Goal: Information Seeking & Learning: Learn about a topic

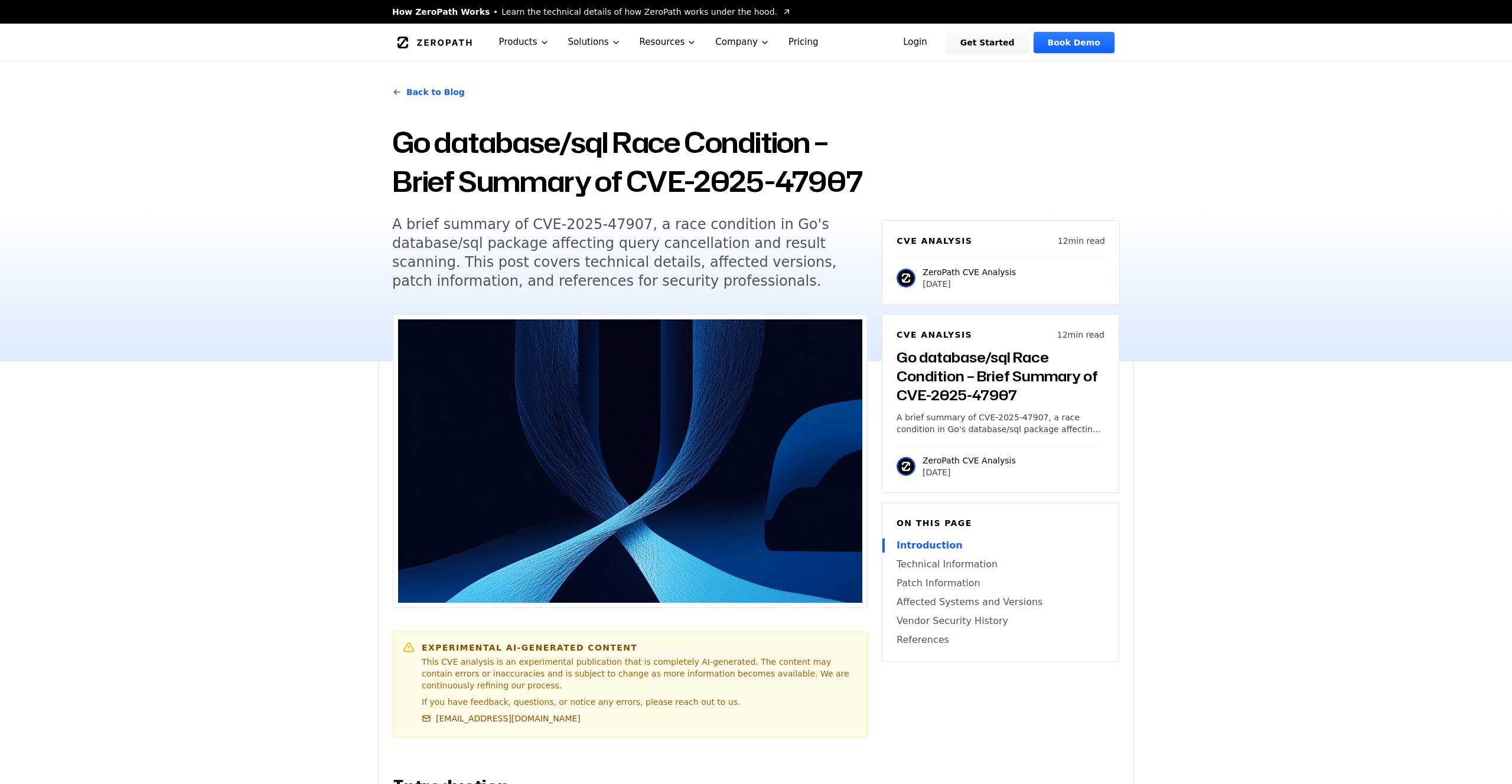
scroll to position [774, 0]
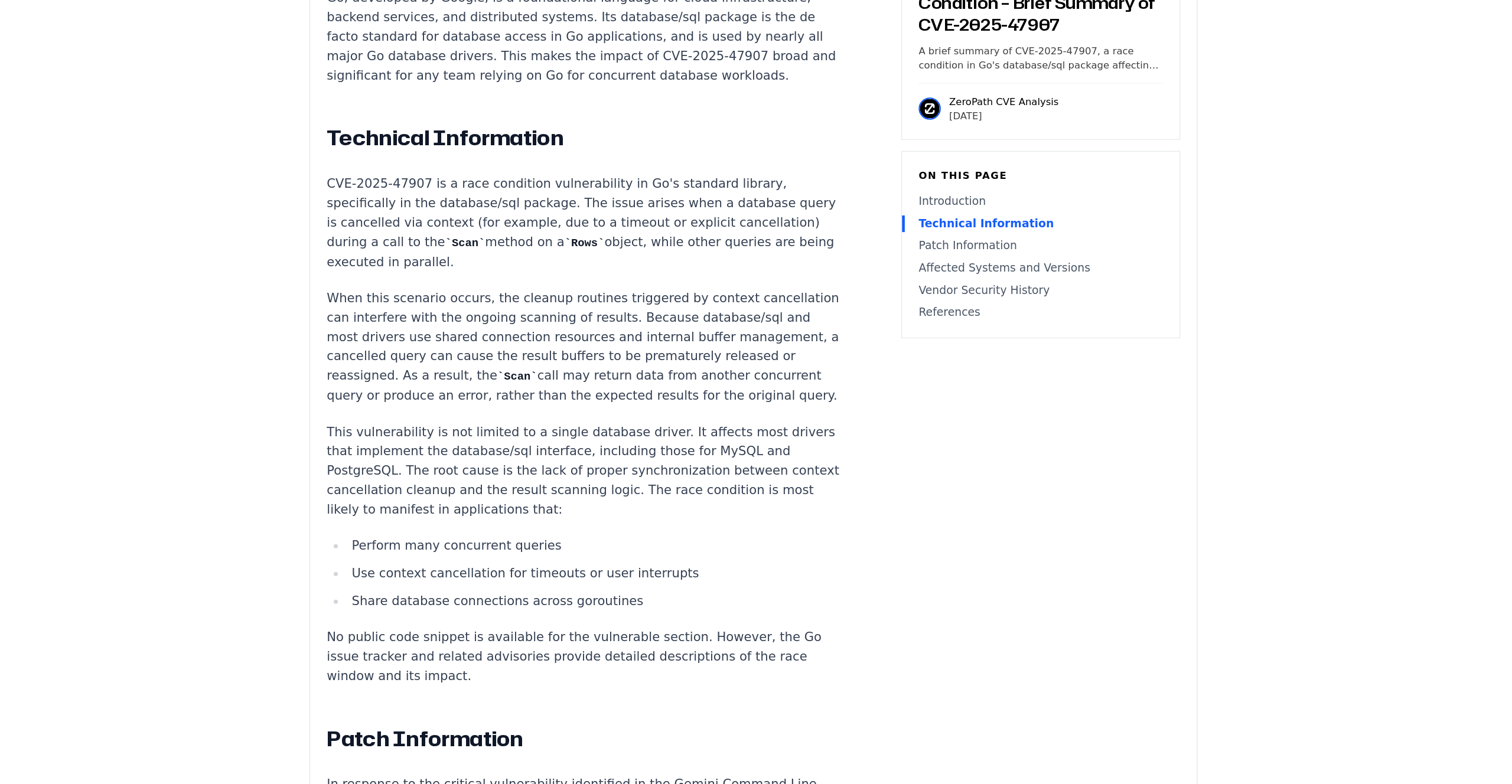
scroll to position [844, 0]
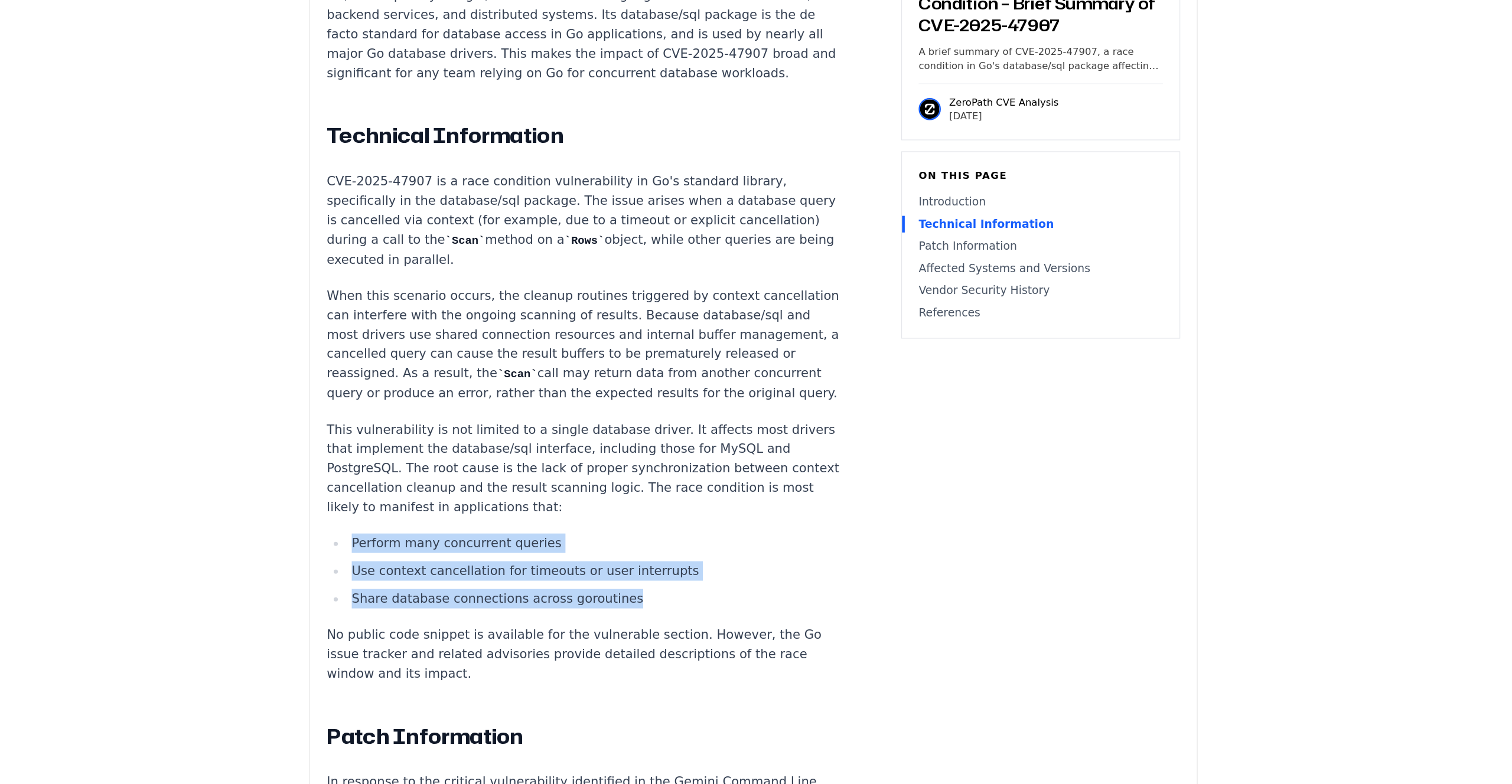
drag, startPoint x: 580, startPoint y: 507, endPoint x: 712, endPoint y: 577, distance: 149.4
click at [712, 618] on li "Share database connections across goroutines" at bounding box center [620, 626] width 423 height 17
drag, startPoint x: 712, startPoint y: 577, endPoint x: 712, endPoint y: 501, distance: 76.0
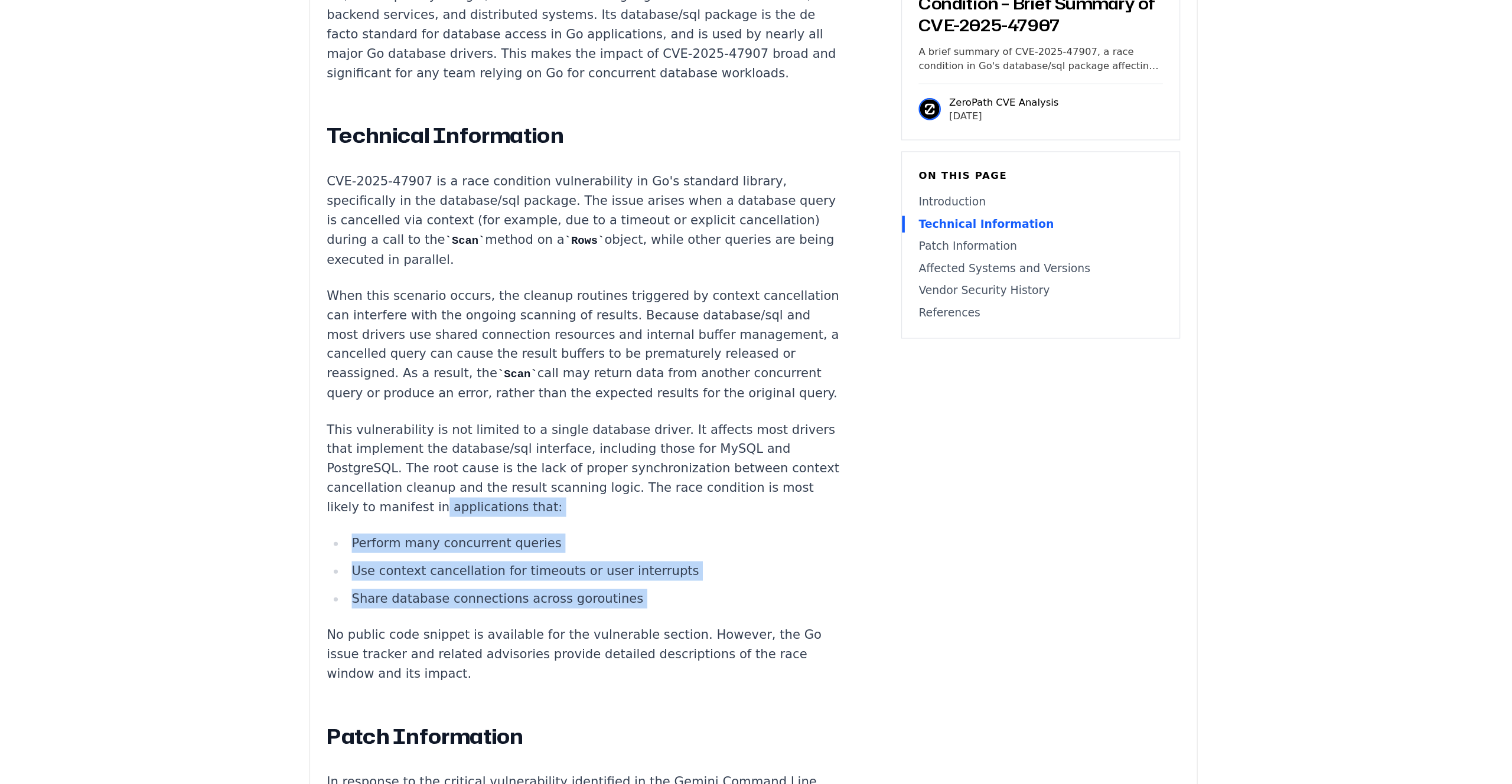
drag, startPoint x: 710, startPoint y: 506, endPoint x: 696, endPoint y: 577, distance: 72.4
click at [696, 618] on li "Share database connections across goroutines" at bounding box center [620, 626] width 423 height 17
drag, startPoint x: 696, startPoint y: 577, endPoint x: 698, endPoint y: 514, distance: 63.0
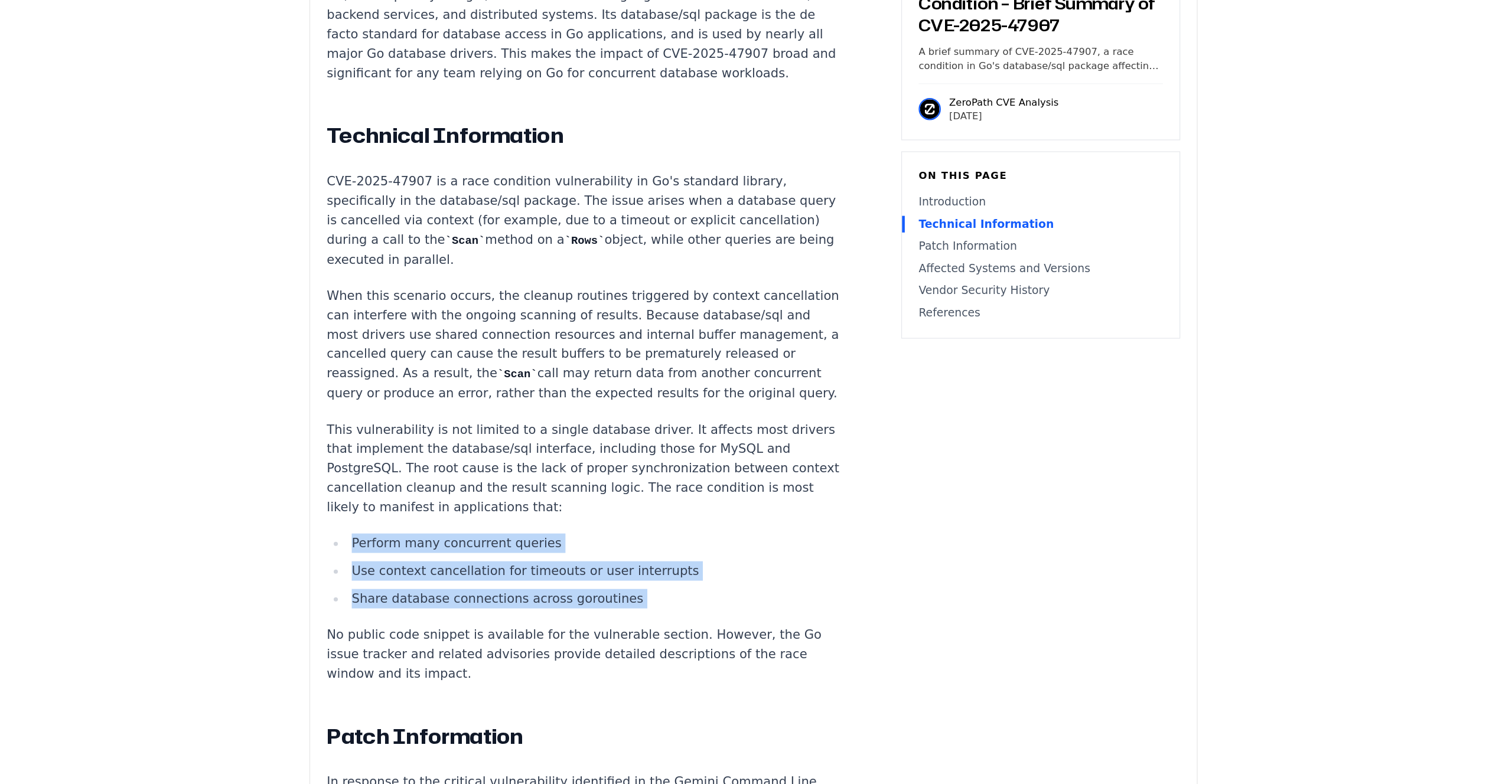
drag, startPoint x: 698, startPoint y: 514, endPoint x: 691, endPoint y: 584, distance: 70.3
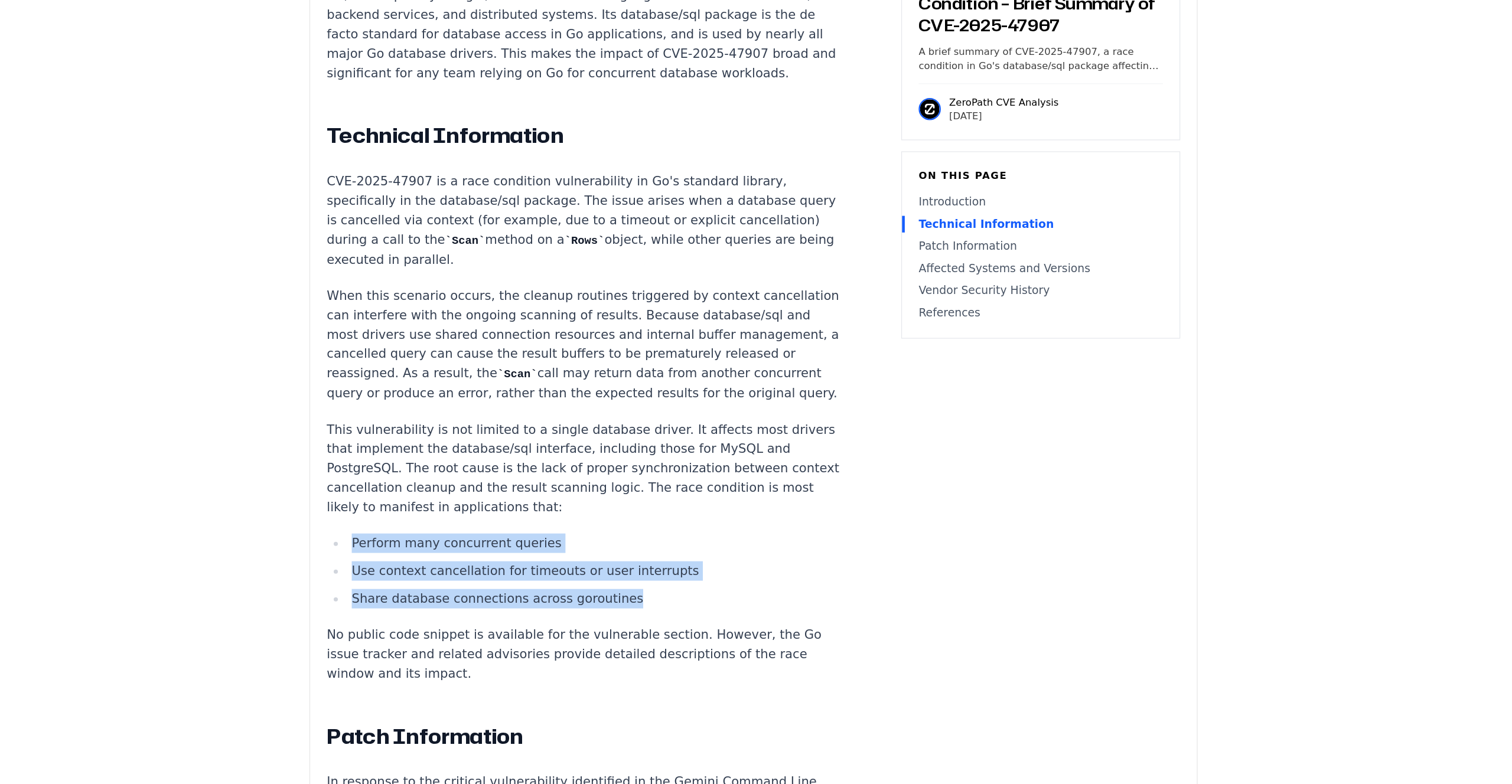
drag, startPoint x: 692, startPoint y: 580, endPoint x: 699, endPoint y: 512, distance: 68.4
drag, startPoint x: 699, startPoint y: 512, endPoint x: 692, endPoint y: 582, distance: 70.3
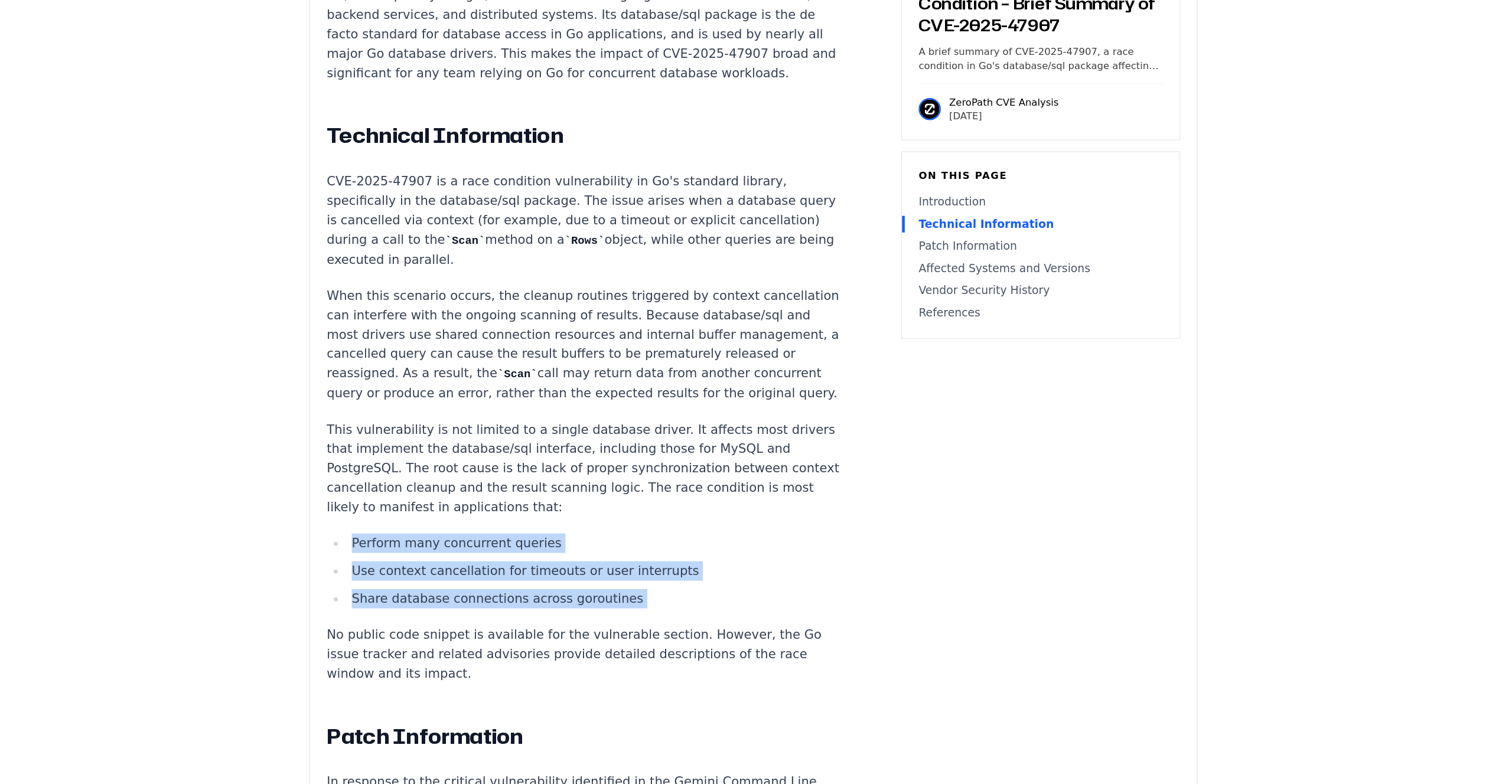
click at [692, 618] on li "Share database connections across goroutines" at bounding box center [620, 626] width 423 height 17
drag, startPoint x: 692, startPoint y: 582, endPoint x: 700, endPoint y: 507, distance: 75.4
drag, startPoint x: 700, startPoint y: 507, endPoint x: 690, endPoint y: 573, distance: 66.8
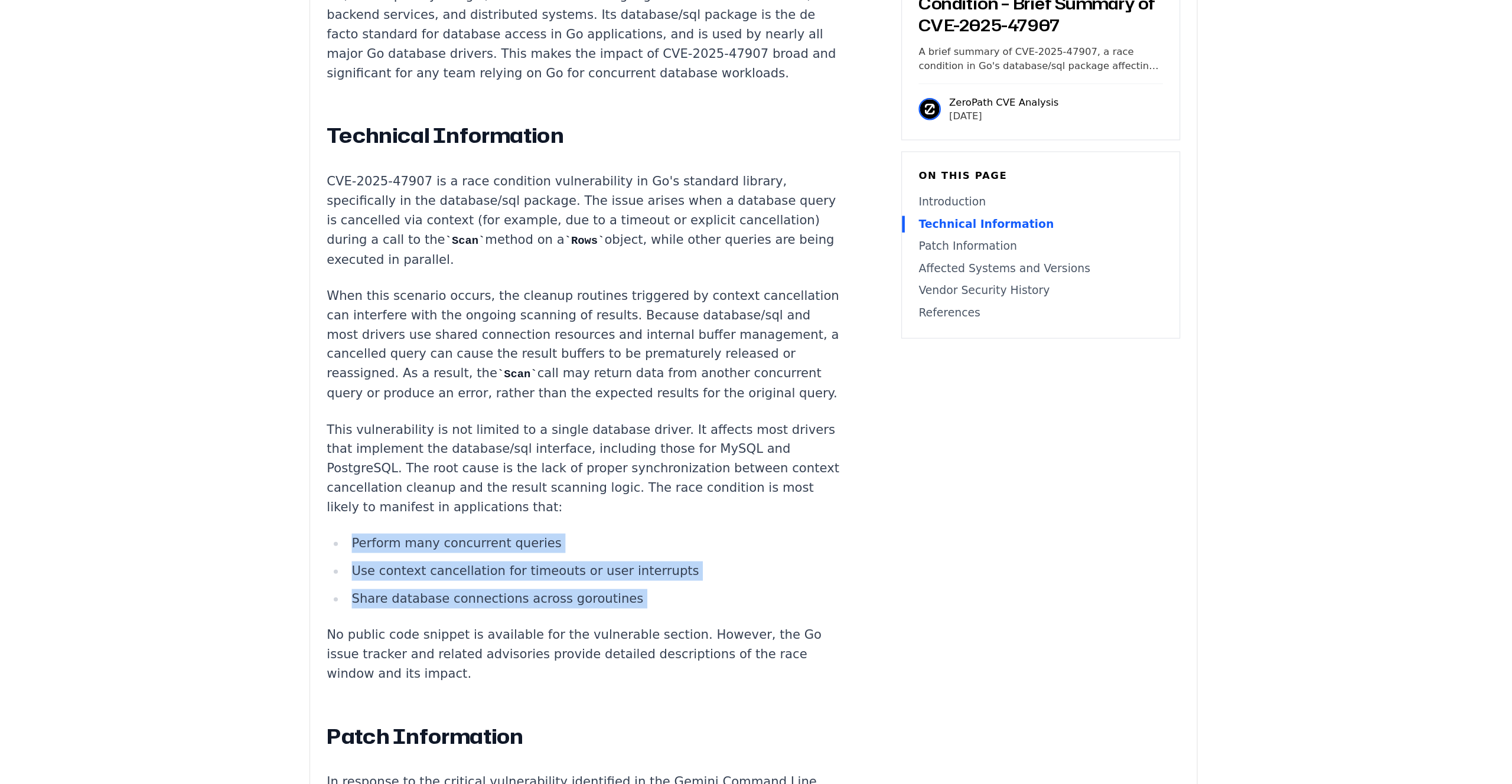
click at [690, 618] on li "Share database connections across goroutines" at bounding box center [620, 626] width 423 height 17
drag, startPoint x: 690, startPoint y: 573, endPoint x: 695, endPoint y: 509, distance: 64.2
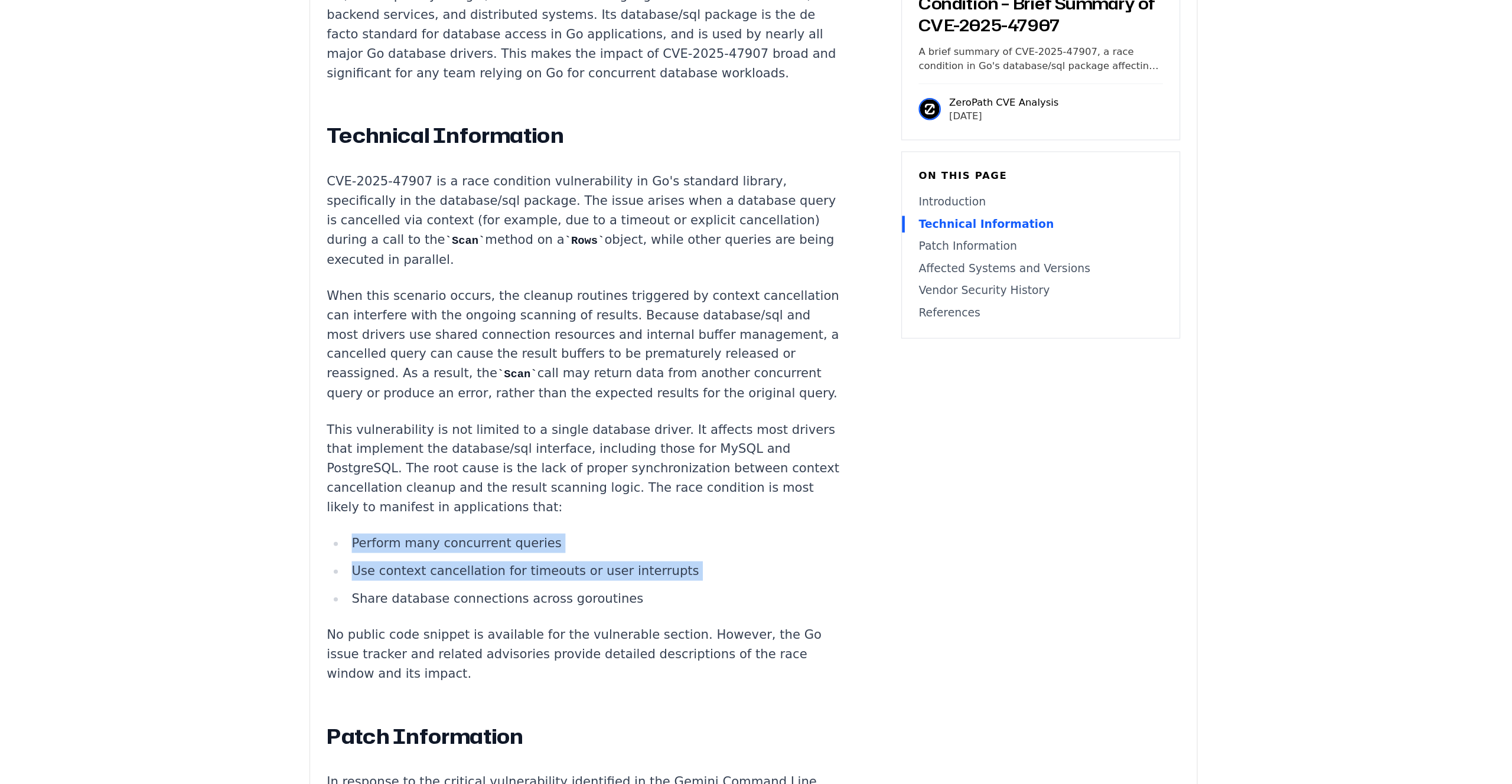
drag, startPoint x: 695, startPoint y: 509, endPoint x: 690, endPoint y: 552, distance: 43.3
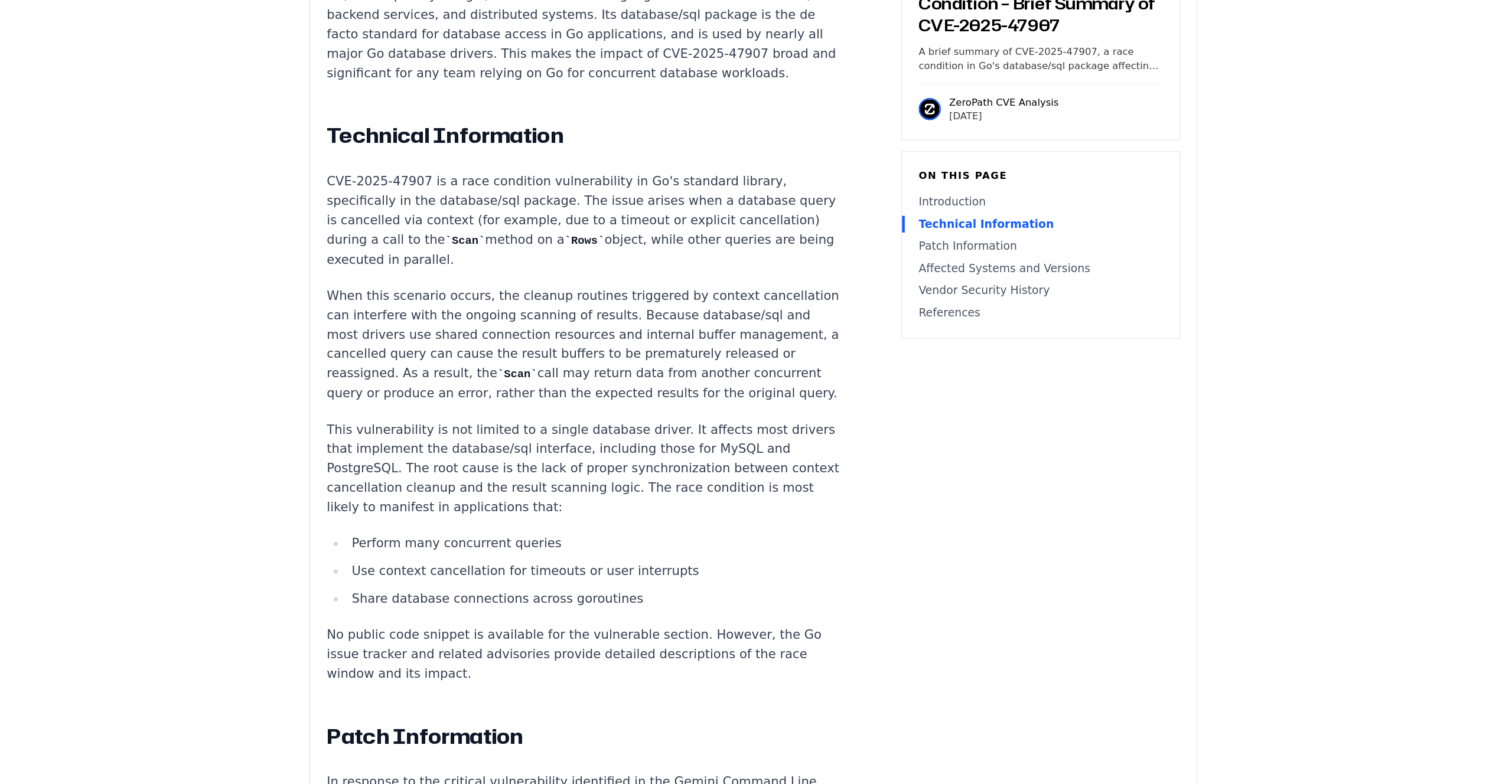
click at [690, 594] on li "Use context cancellation for timeouts or user interrupts" at bounding box center [620, 602] width 423 height 17
drag, startPoint x: 695, startPoint y: 524, endPoint x: 684, endPoint y: 560, distance: 37.6
click at [684, 570] on ul "Perform many concurrent queries Use context cancellation for timeouts or user i…" at bounding box center [613, 602] width 440 height 64
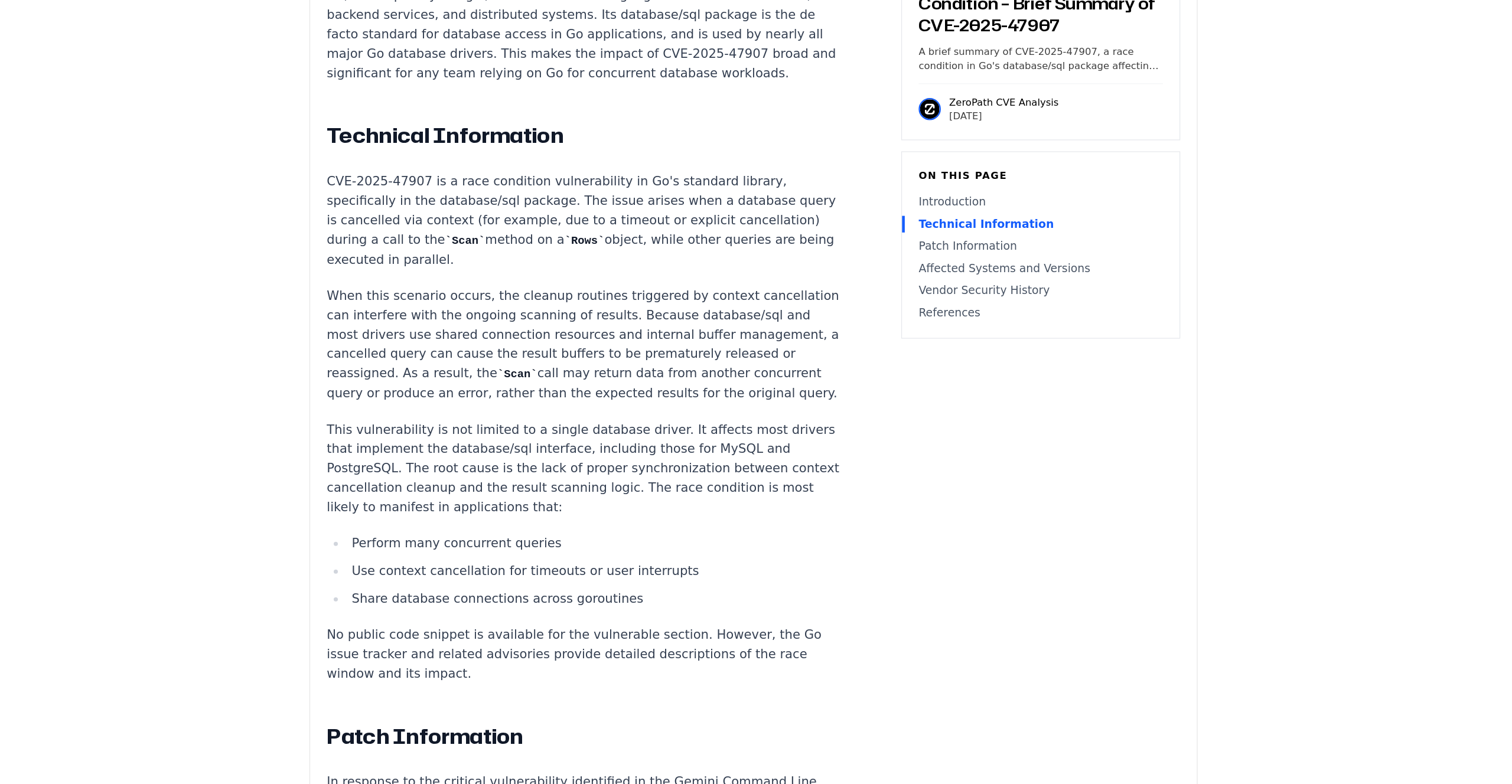
click at [682, 618] on li "Share database connections across goroutines" at bounding box center [620, 626] width 423 height 17
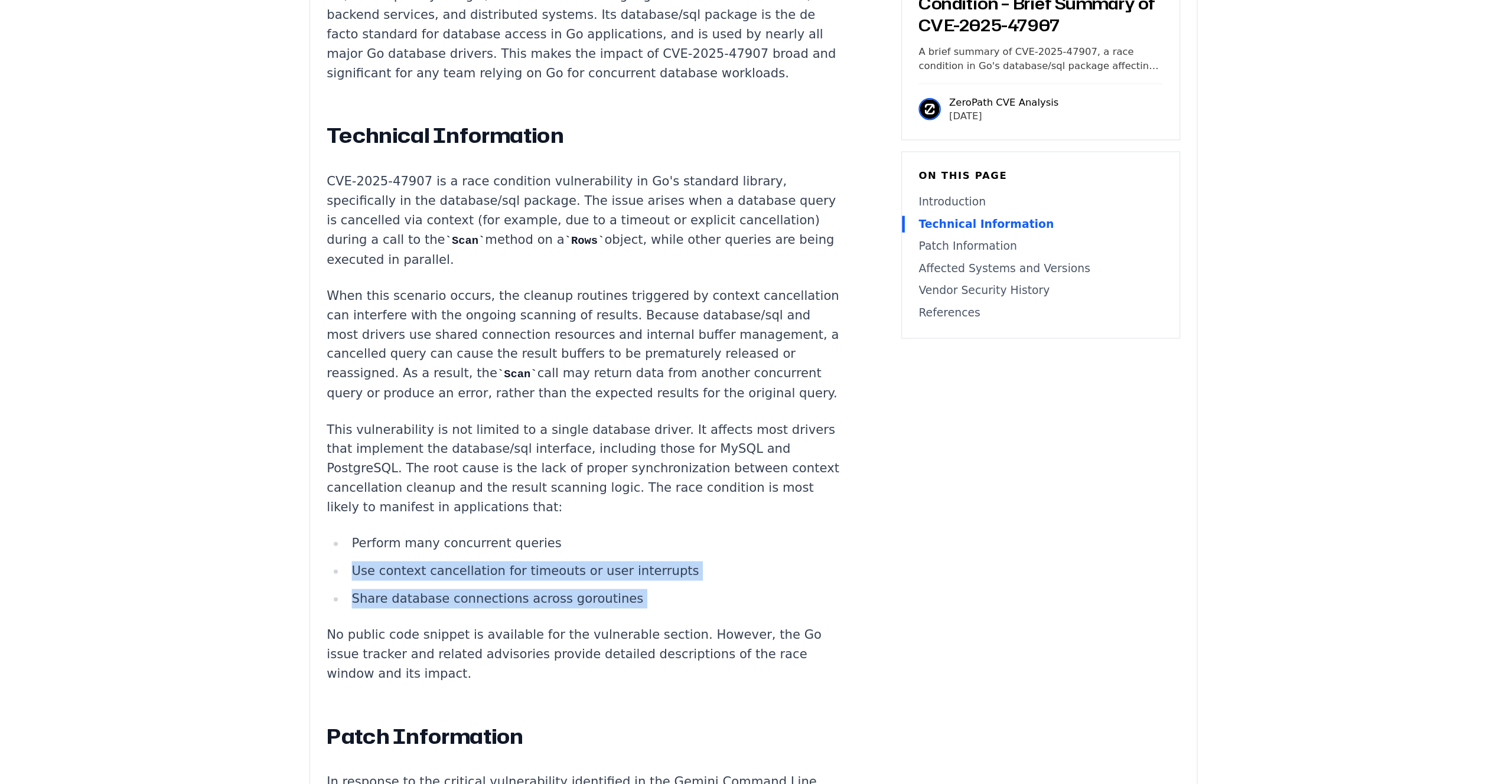
drag, startPoint x: 682, startPoint y: 576, endPoint x: 684, endPoint y: 539, distance: 37.1
click at [684, 570] on ul "Perform many concurrent queries Use context cancellation for timeouts or user i…" at bounding box center [613, 602] width 440 height 64
drag, startPoint x: 684, startPoint y: 539, endPoint x: 680, endPoint y: 580, distance: 41.2
click at [680, 579] on ul "Perform many concurrent queries Use context cancellation for timeouts or user i…" at bounding box center [613, 602] width 440 height 64
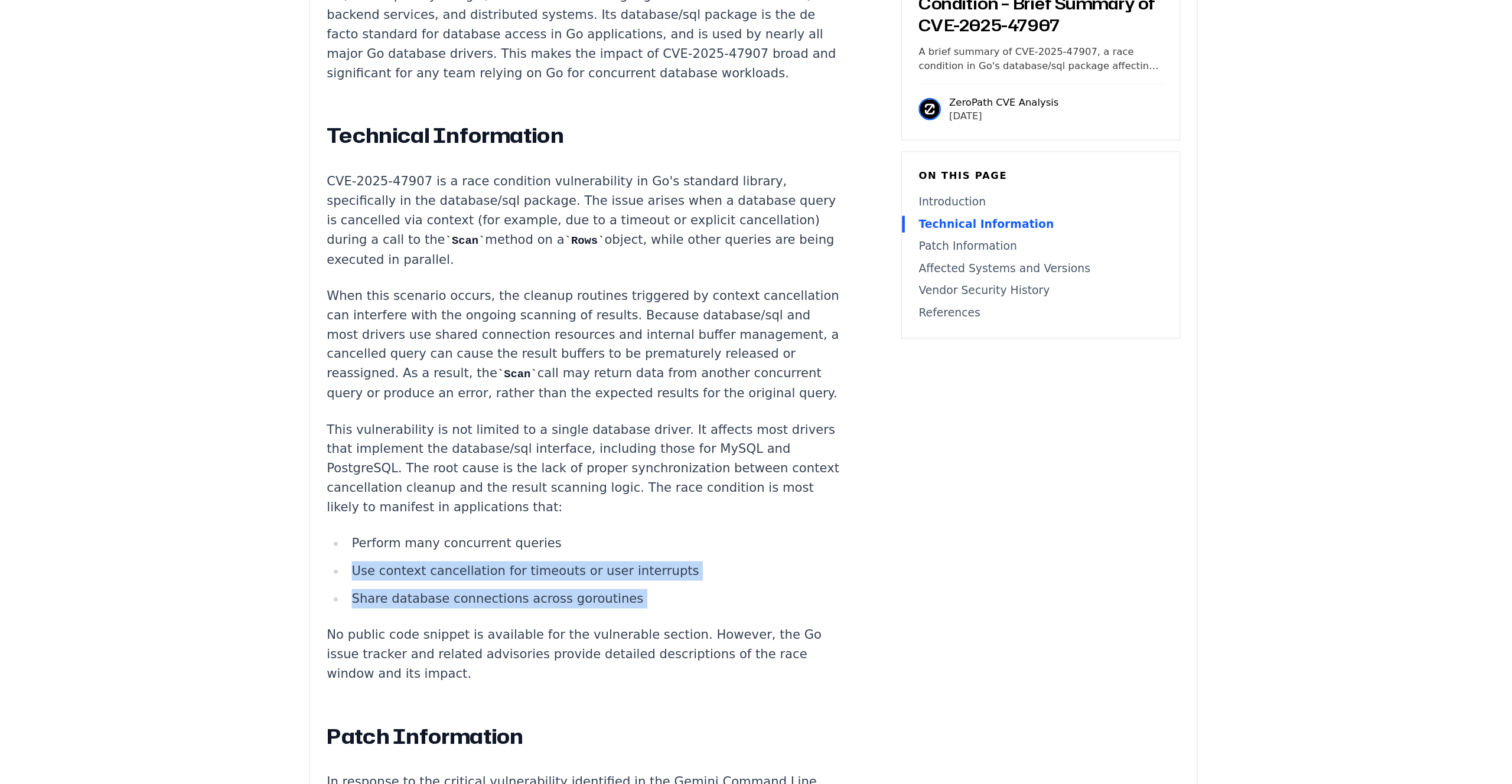
click at [680, 618] on li "Share database connections across goroutines" at bounding box center [620, 626] width 423 height 17
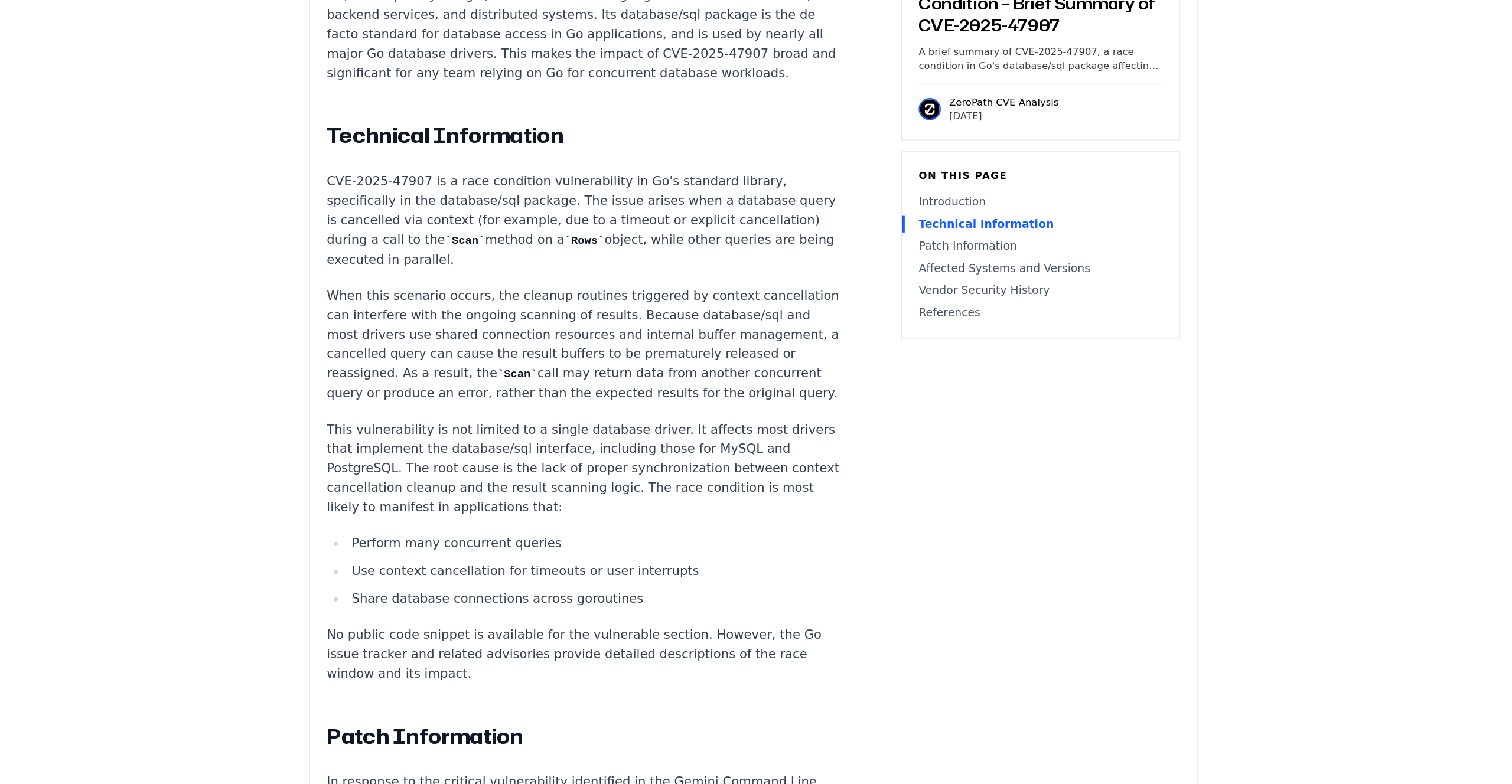
click at [680, 618] on li "Share database connections across goroutines" at bounding box center [620, 626] width 423 height 17
click at [652, 618] on li "Share database connections across goroutines" at bounding box center [620, 626] width 423 height 17
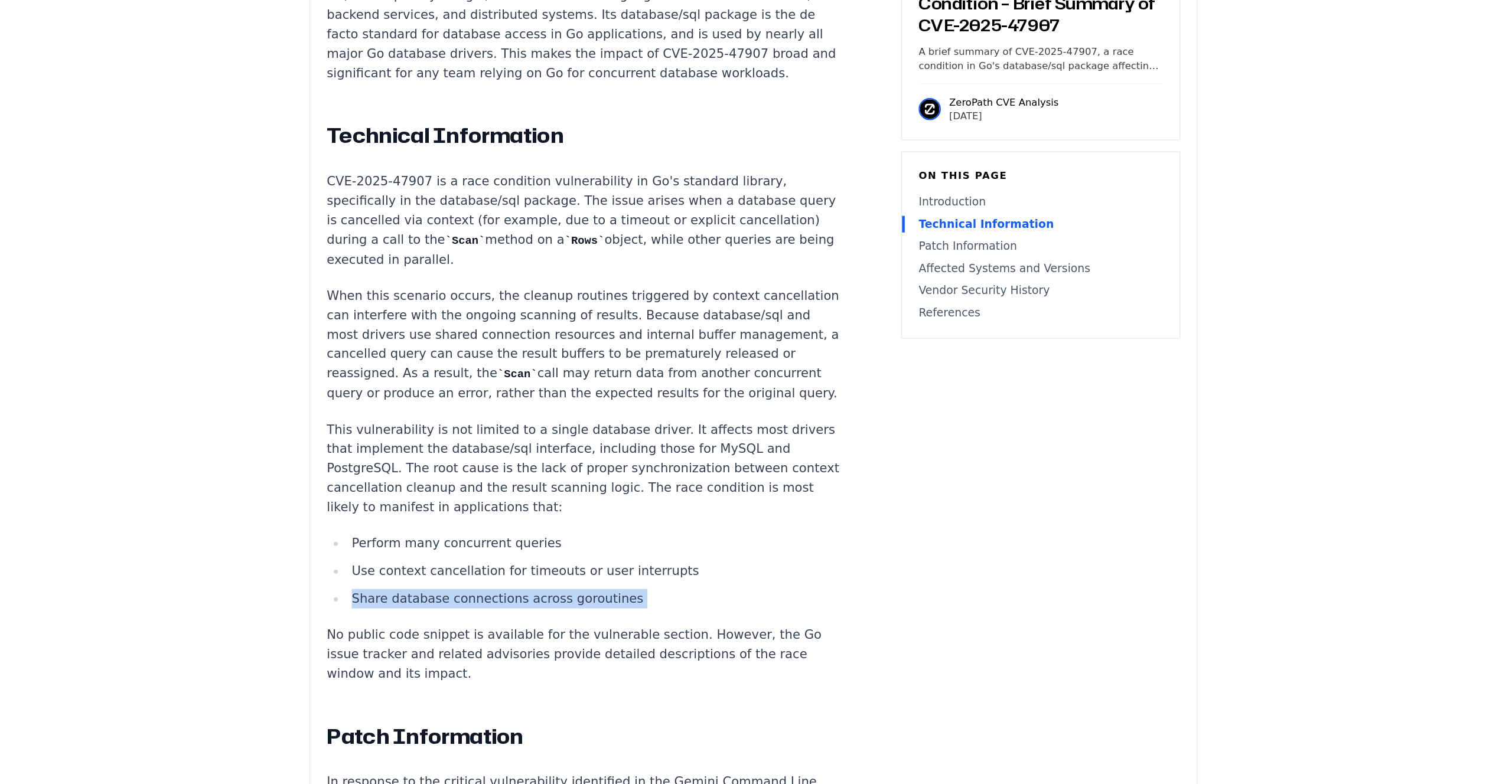
click at [652, 618] on li "Share database connections across goroutines" at bounding box center [620, 626] width 423 height 17
drag, startPoint x: 652, startPoint y: 578, endPoint x: 654, endPoint y: 534, distance: 44.0
click at [654, 570] on ul "Perform many concurrent queries Use context cancellation for timeouts or user i…" at bounding box center [613, 602] width 440 height 64
click at [654, 570] on li "Perform many concurrent queries" at bounding box center [620, 579] width 423 height 17
drag, startPoint x: 654, startPoint y: 534, endPoint x: 666, endPoint y: 577, distance: 44.6
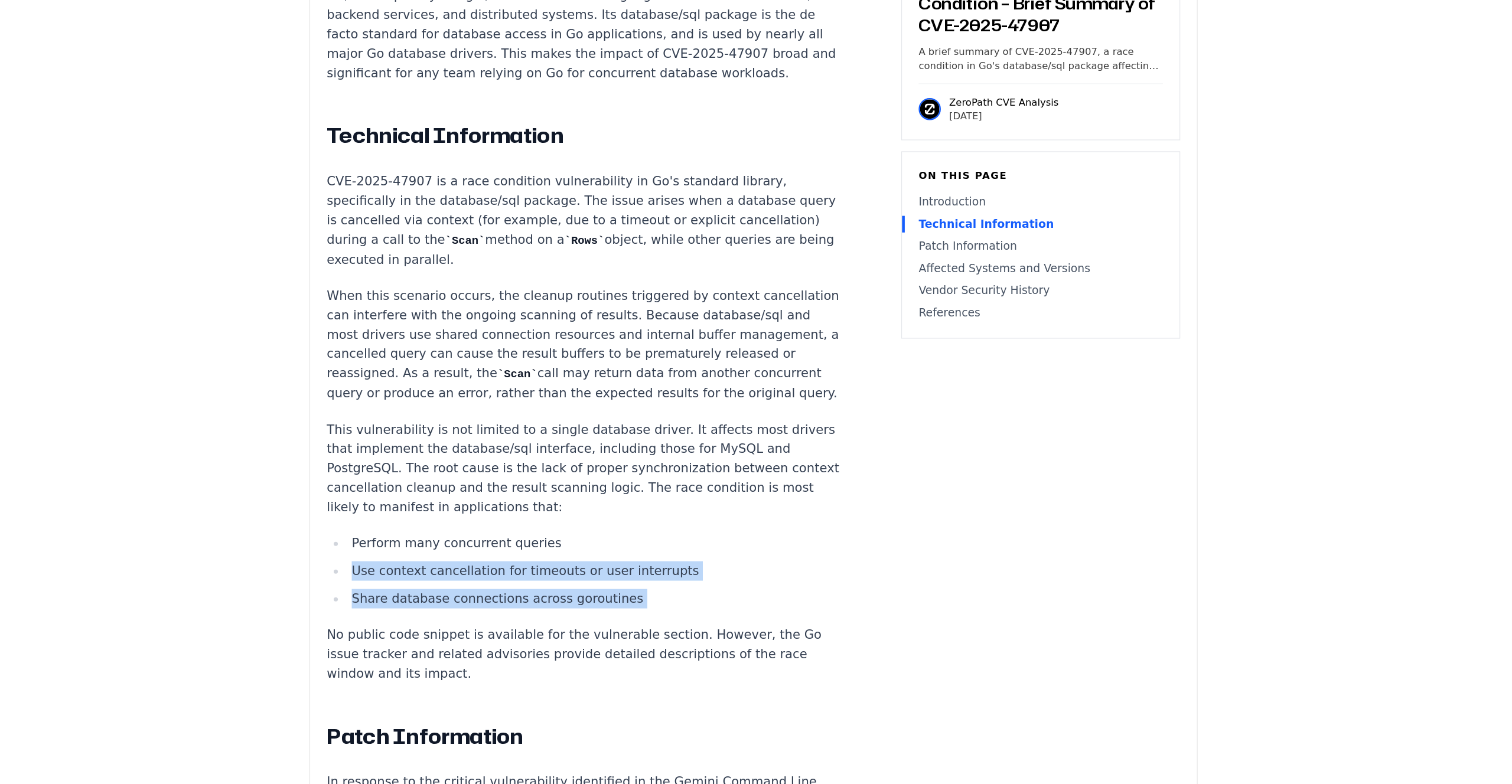
click at [666, 577] on ul "Perform many concurrent queries Use context cancellation for timeouts or user i…" at bounding box center [613, 602] width 440 height 64
click at [664, 618] on li "Share database connections across goroutines" at bounding box center [620, 626] width 423 height 17
drag, startPoint x: 664, startPoint y: 577, endPoint x: 668, endPoint y: 534, distance: 43.2
click at [668, 570] on ul "Perform many concurrent queries Use context cancellation for timeouts or user i…" at bounding box center [613, 602] width 440 height 64
click at [668, 570] on li "Perform many concurrent queries" at bounding box center [620, 579] width 423 height 17
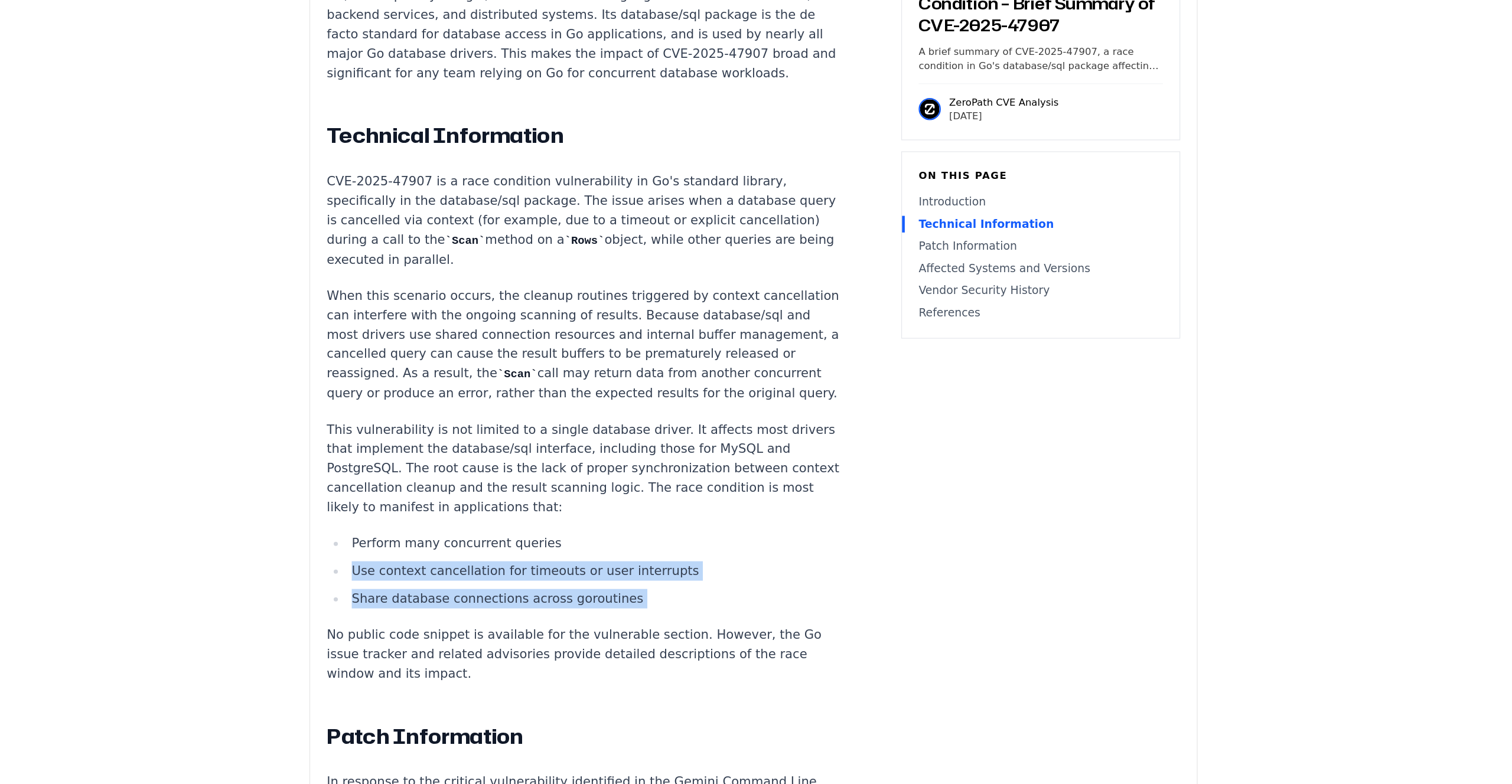
drag, startPoint x: 668, startPoint y: 534, endPoint x: 660, endPoint y: 576, distance: 42.8
click at [660, 576] on ul "Perform many concurrent queries Use context cancellation for timeouts or user i…" at bounding box center [613, 602] width 440 height 64
click at [660, 618] on li "Share database connections across goroutines" at bounding box center [620, 626] width 423 height 17
drag, startPoint x: 660, startPoint y: 576, endPoint x: 668, endPoint y: 537, distance: 39.8
click at [668, 570] on ul "Perform many concurrent queries Use context cancellation for timeouts or user i…" at bounding box center [613, 602] width 440 height 64
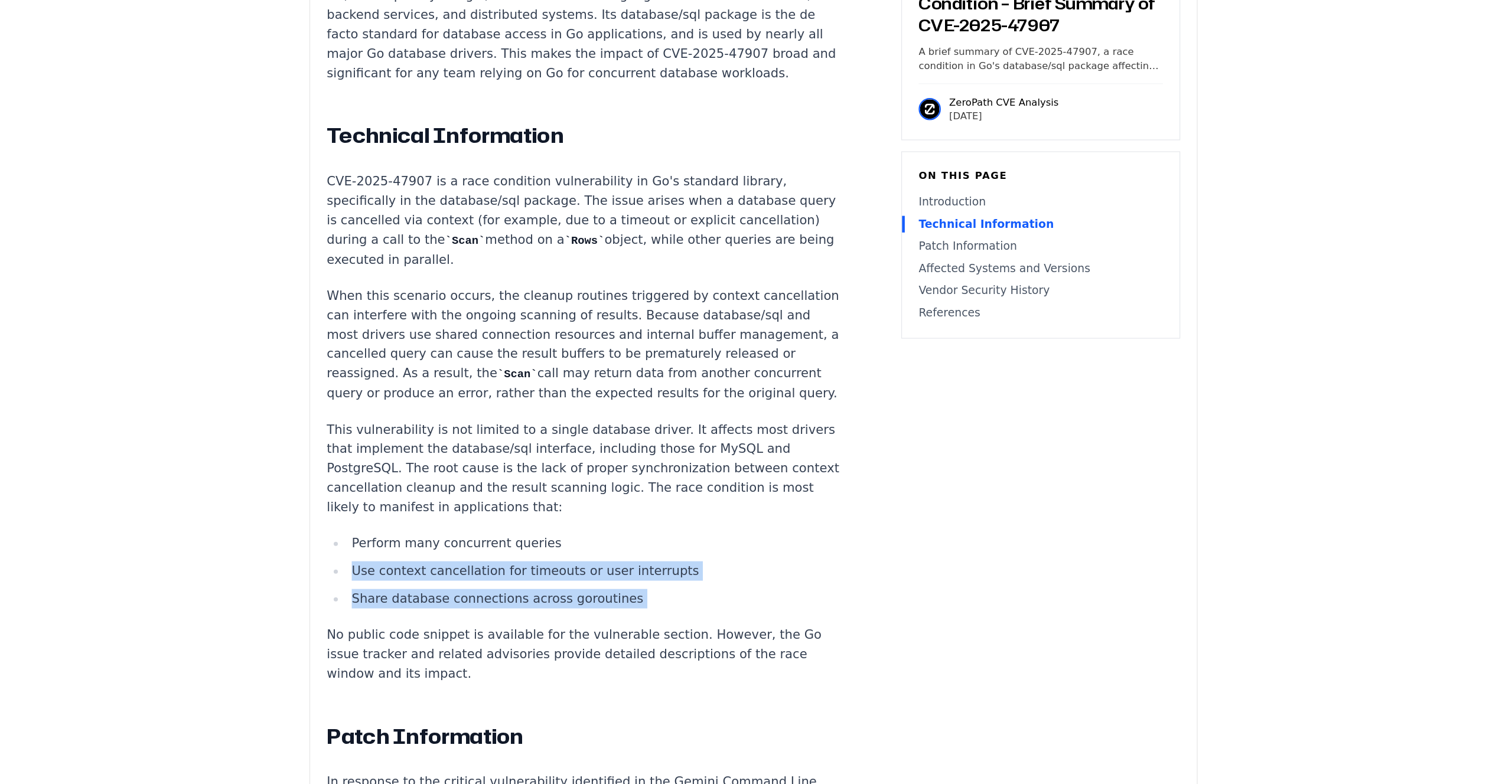
click at [668, 570] on ul "Perform many concurrent queries Use context cancellation for timeouts or user i…" at bounding box center [613, 602] width 440 height 64
drag, startPoint x: 668, startPoint y: 537, endPoint x: 666, endPoint y: 573, distance: 36.1
click at [666, 573] on ul "Perform many concurrent queries Use context cancellation for timeouts or user i…" at bounding box center [613, 602] width 440 height 64
click at [666, 618] on li "Share database connections across goroutines" at bounding box center [620, 626] width 423 height 17
drag, startPoint x: 666, startPoint y: 573, endPoint x: 667, endPoint y: 532, distance: 41.0
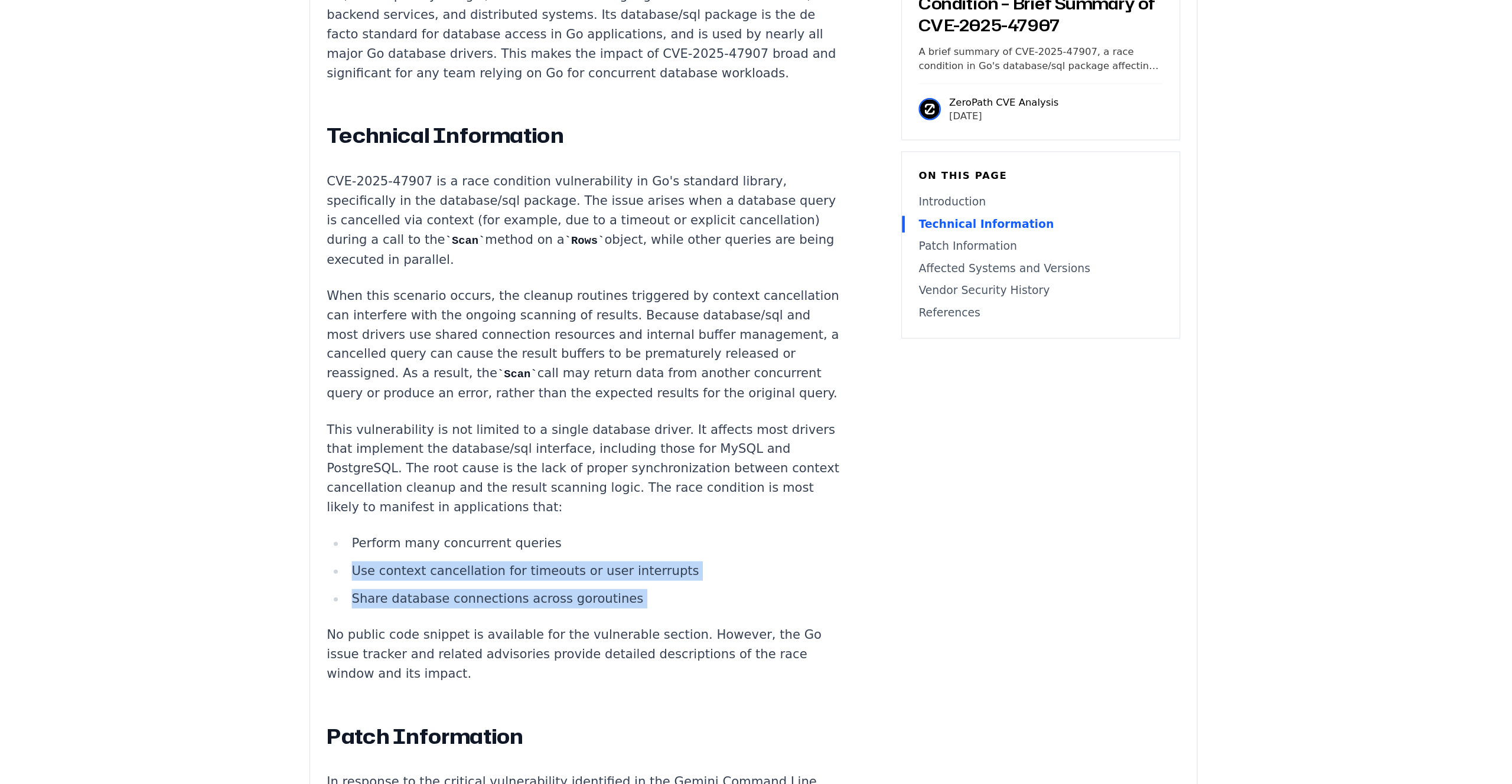
click at [667, 570] on ul "Perform many concurrent queries Use context cancellation for timeouts or user i…" at bounding box center [613, 602] width 440 height 64
click at [667, 570] on li "Perform many concurrent queries" at bounding box center [620, 579] width 423 height 17
drag, startPoint x: 667, startPoint y: 532, endPoint x: 665, endPoint y: 581, distance: 49.0
click at [665, 580] on ul "Perform many concurrent queries Use context cancellation for timeouts or user i…" at bounding box center [613, 602] width 440 height 64
click at [665, 618] on li "Share database connections across goroutines" at bounding box center [620, 626] width 423 height 17
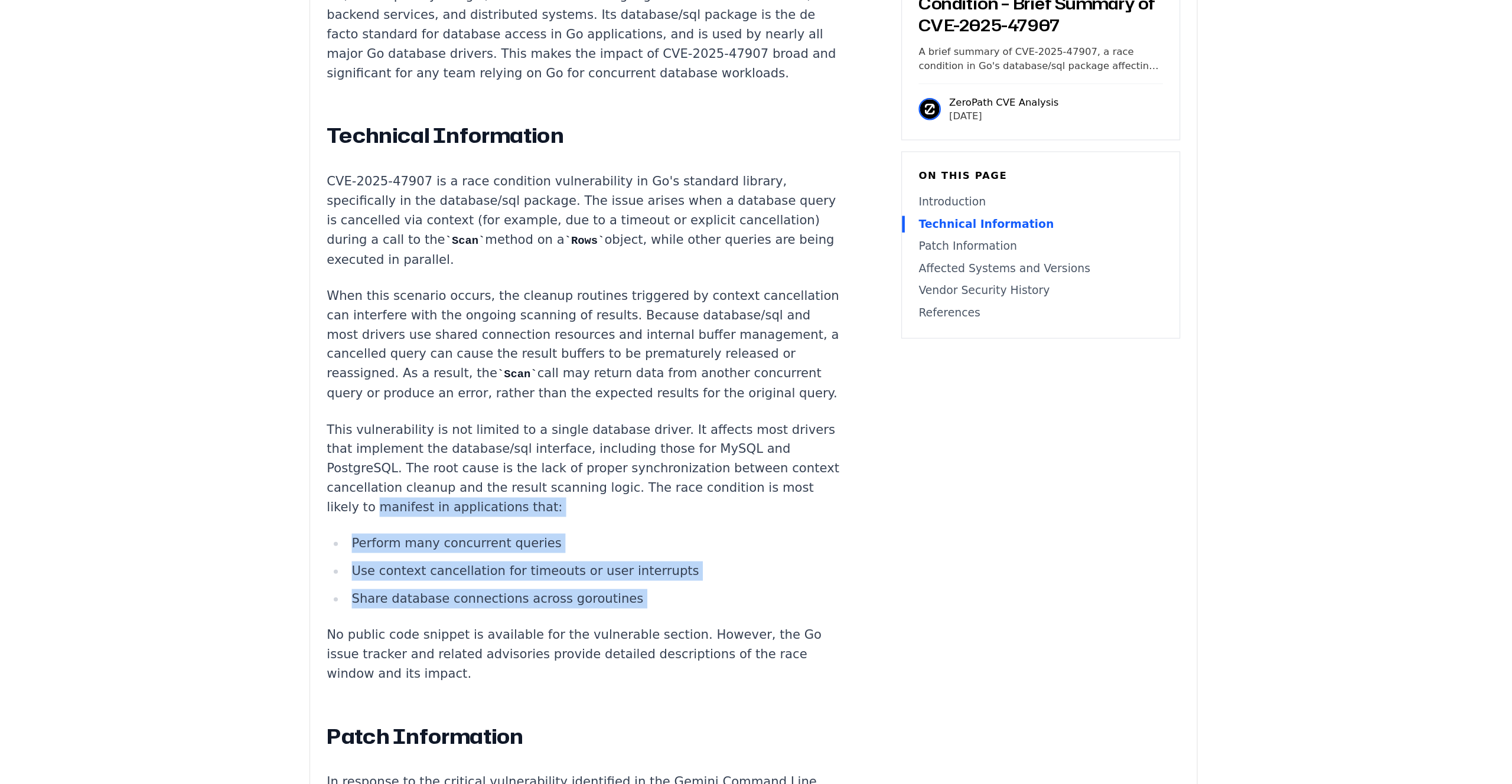
drag, startPoint x: 665, startPoint y: 581, endPoint x: 668, endPoint y: 498, distance: 83.1
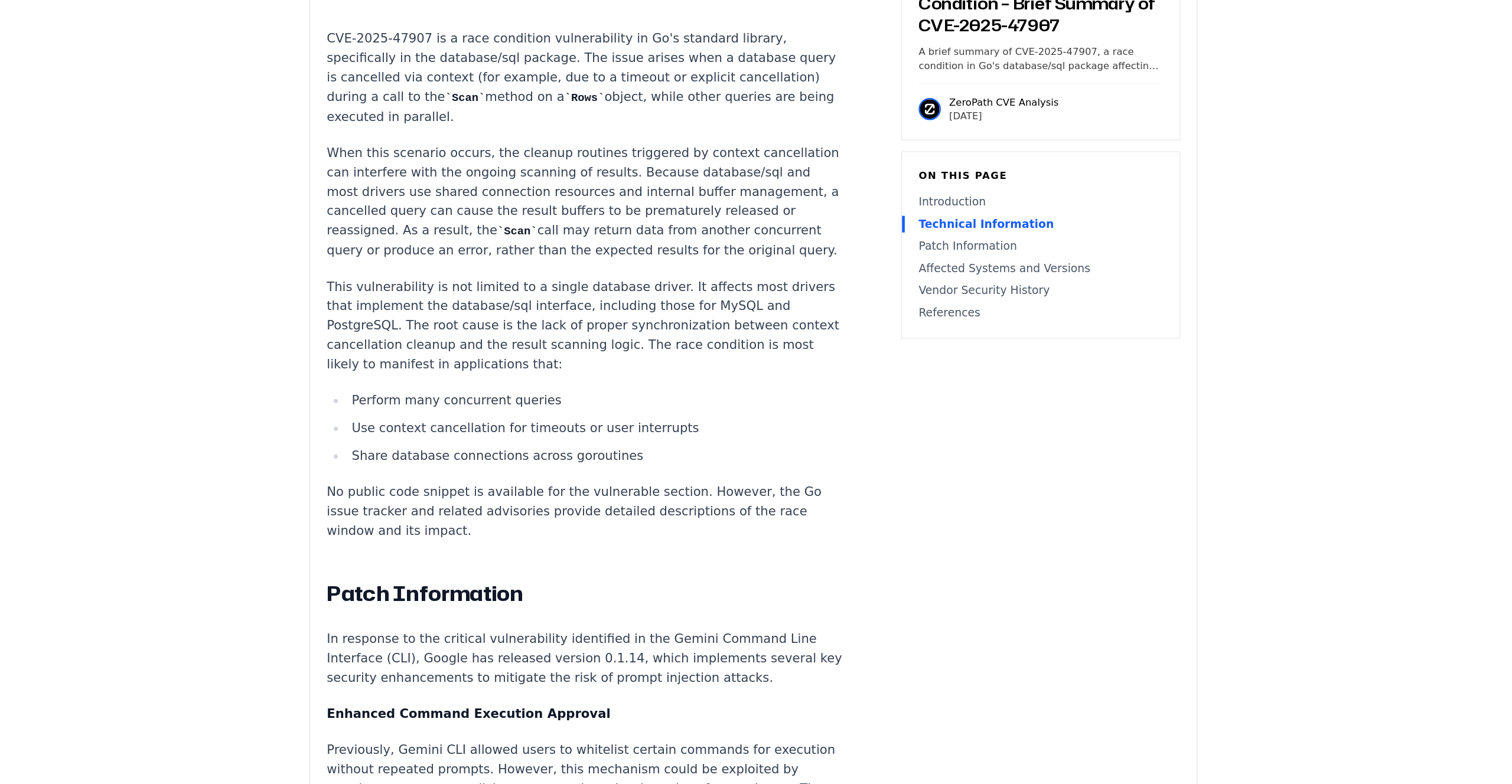
scroll to position [966, 0]
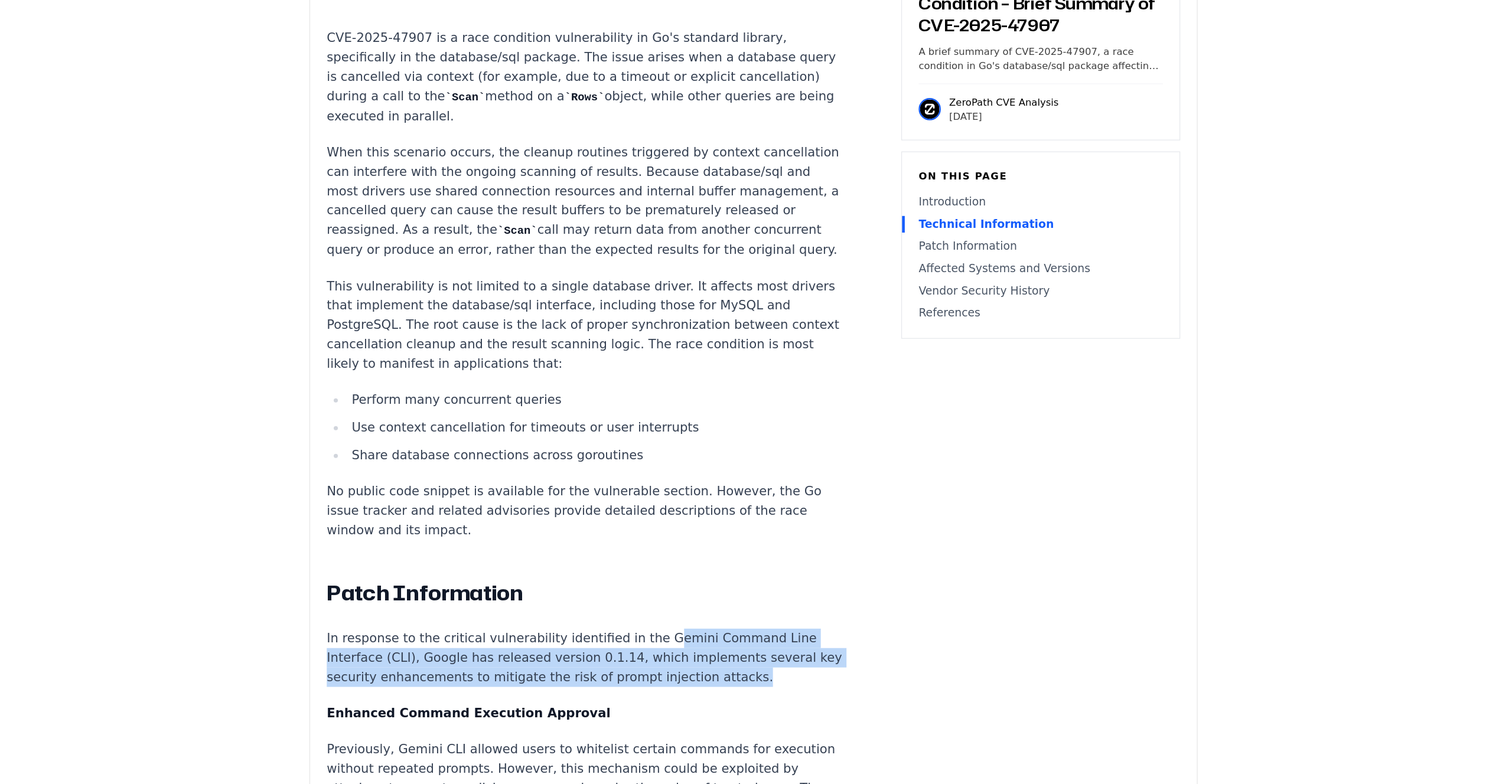
drag, startPoint x: 655, startPoint y: 584, endPoint x: 654, endPoint y: 650, distance: 66.0
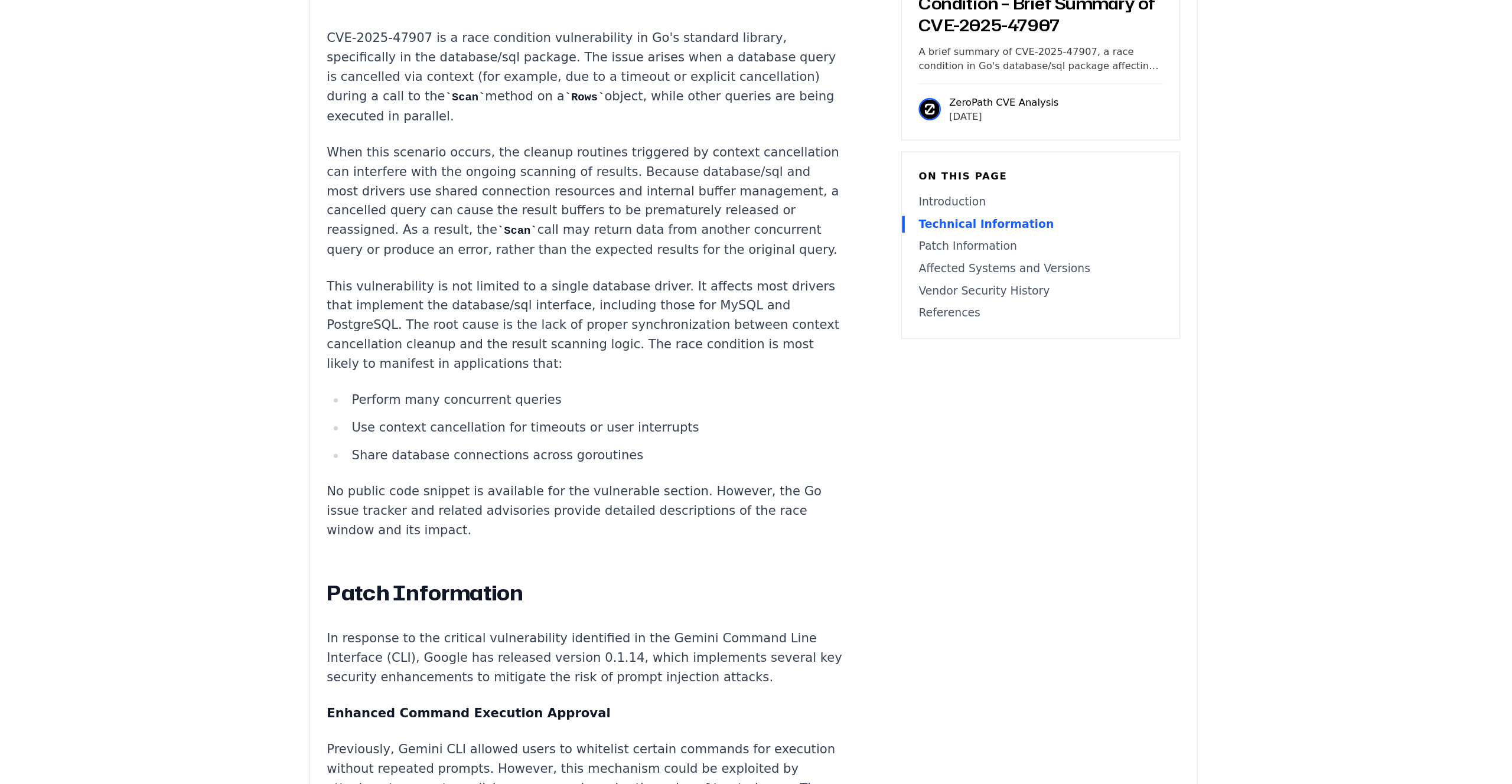
click at [699, 652] on p "In response to the critical vulnerability identified in the Gemini Command Line…" at bounding box center [613, 677] width 440 height 50
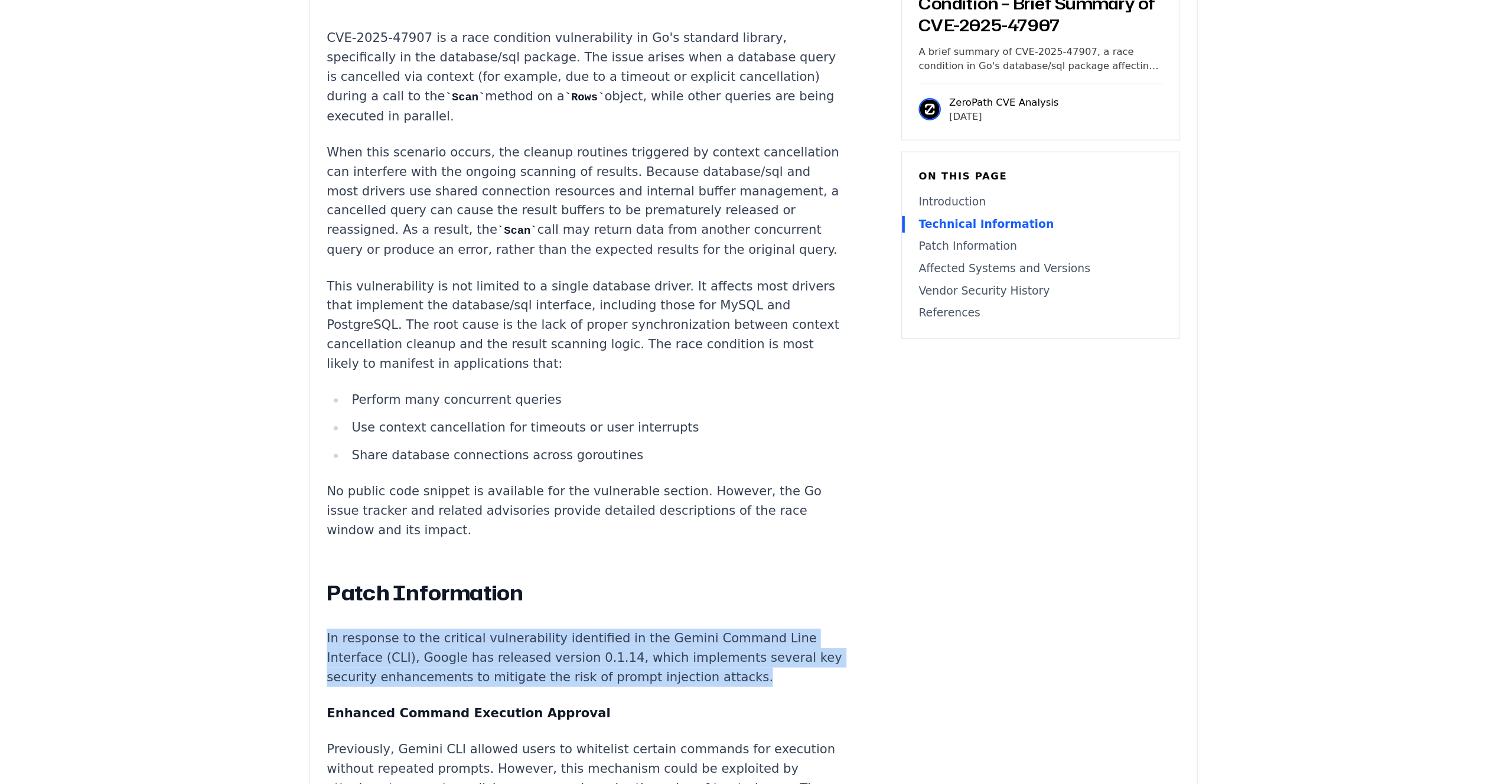
click at [699, 652] on p "In response to the critical vulnerability identified in the Gemini Command Line…" at bounding box center [613, 677] width 440 height 50
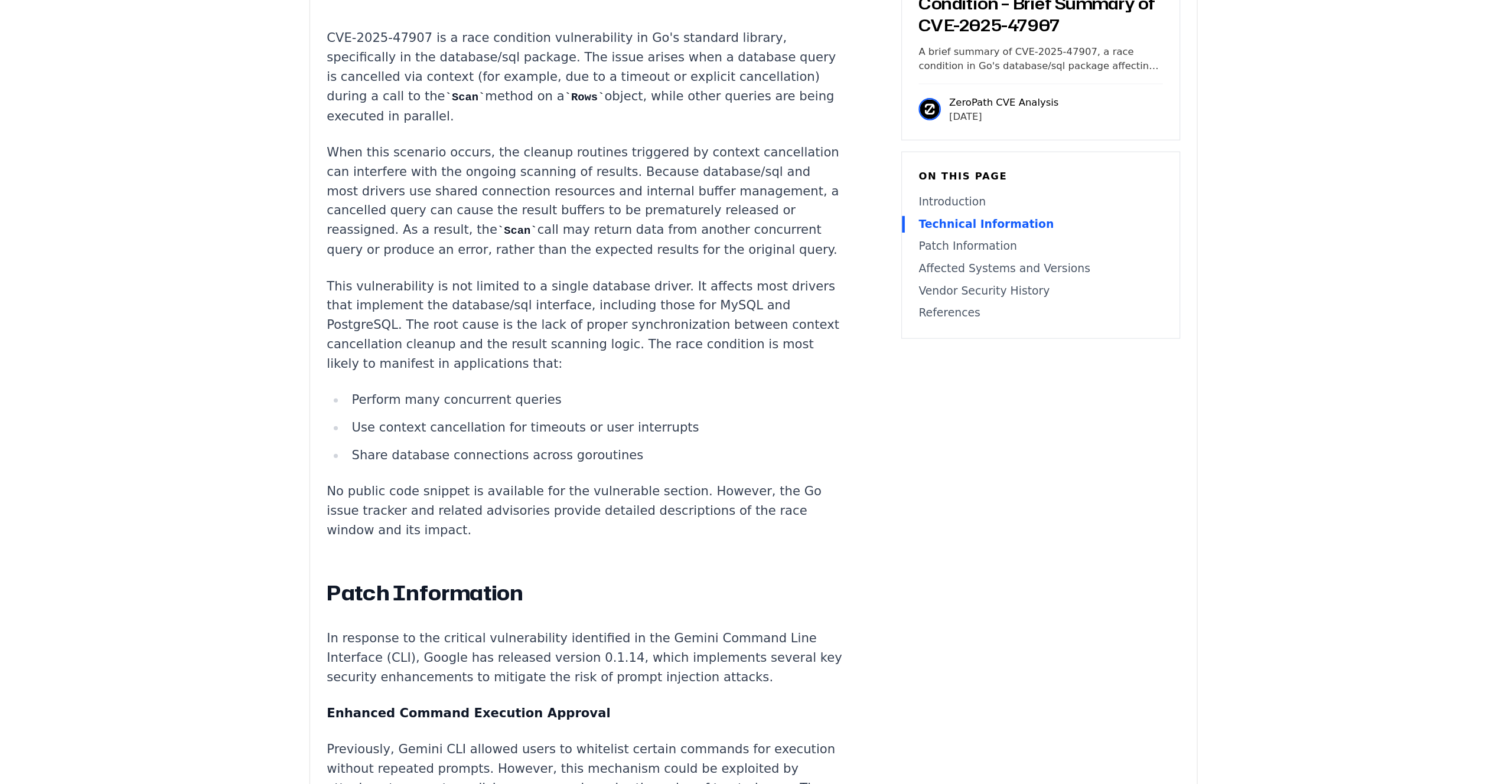
click at [699, 652] on p "In response to the critical vulnerability identified in the Gemini Command Line…" at bounding box center [613, 677] width 440 height 50
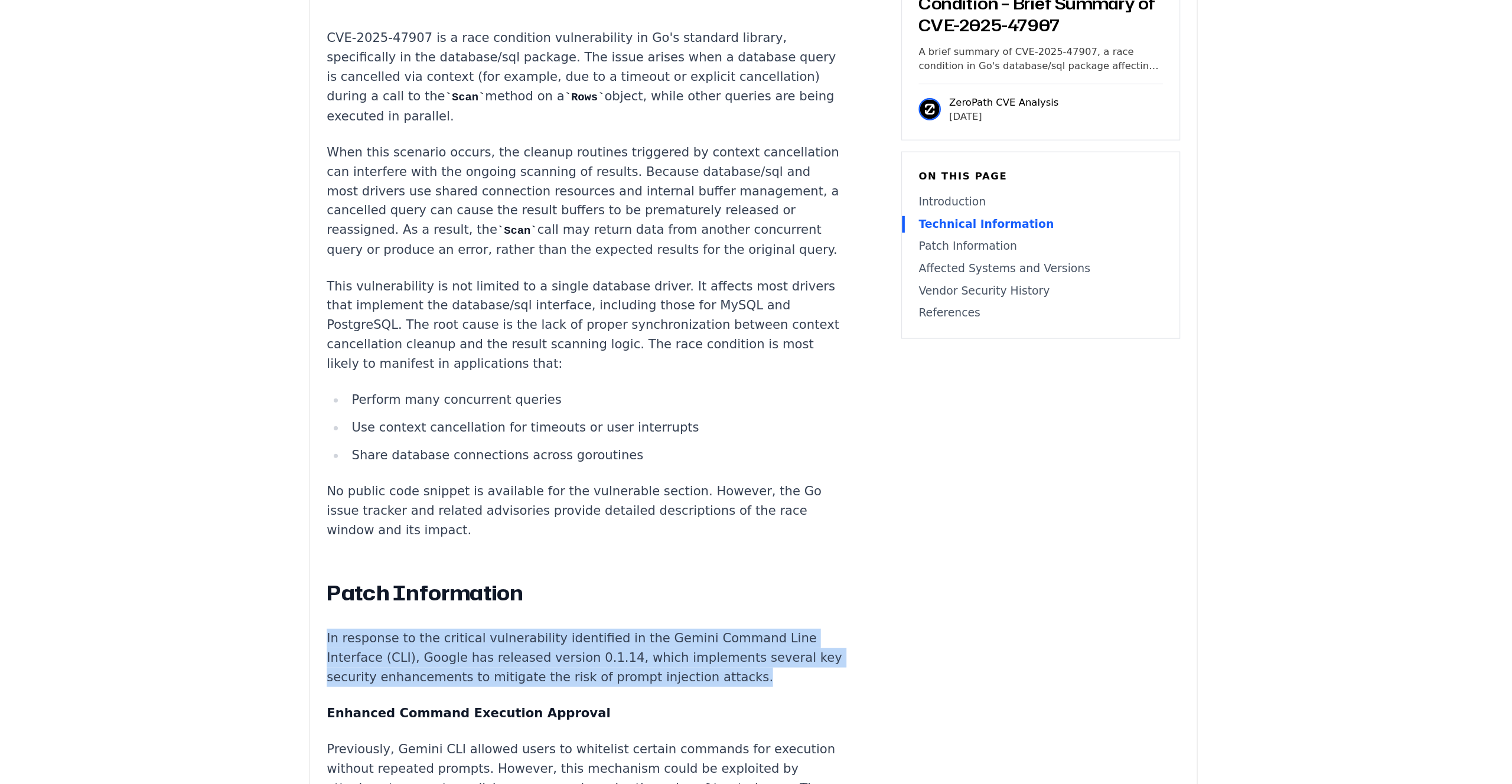
click at [699, 652] on p "In response to the critical vulnerability identified in the Gemini Command Line…" at bounding box center [613, 677] width 440 height 50
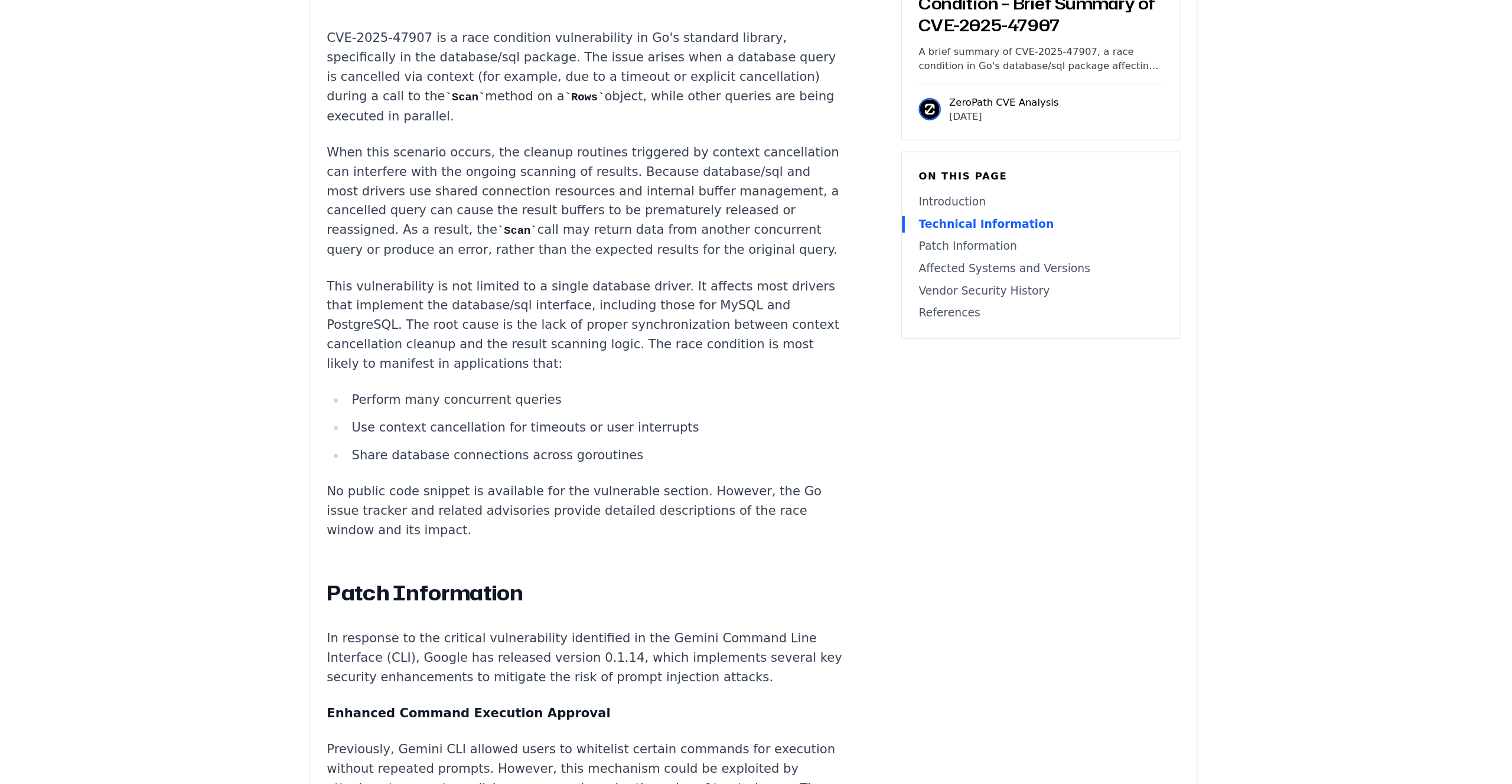
click at [699, 652] on p "In response to the critical vulnerability identified in the Gemini Command Line…" at bounding box center [613, 677] width 440 height 50
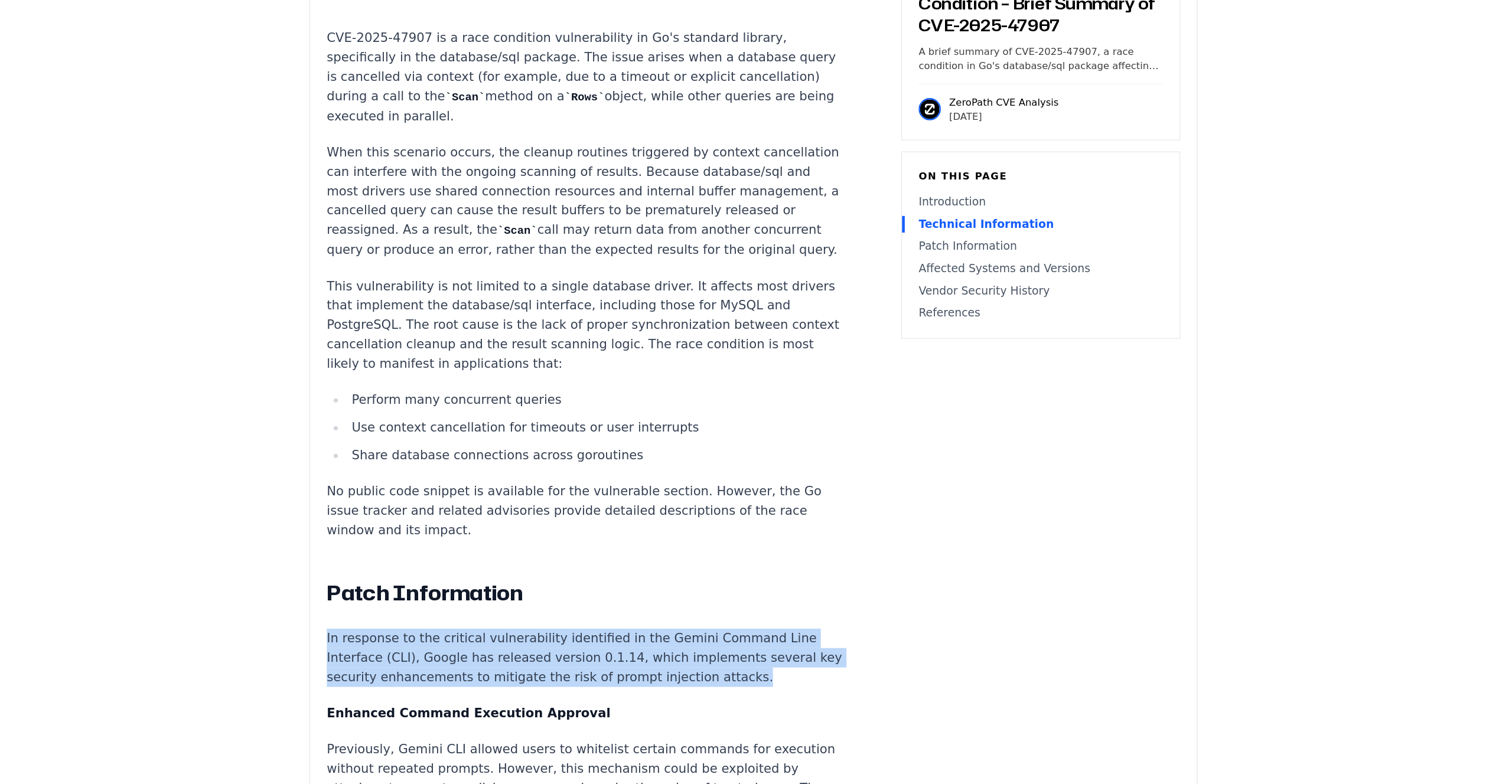
click at [699, 652] on p "In response to the critical vulnerability identified in the Gemini Command Line…" at bounding box center [613, 677] width 440 height 50
click at [697, 652] on p "In response to the critical vulnerability identified in the Gemini Command Line…" at bounding box center [613, 677] width 440 height 50
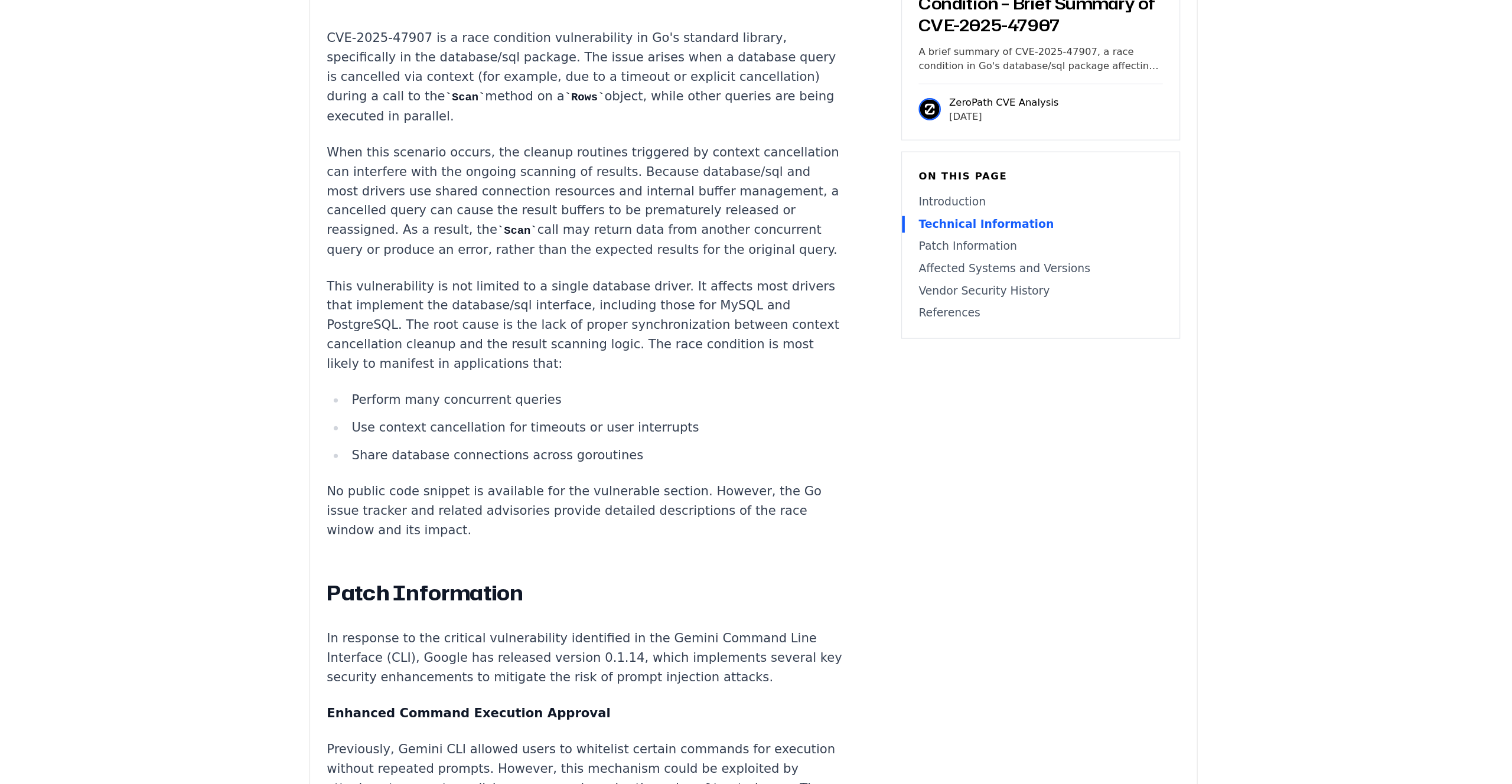
click at [705, 652] on p "In response to the critical vulnerability identified in the Gemini Command Line…" at bounding box center [613, 677] width 440 height 50
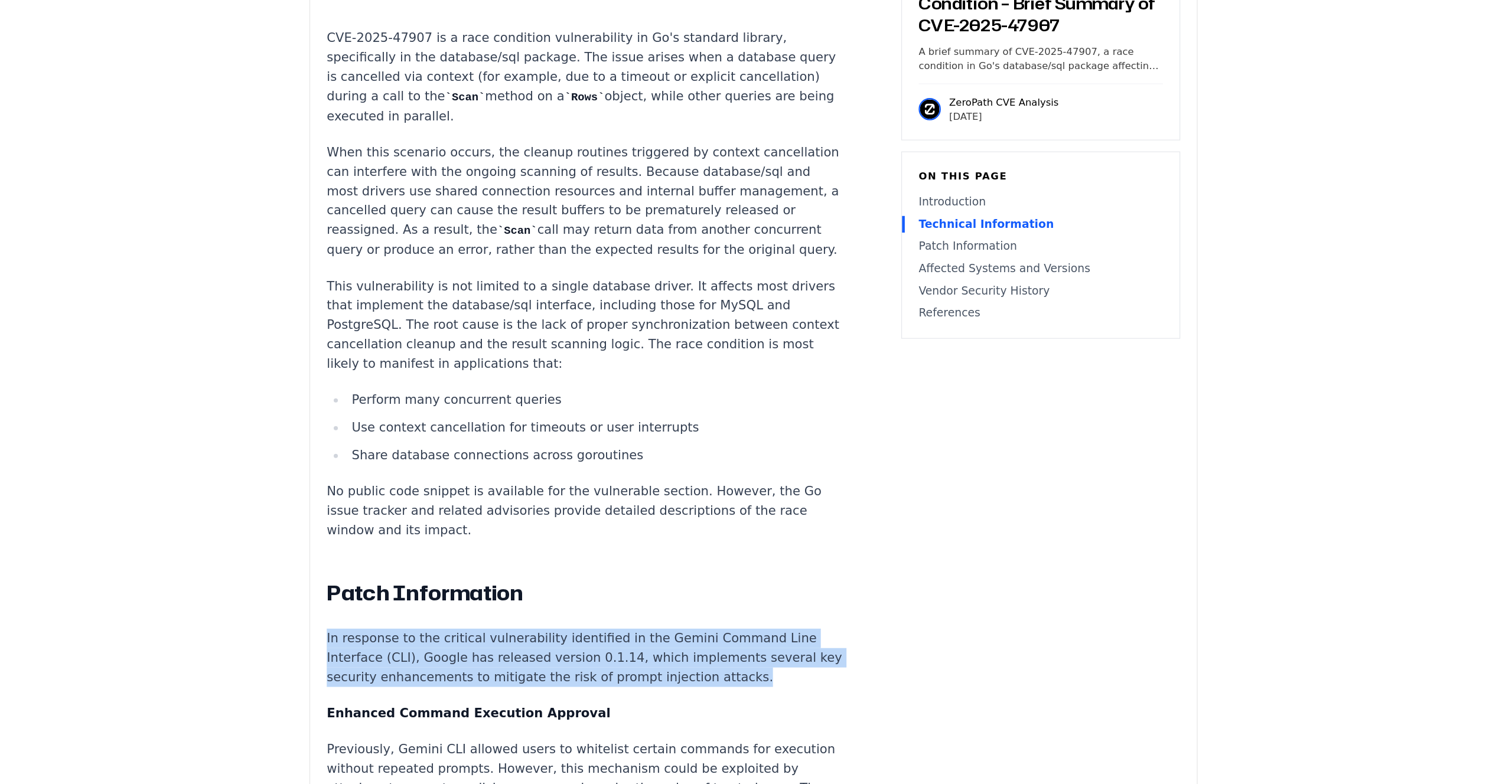
click at [705, 652] on p "In response to the critical vulnerability identified in the Gemini Command Line…" at bounding box center [613, 677] width 440 height 50
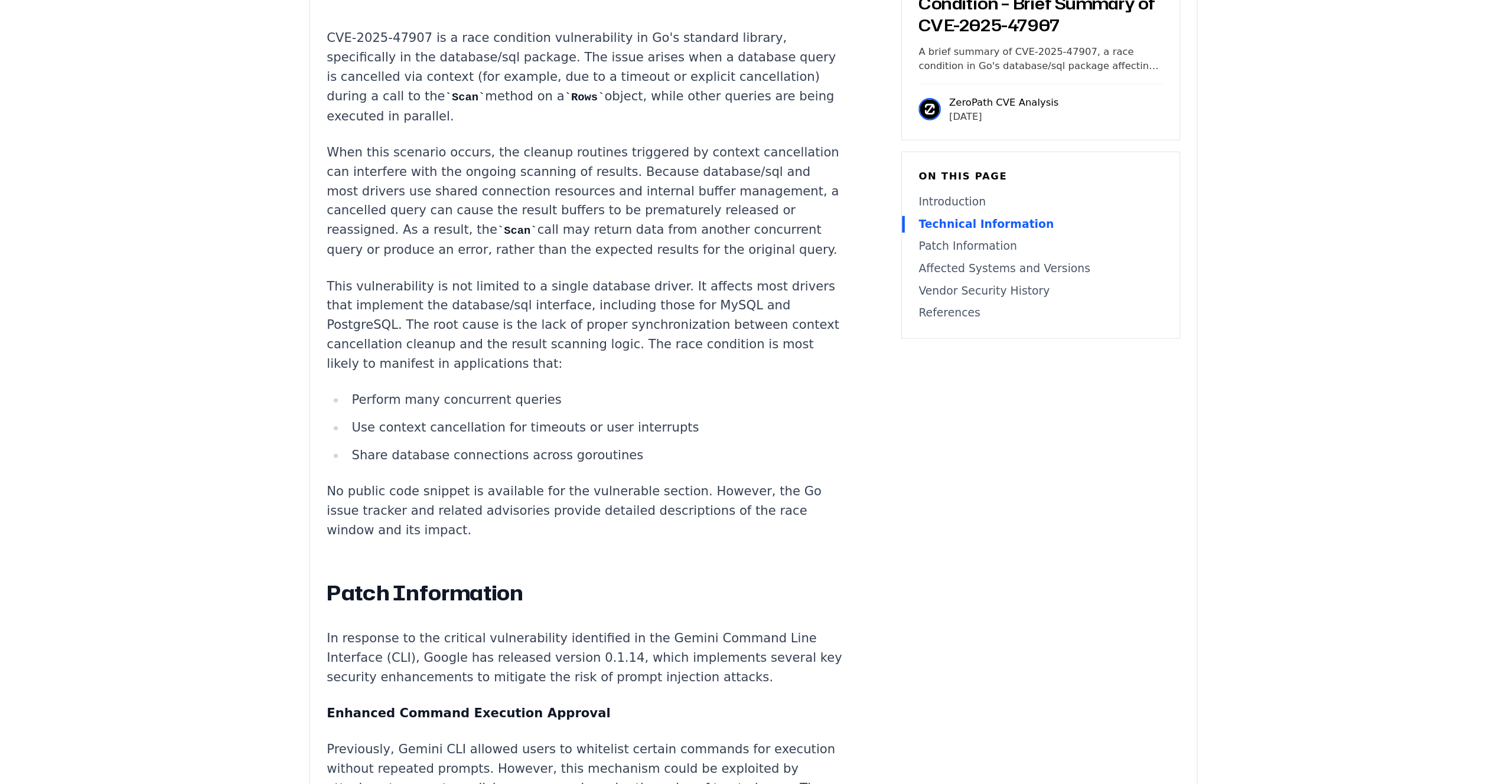
click at [705, 652] on p "In response to the critical vulnerability identified in the Gemini Command Line…" at bounding box center [613, 677] width 440 height 50
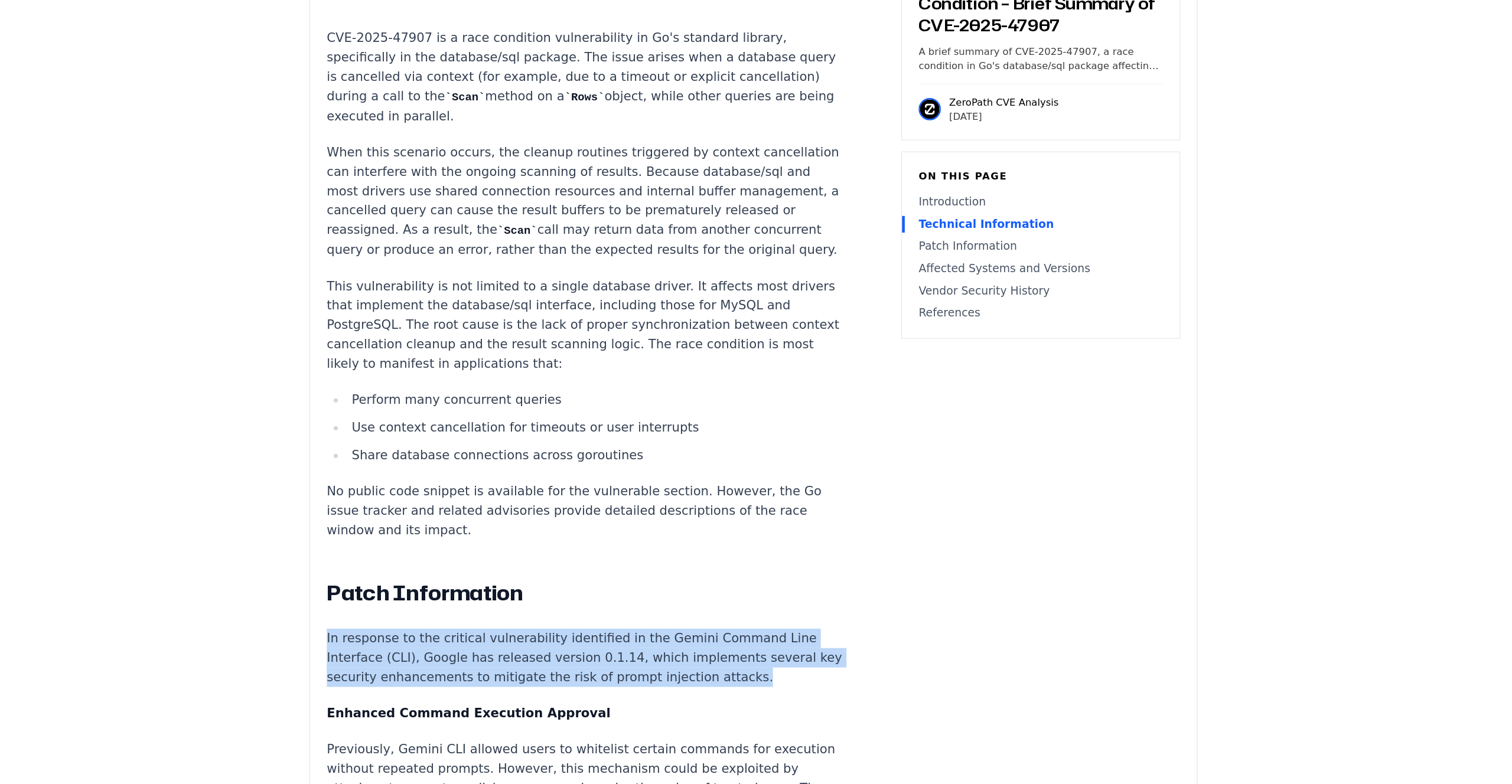
click at [705, 652] on p "In response to the critical vulnerability identified in the Gemini Command Line…" at bounding box center [613, 677] width 440 height 50
drag, startPoint x: 705, startPoint y: 620, endPoint x: 705, endPoint y: 570, distance: 50.0
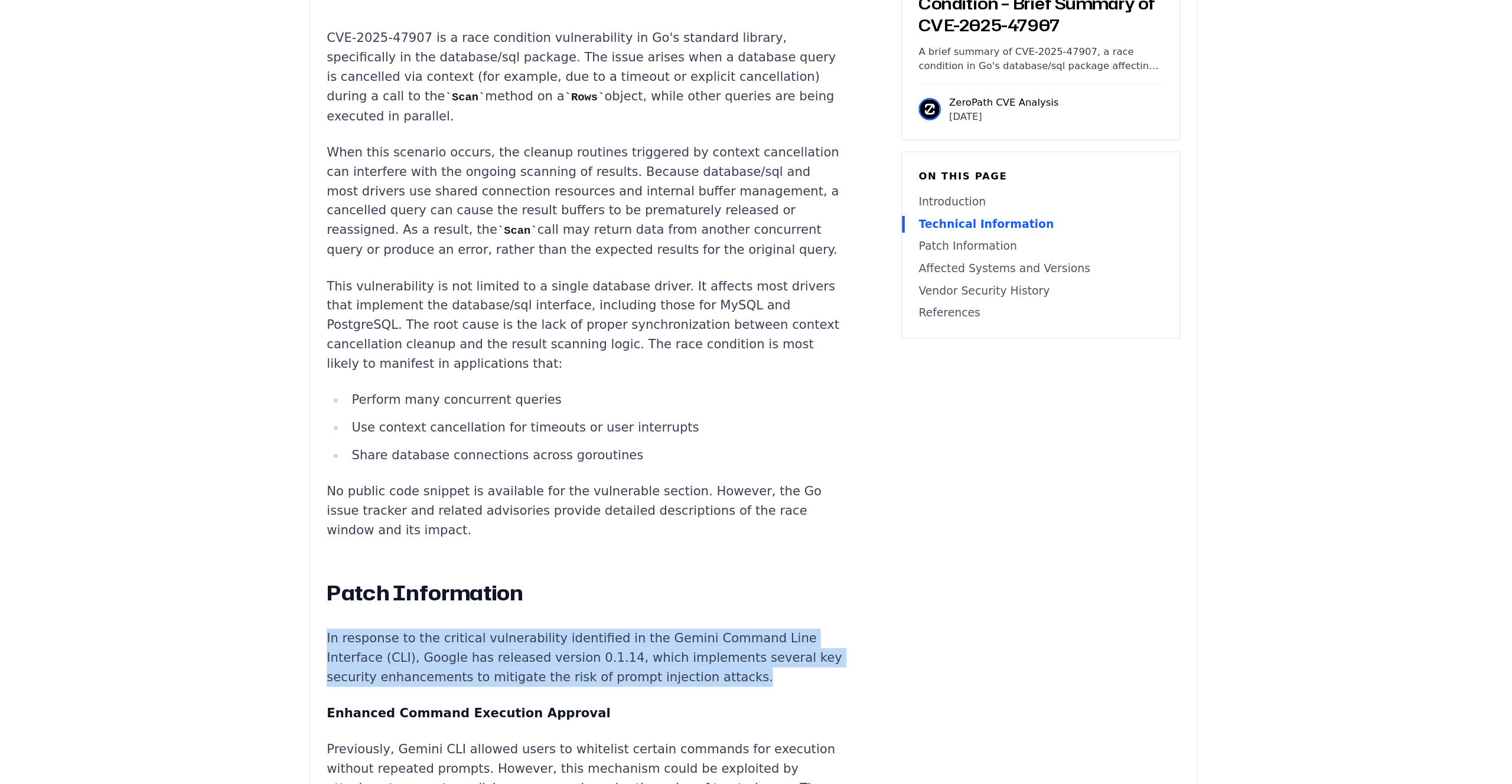
drag, startPoint x: 705, startPoint y: 570, endPoint x: 704, endPoint y: 633, distance: 63.0
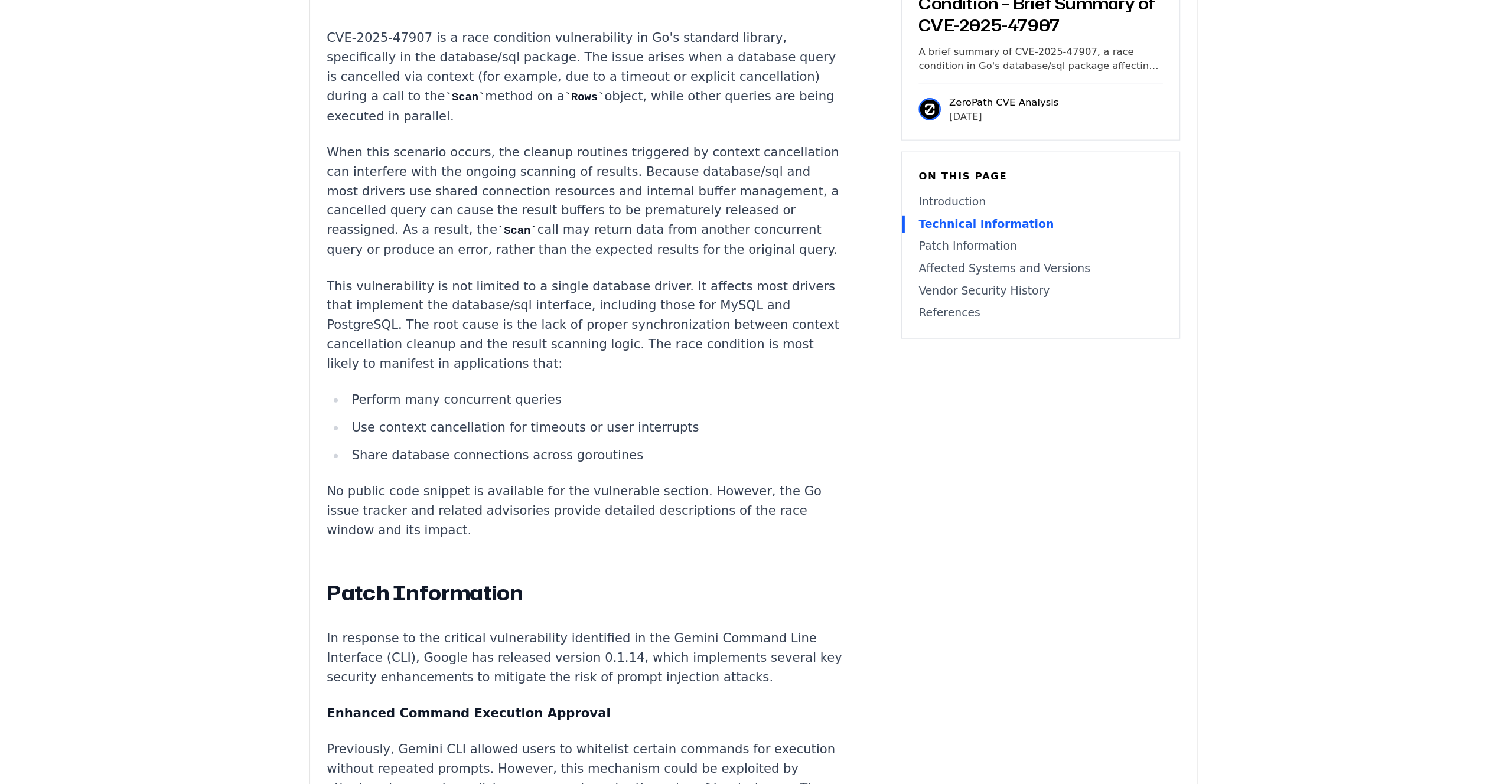
click at [706, 652] on p "In response to the critical vulnerability identified in the Gemini Command Line…" at bounding box center [613, 677] width 440 height 50
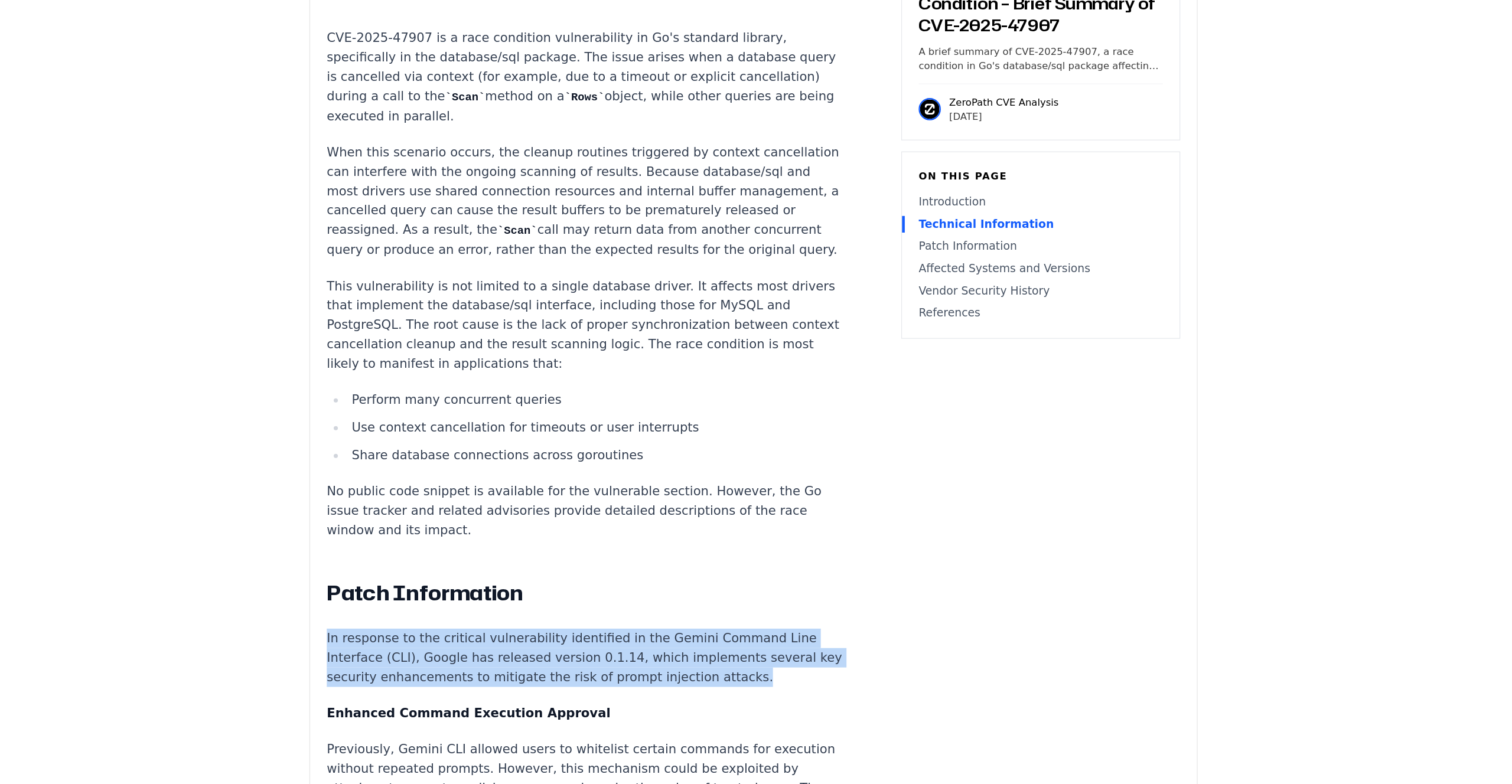
drag, startPoint x: 706, startPoint y: 624, endPoint x: 706, endPoint y: 576, distance: 48.0
drag, startPoint x: 706, startPoint y: 576, endPoint x: 704, endPoint y: 625, distance: 49.0
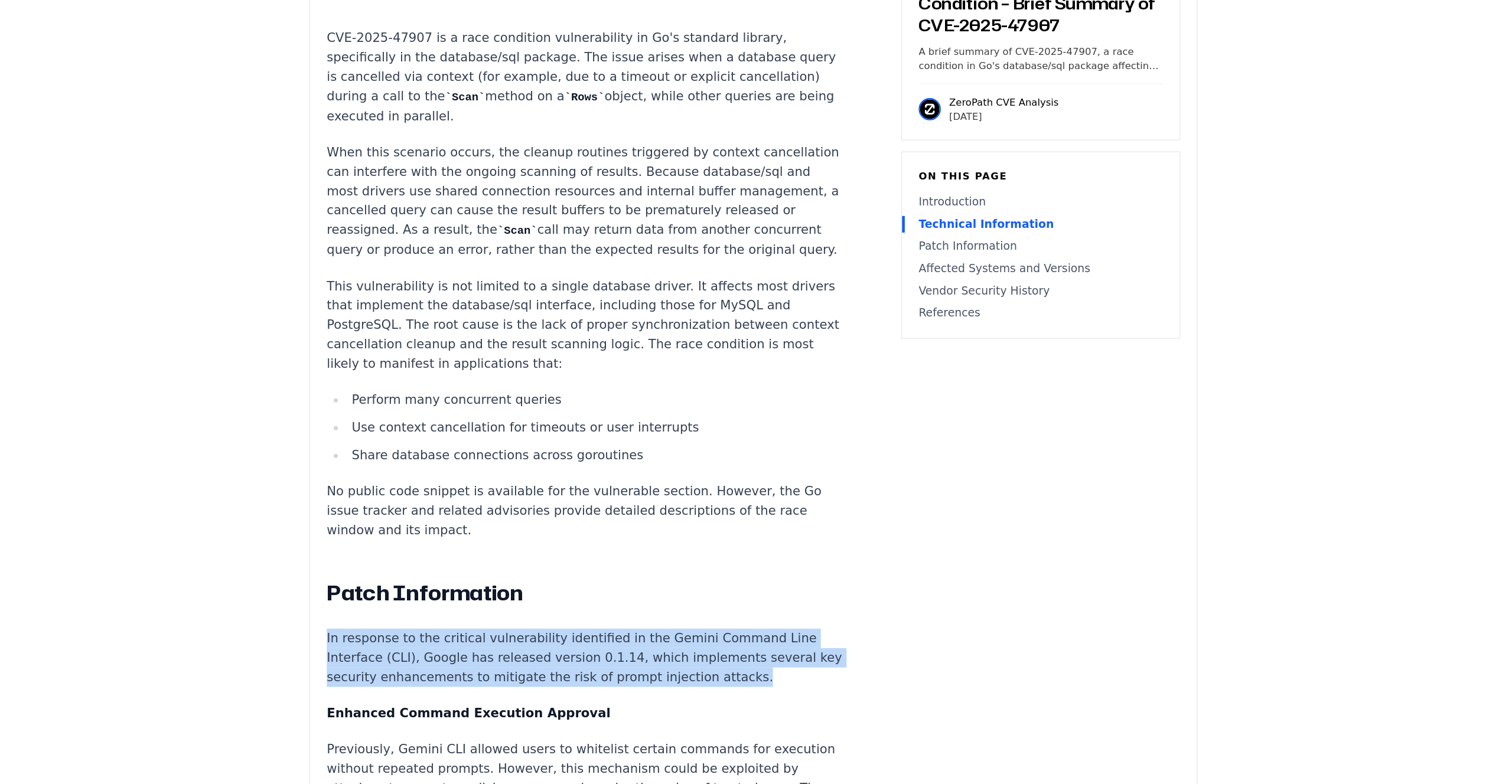
click at [704, 652] on p "In response to the critical vulnerability identified in the Gemini Command Line…" at bounding box center [613, 677] width 440 height 50
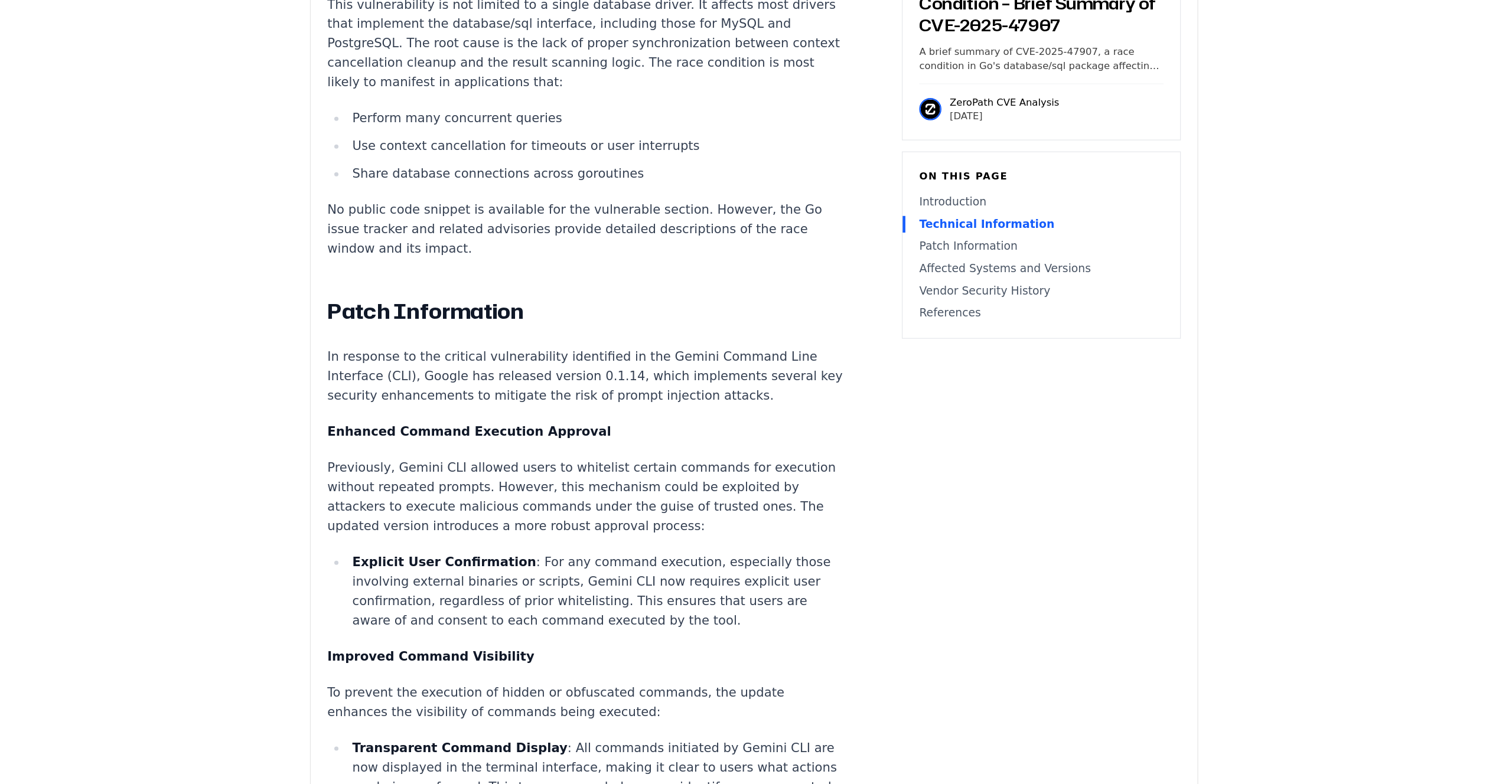
scroll to position [1221, 0]
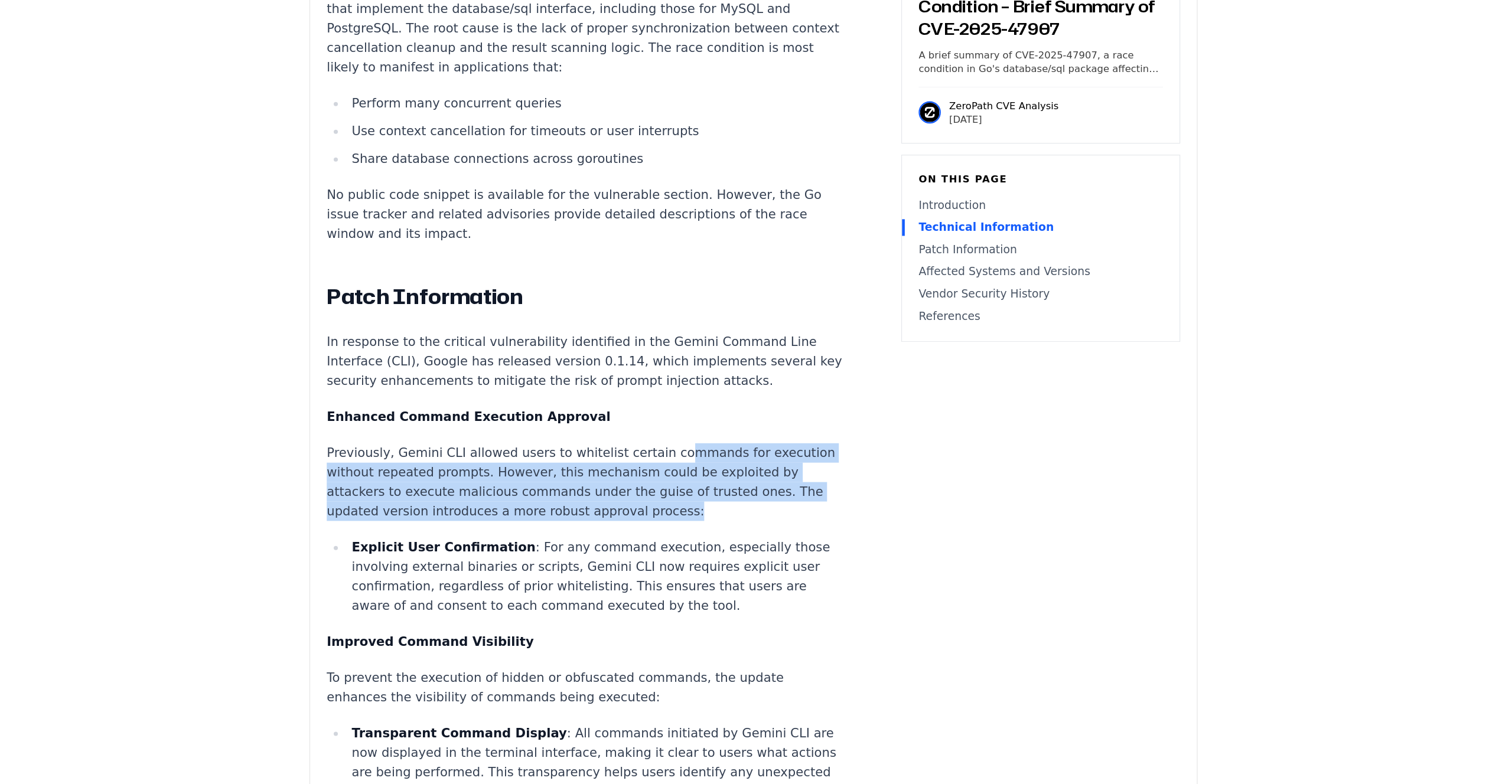
drag, startPoint x: 667, startPoint y: 482, endPoint x: 667, endPoint y: 422, distance: 60.0
click at [667, 491] on p "Previously, Gemini CLI allowed users to whitelist certain commands for executio…" at bounding box center [613, 523] width 440 height 66
drag, startPoint x: 667, startPoint y: 422, endPoint x: 665, endPoint y: 491, distance: 69.0
click at [665, 490] on div "Introduction Silent data corruption in production is among the most challenging…" at bounding box center [613, 753] width 440 height 2398
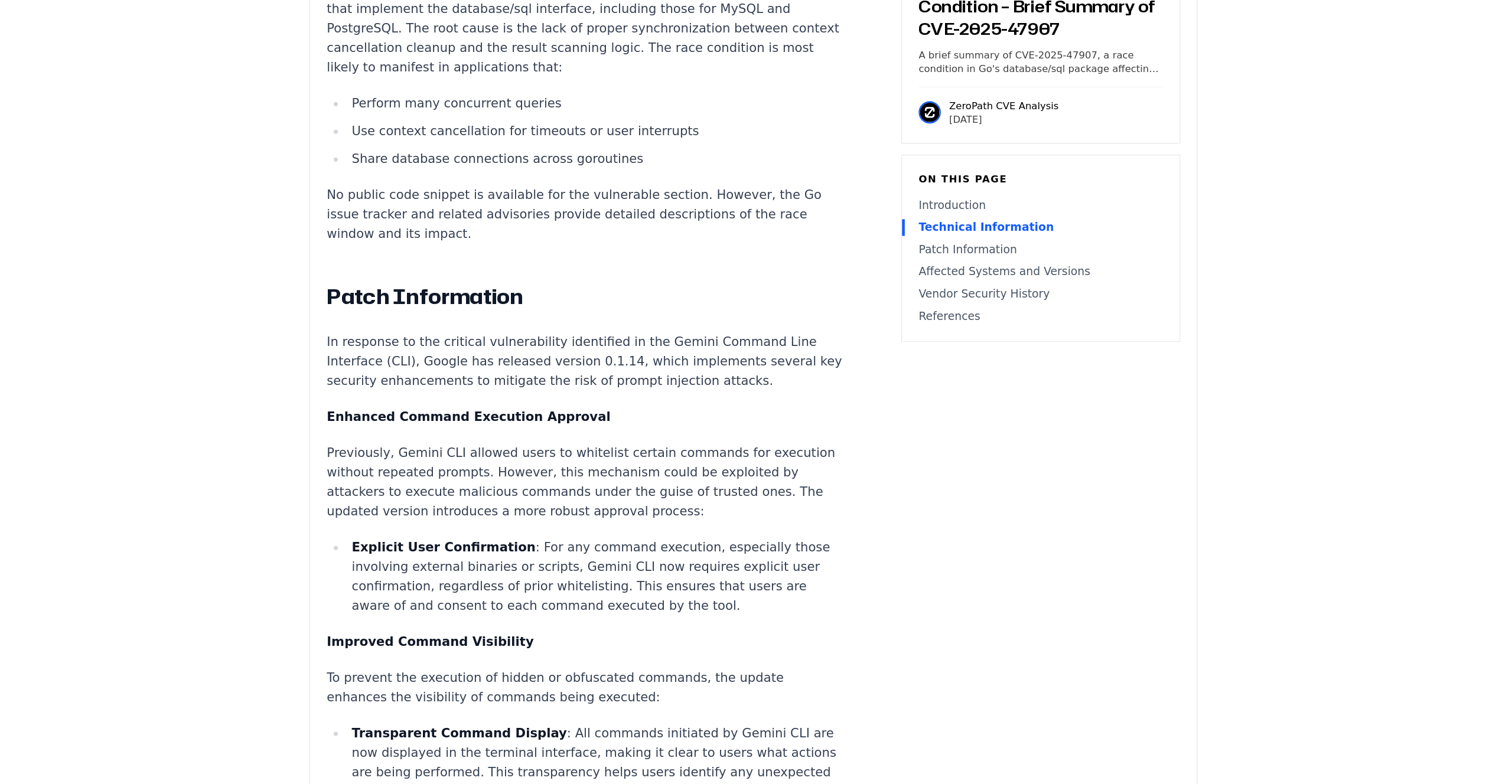
click at [668, 491] on p "Previously, Gemini CLI allowed users to whitelist certain commands for executio…" at bounding box center [613, 523] width 440 height 66
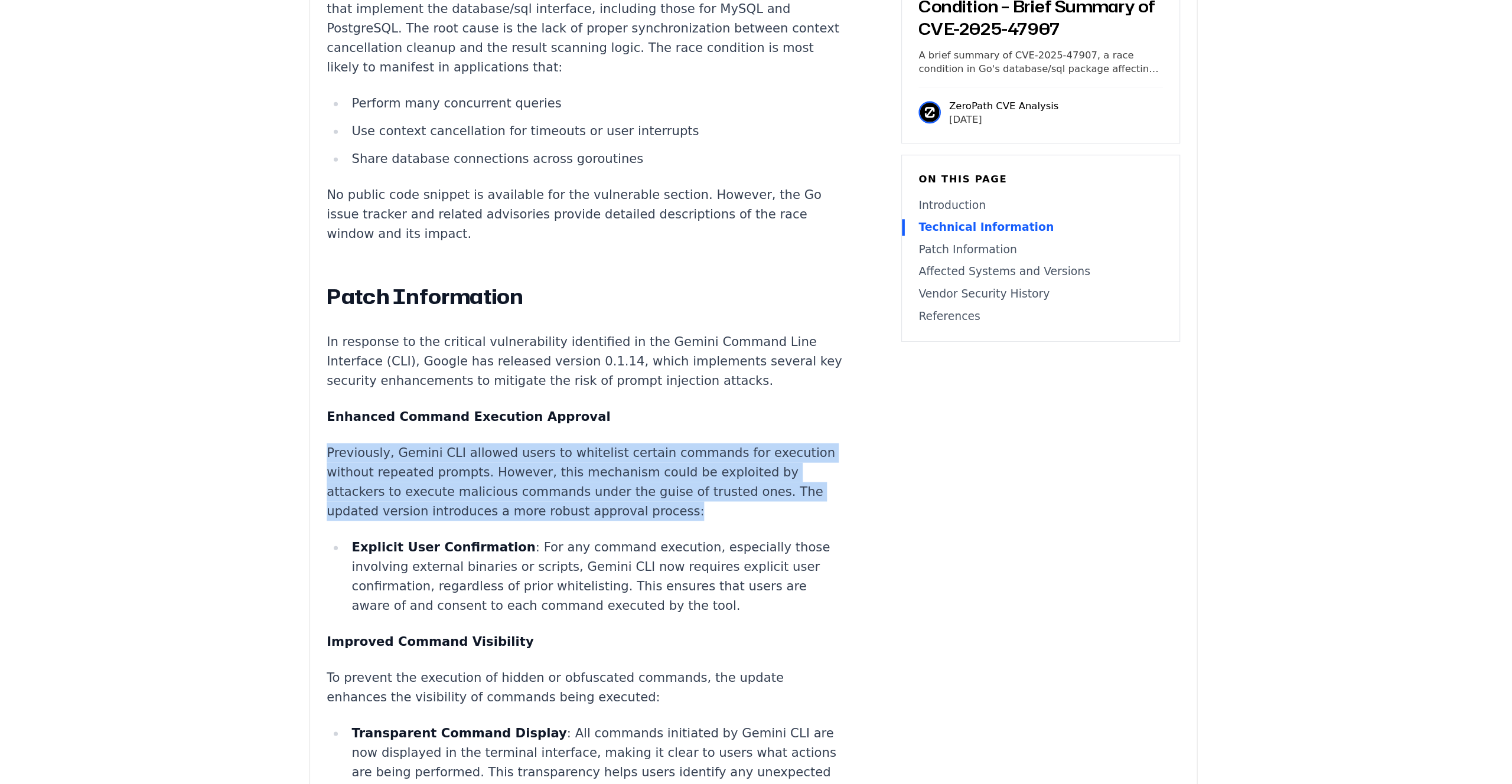
click at [668, 491] on p "Previously, Gemini CLI allowed users to whitelist certain commands for executio…" at bounding box center [613, 523] width 440 height 66
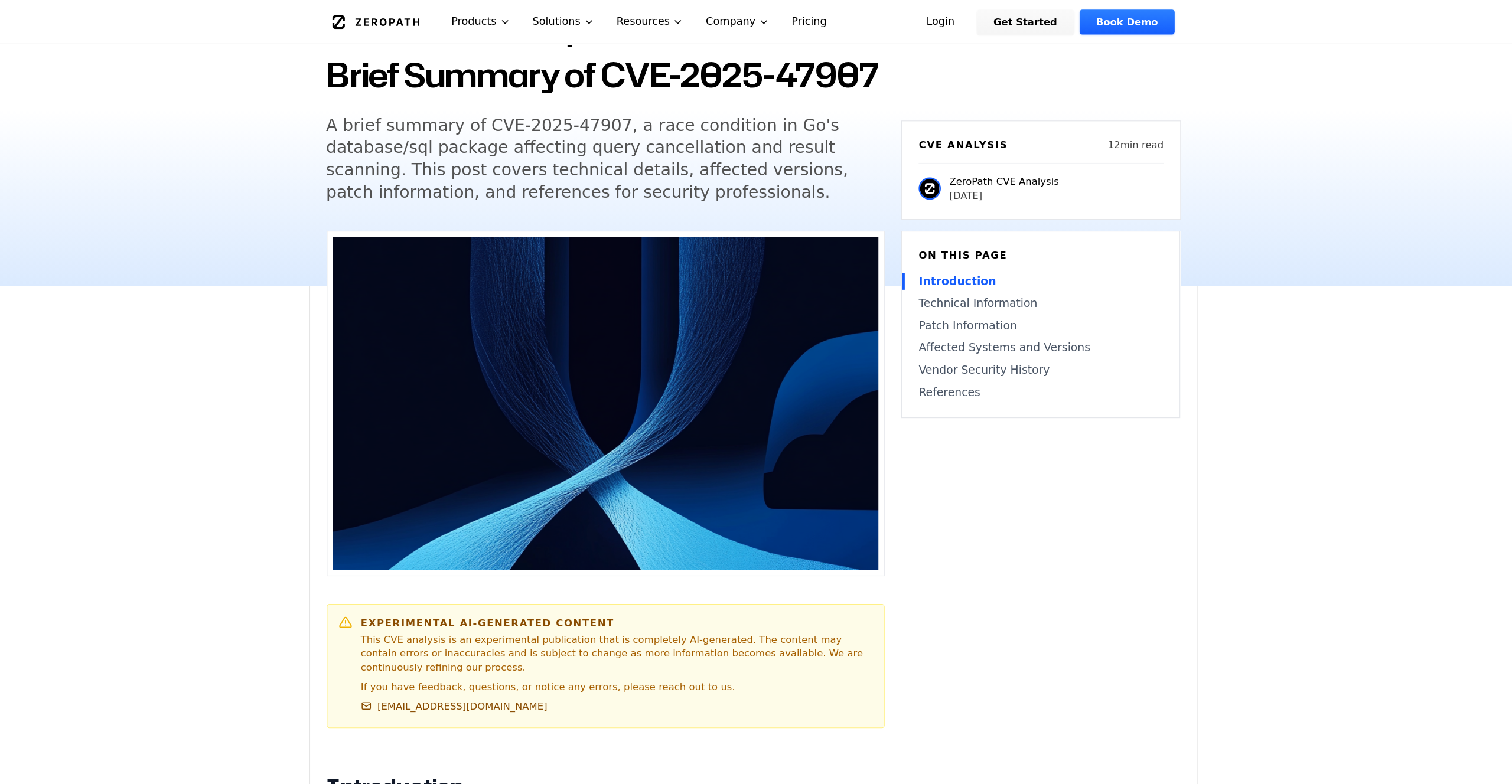
scroll to position [0, 0]
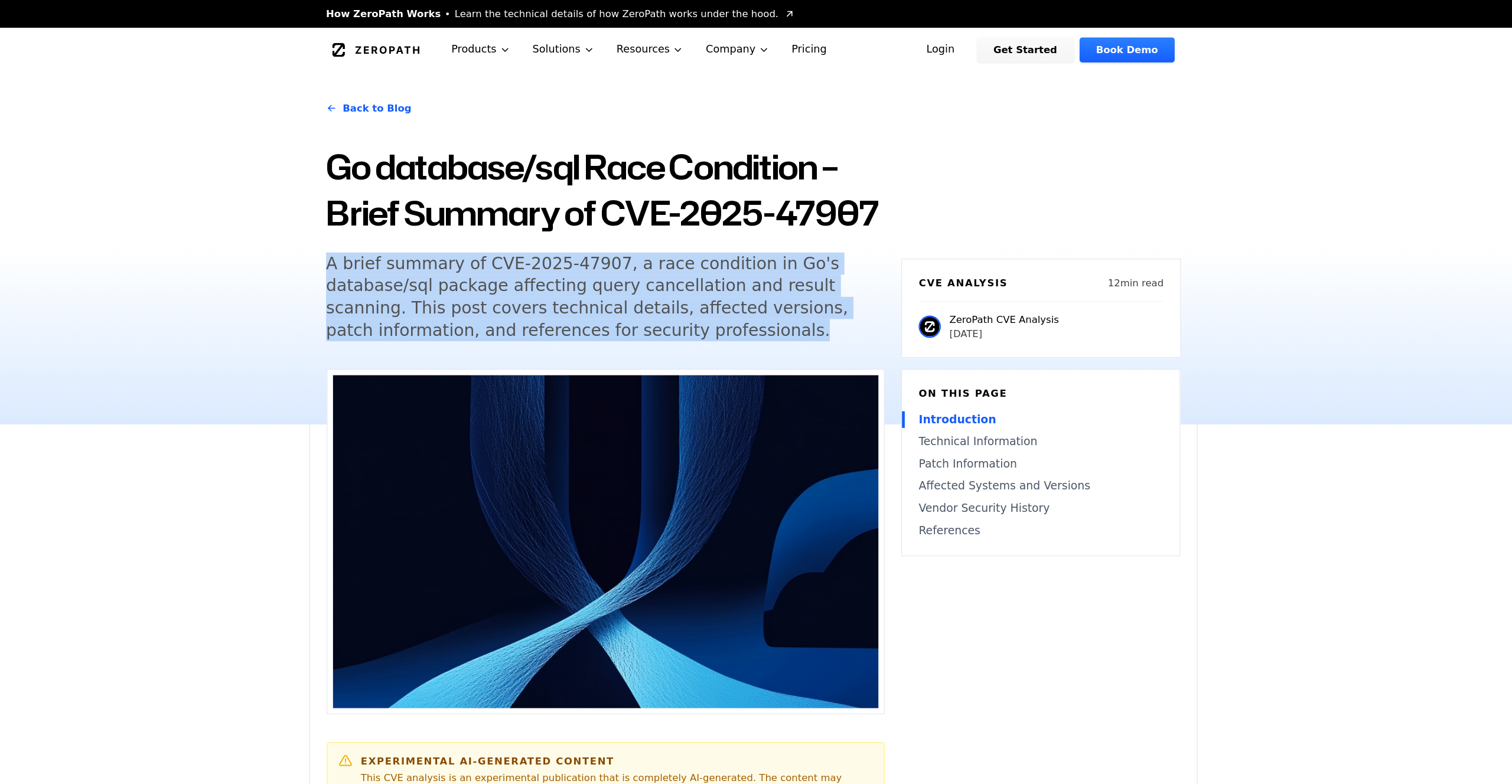
drag
click at [489, 309] on div "Back to Blog Go database/sql Race Condition – Brief Summary of CVE-2025-47907 A…" at bounding box center [756, 211] width 756 height 300
click at [589, 256] on h5 "A brief summary of CVE-2025-47907, a race condition in Go's database/sql packag…" at bounding box center [619, 252] width 453 height 76
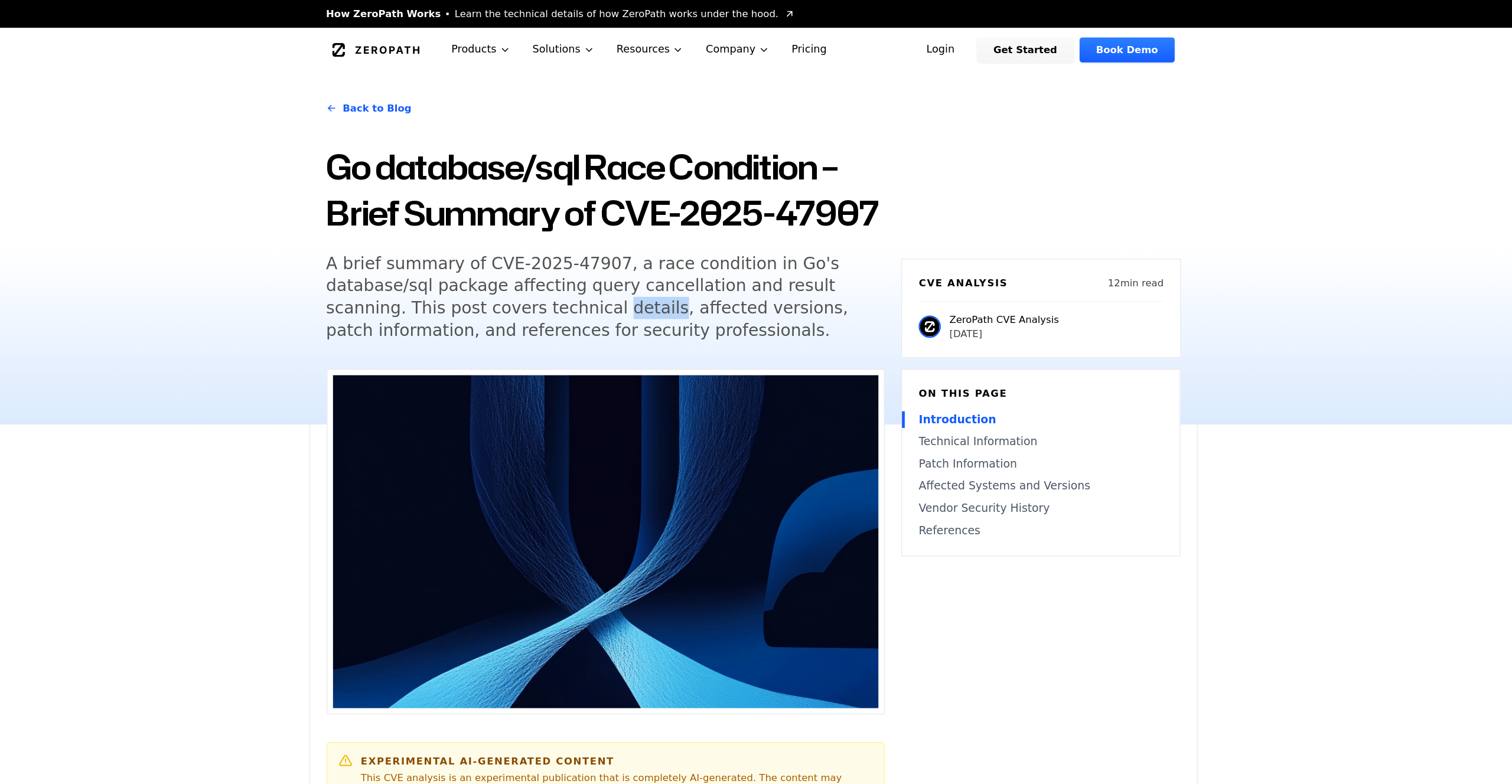
click at [589, 256] on h5 "A brief summary of CVE-2025-47907, a race condition in Go's database/sql packag…" at bounding box center [619, 252] width 453 height 76
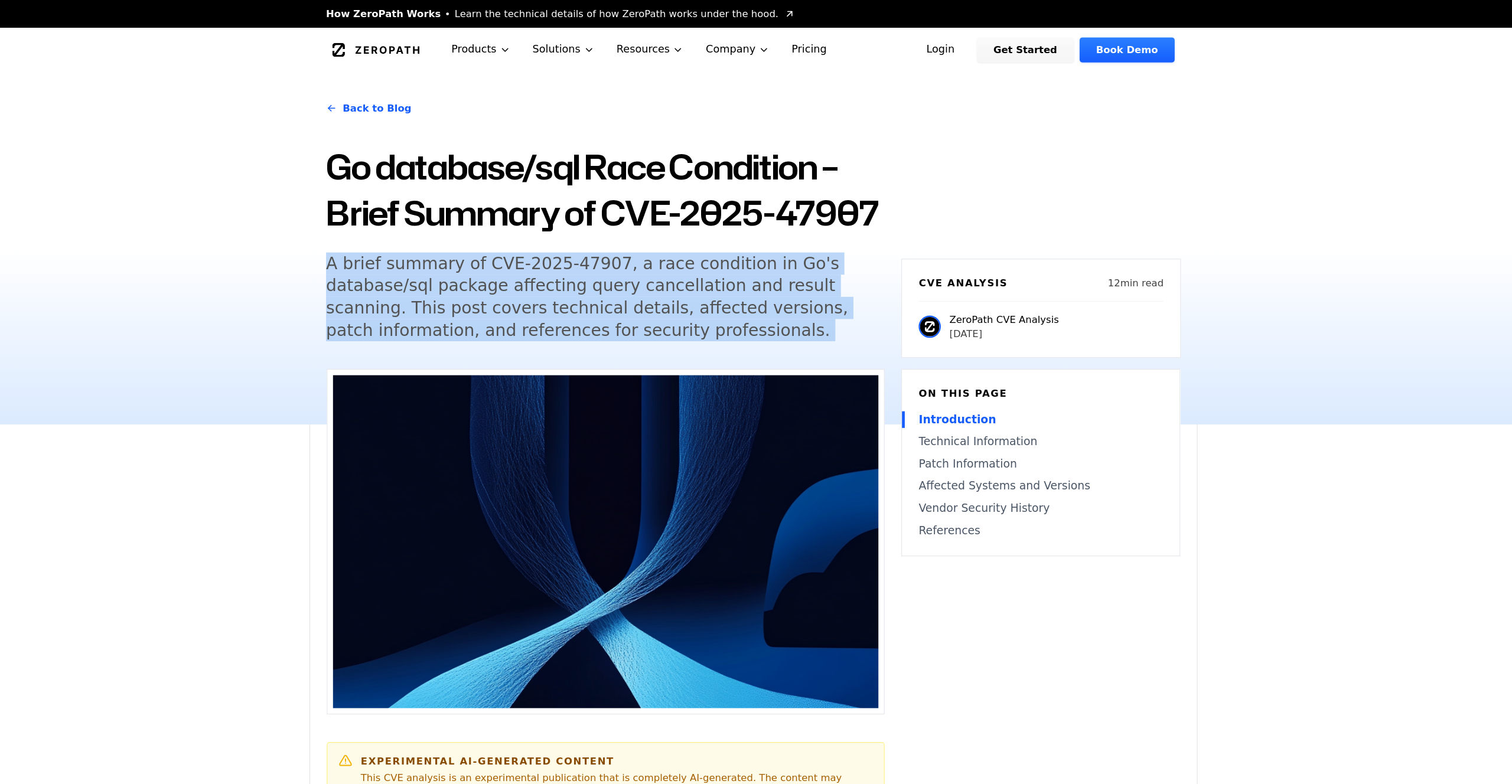
click at [589, 256] on h5 "A brief summary of CVE-2025-47907, a race condition in Go's database/sql packag…" at bounding box center [619, 252] width 453 height 76
click at [585, 259] on h5 "A brief summary of CVE-2025-47907, a race condition in Go's database/sql packag…" at bounding box center [619, 252] width 453 height 76
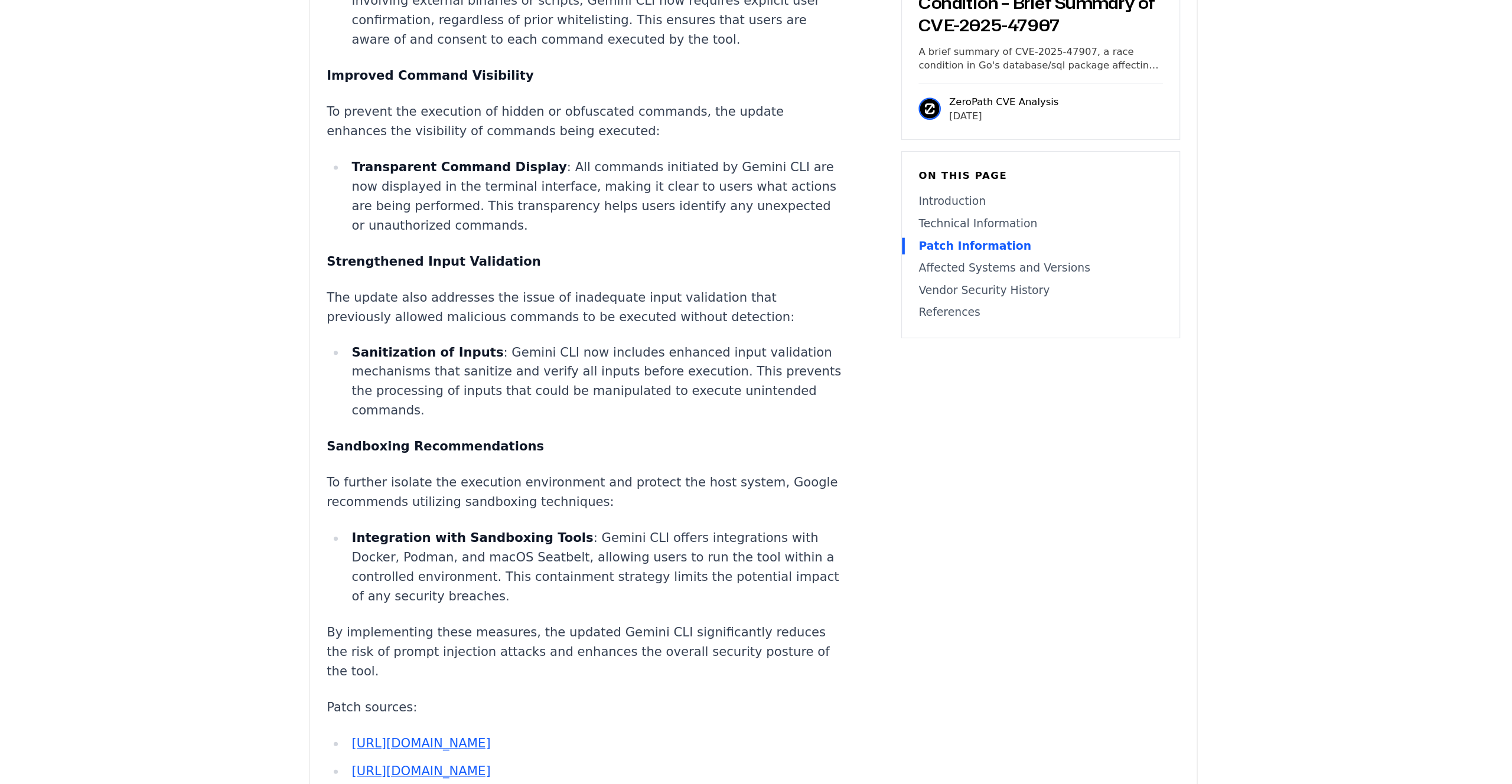
scroll to position [1705, 0]
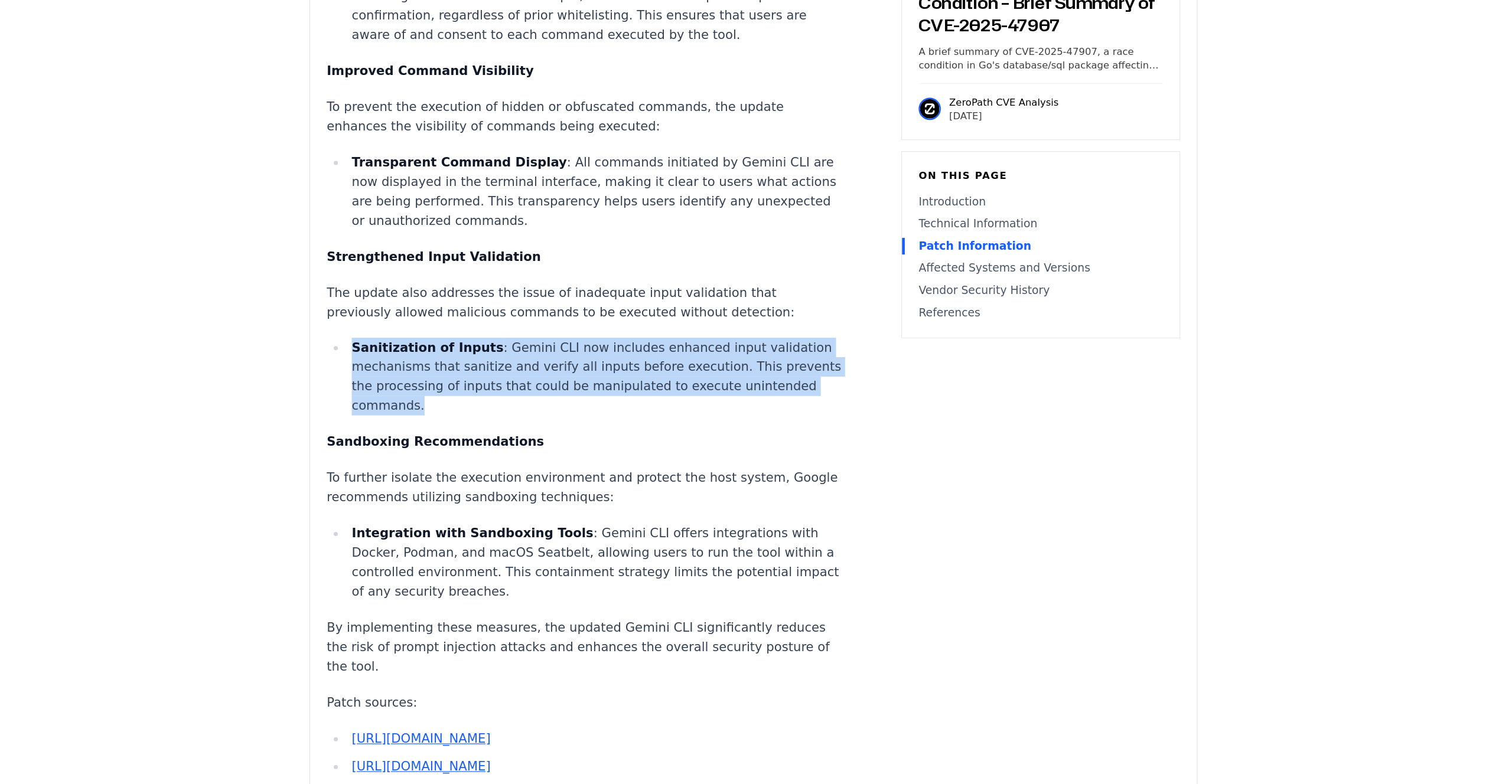
drag, startPoint x: 734, startPoint y: 323, endPoint x: 757, endPoint y: 383, distance: 64.3
click at [757, 383] on div "Introduction Silent data corruption in production is among the most challenging…" at bounding box center [613, 270] width 440 height 2398
click at [757, 404] on li "Sanitization of Inputs : Gemini CLI now includes enhanced input validation mech…" at bounding box center [620, 437] width 423 height 66
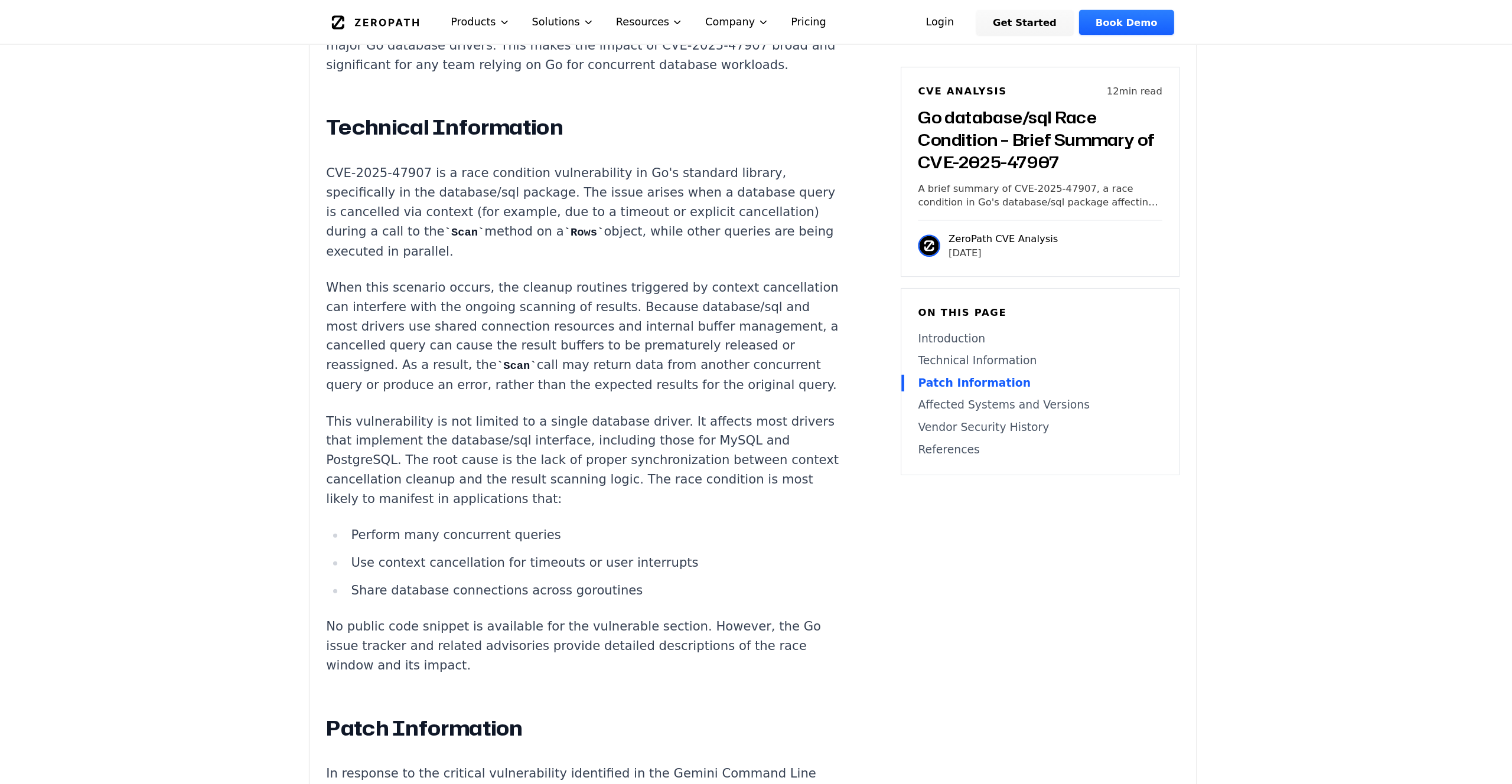
scroll to position [964, 0]
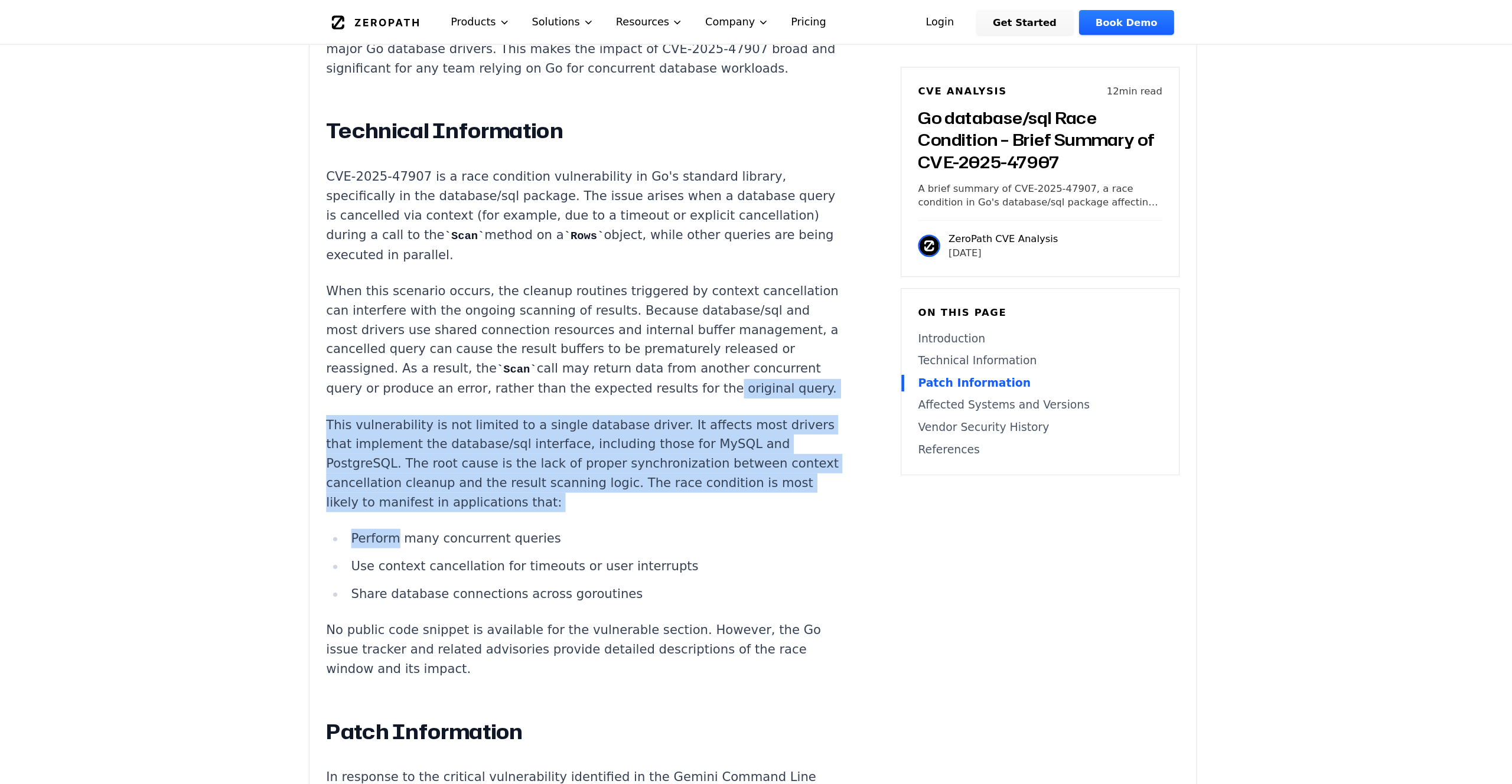
drag, startPoint x: 453, startPoint y: 292, endPoint x: 449, endPoint y: 424, distance: 132.1
click at [449, 473] on li "Use context cancellation for timeouts or user interrupts" at bounding box center [620, 482] width 423 height 17
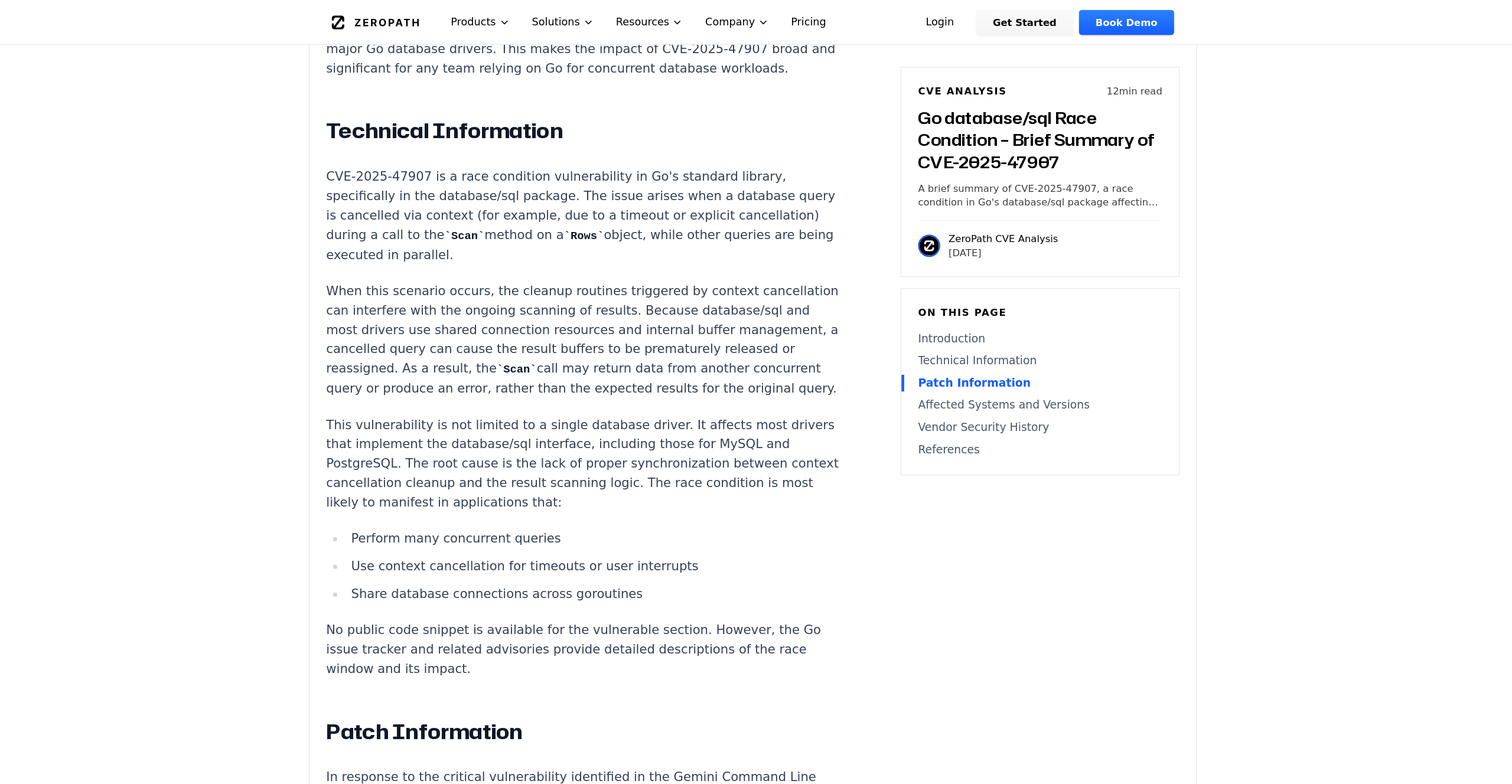
click at [460, 353] on p "This vulnerability is not limited to a single database driver. It affects most …" at bounding box center [613, 394] width 440 height 82
click at [700, 473] on li "Use context cancellation for timeouts or user interrupts" at bounding box center [620, 482] width 423 height 17
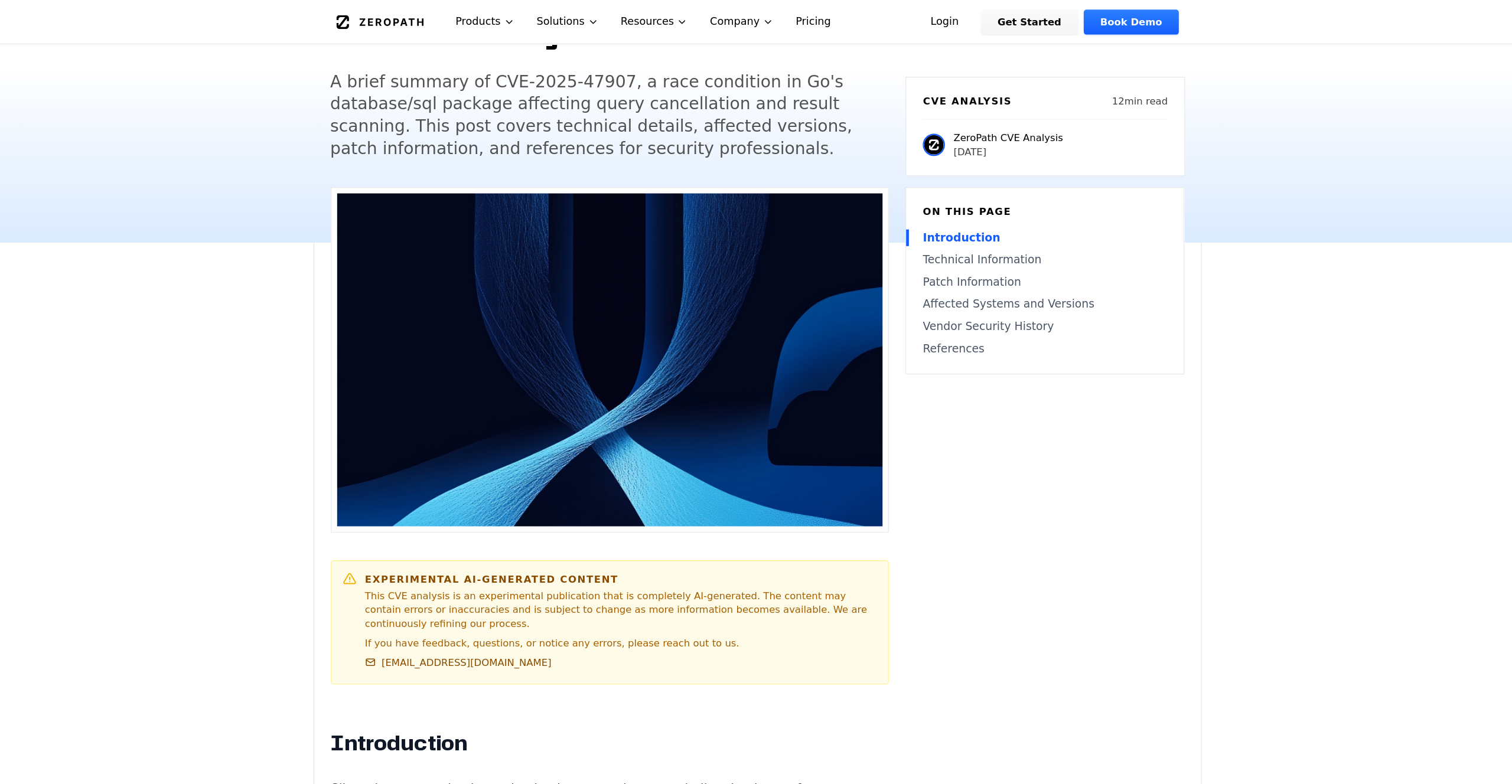
scroll to position [153, 0]
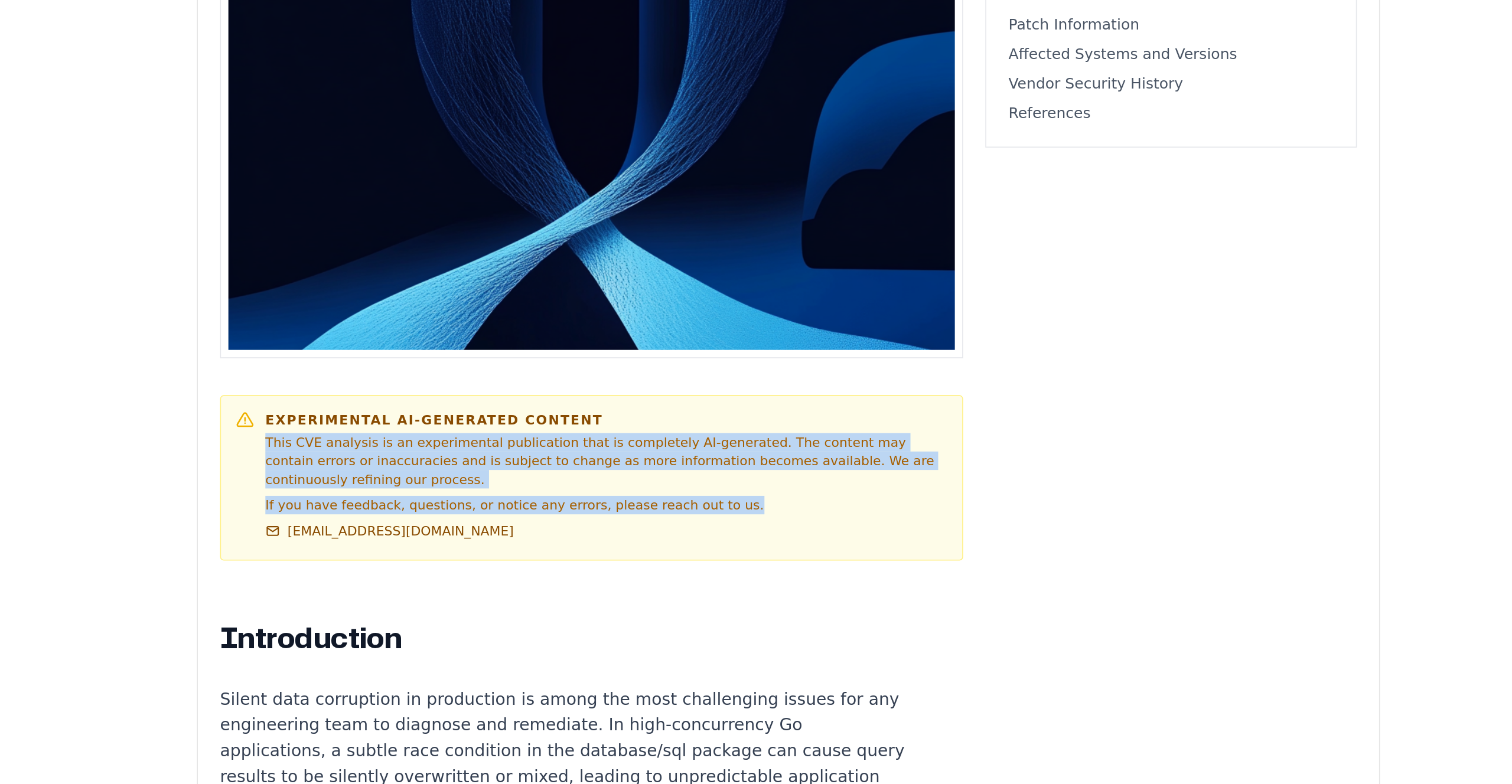
drag, startPoint x: 768, startPoint y: 552, endPoint x: 762, endPoint y: 491, distance: 61.3
click at [762, 492] on div "Experimental AI-Generated Content This CVE analysis is an experimental publicat…" at bounding box center [639, 532] width 436 height 86
click at [762, 491] on h6 "Experimental AI-Generated Content" at bounding box center [639, 494] width 436 height 12
drag, startPoint x: 762, startPoint y: 491, endPoint x: 760, endPoint y: 555, distance: 64.0
click at [760, 555] on div "Experimental AI-Generated Content This CVE analysis is an experimental publicat…" at bounding box center [639, 532] width 436 height 86
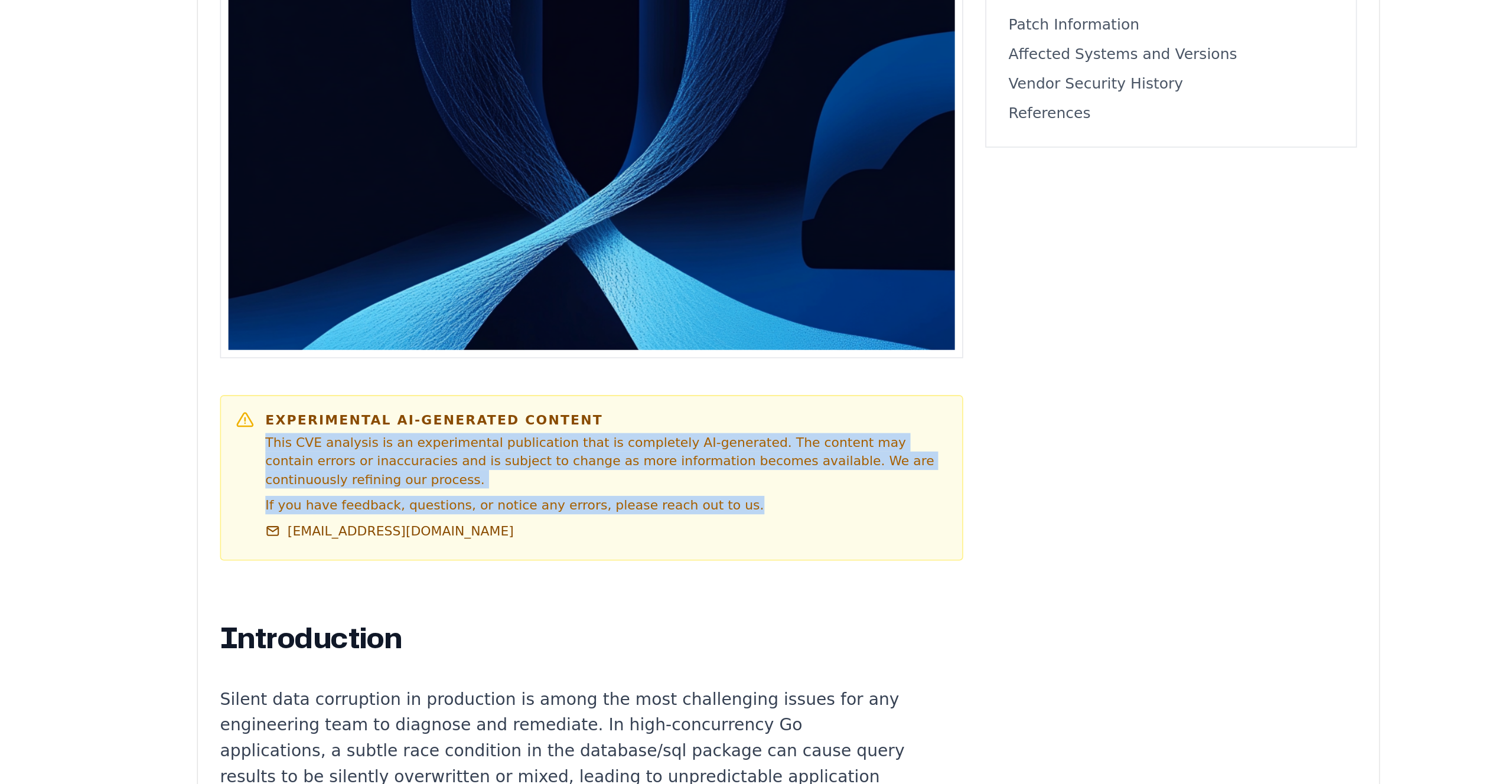
click at [759, 555] on div "Experimental AI-Generated Content This CVE analysis is an experimental publicat…" at bounding box center [639, 532] width 436 height 86
drag, startPoint x: 759, startPoint y: 555, endPoint x: 760, endPoint y: 493, distance: 62.0
click at [760, 494] on div "Experimental AI-Generated Content This CVE analysis is an experimental publicat…" at bounding box center [639, 532] width 436 height 86
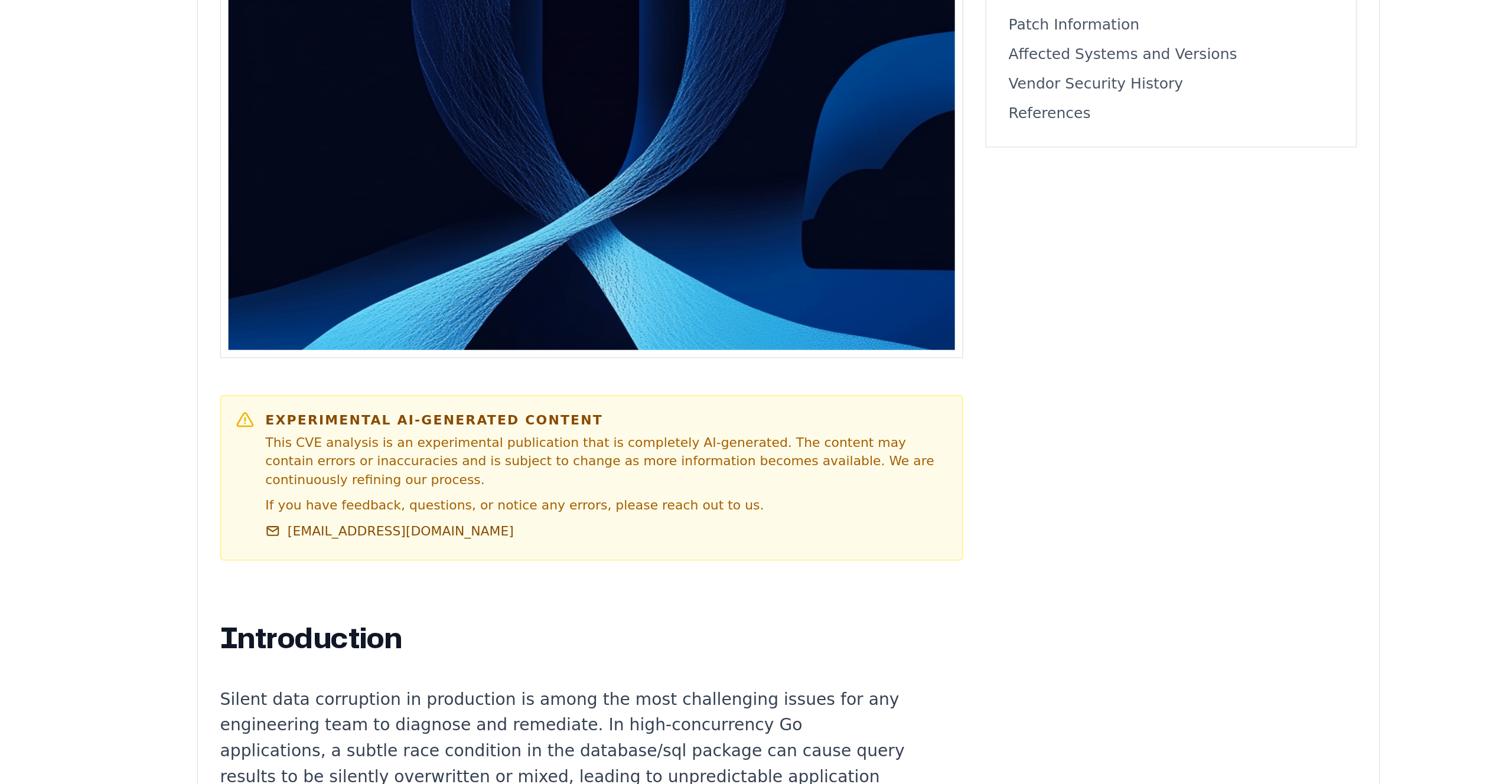
click at [742, 557] on div "Experimental AI-Generated Content This CVE analysis is an experimental publicat…" at bounding box center [639, 532] width 436 height 86
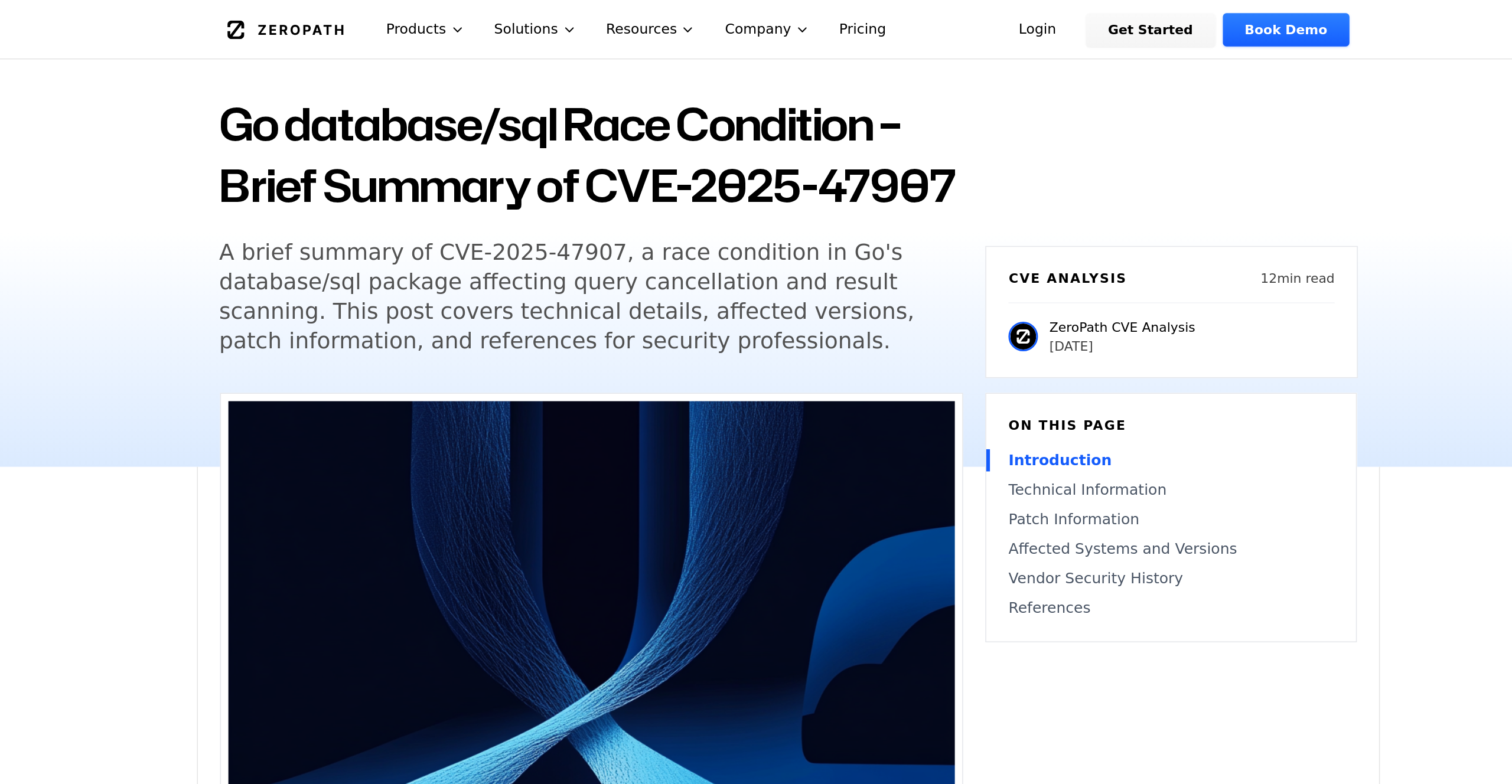
scroll to position [0, 0]
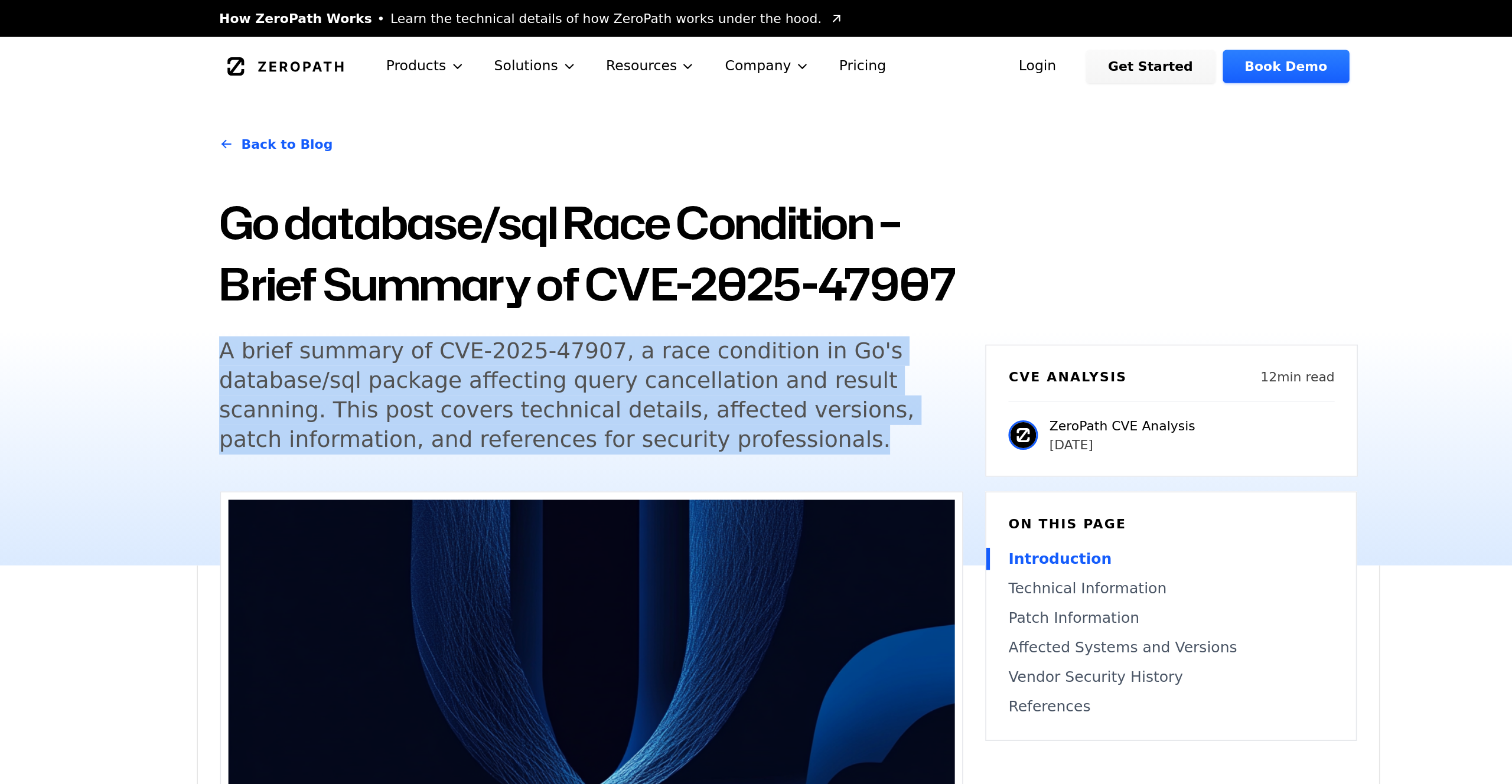
drag, startPoint x: 616, startPoint y: 281, endPoint x: 570, endPoint y: 217, distance: 78.8
click at [570, 217] on h5 "A brief summary of CVE-2025-47907, a race condition in Go's database/sql packag…" at bounding box center [619, 252] width 453 height 76
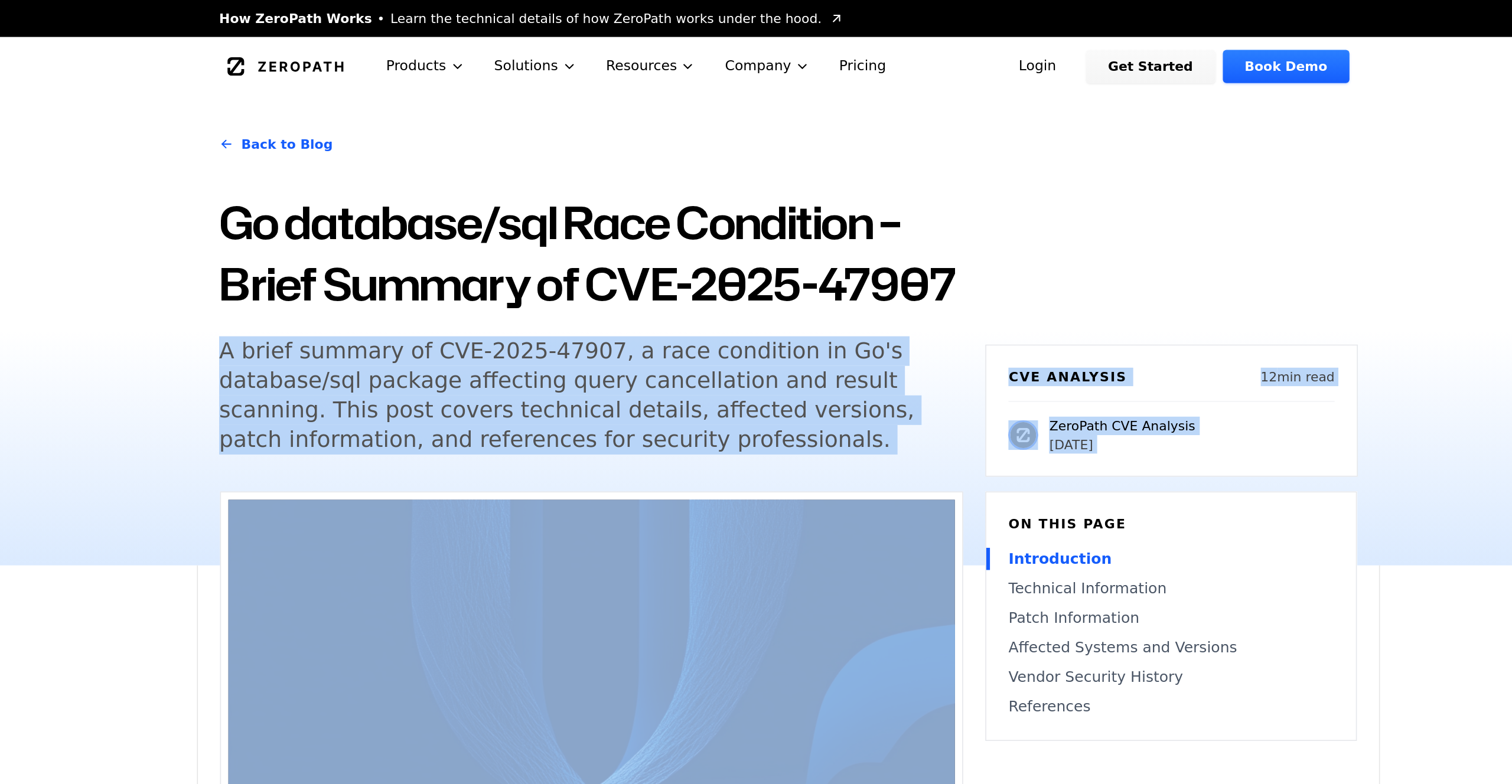
drag, startPoint x: 573, startPoint y: 207, endPoint x: 577, endPoint y: 315, distance: 108.1
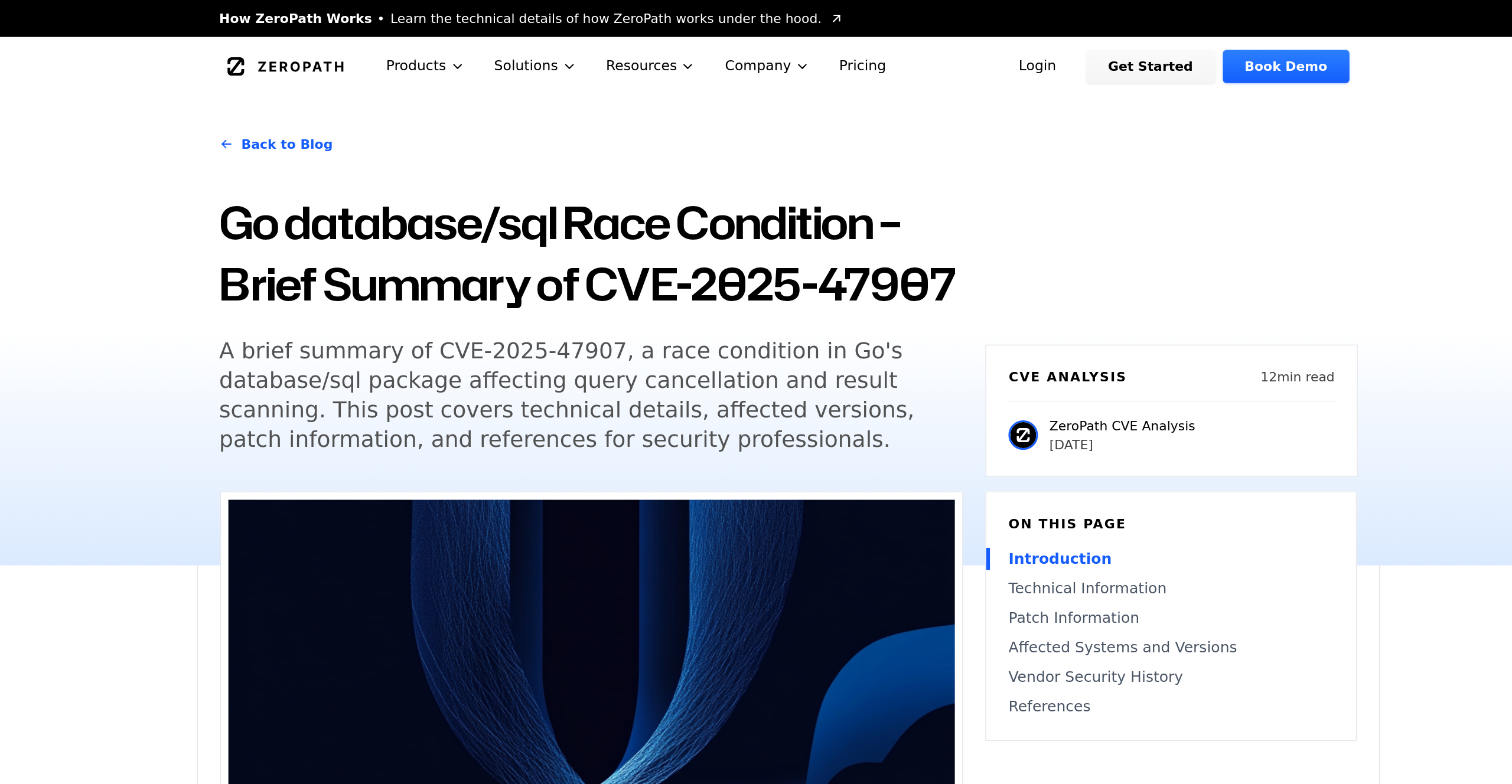
click at [632, 280] on h5 "A brief summary of CVE-2025-47907, a race condition in Go's database/sql packag…" at bounding box center [619, 252] width 453 height 76
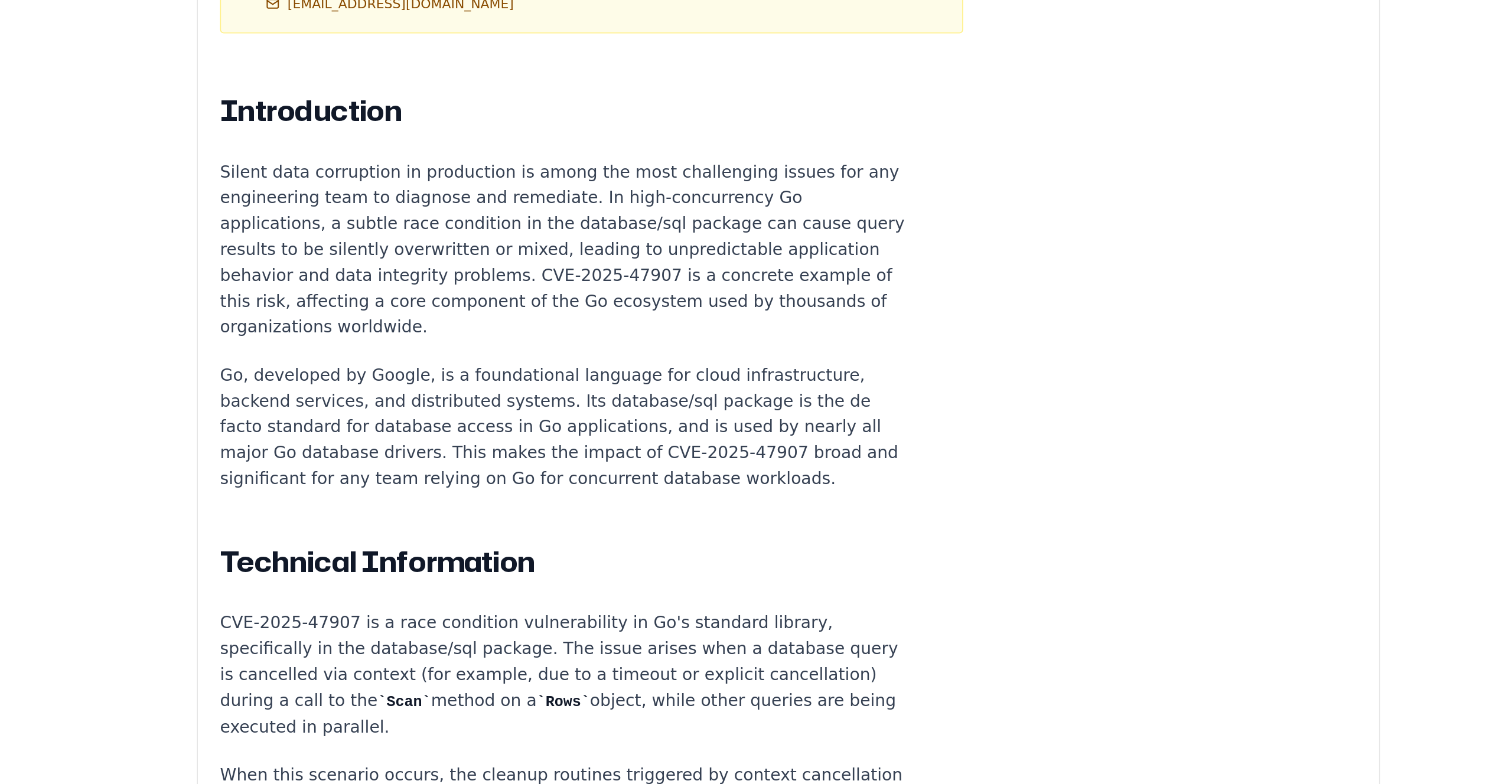
scroll to position [435, 0]
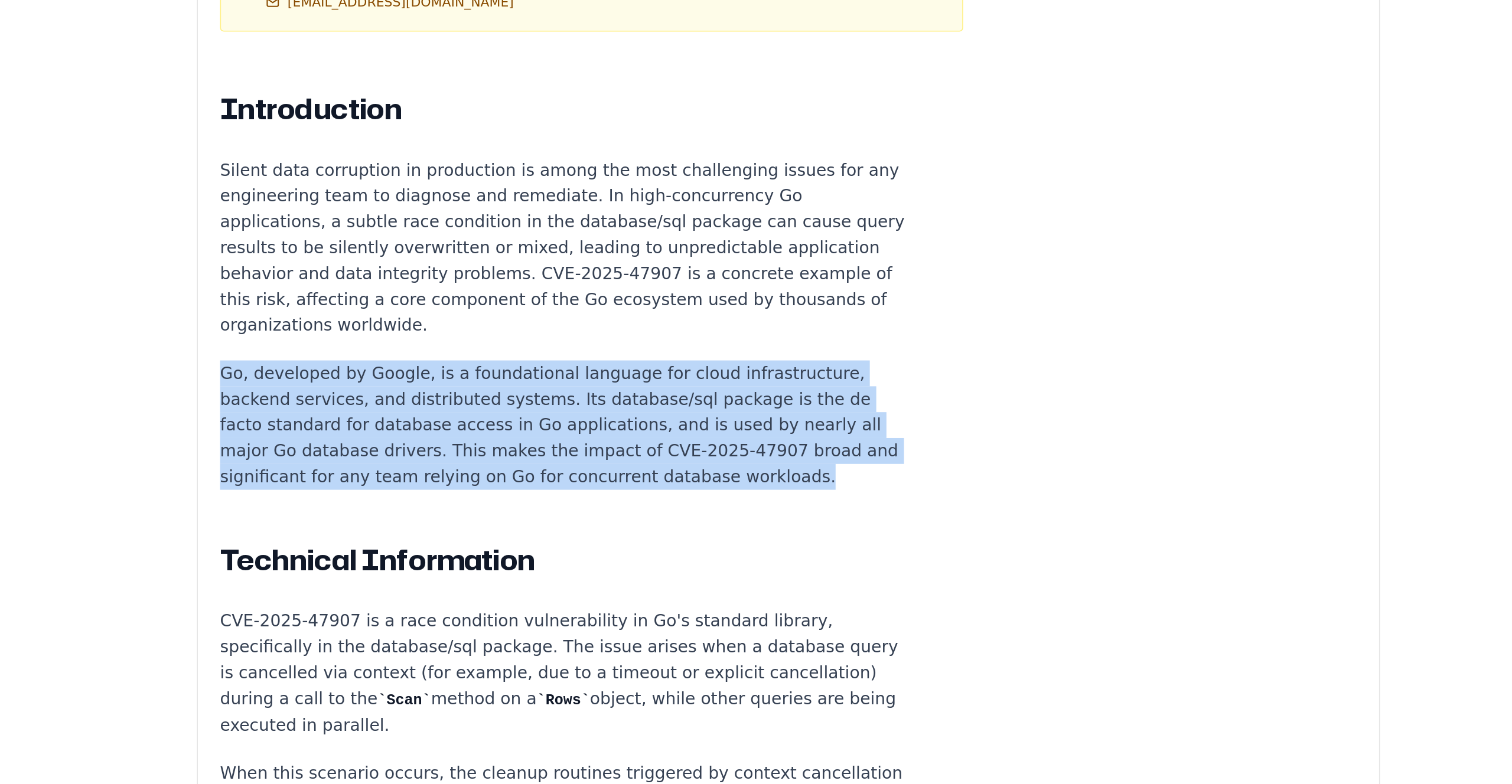
drag, startPoint x: 632, startPoint y: 564, endPoint x: 629, endPoint y: 484, distance: 80.1
drag, startPoint x: 629, startPoint y: 484, endPoint x: 626, endPoint y: 576, distance: 92.0
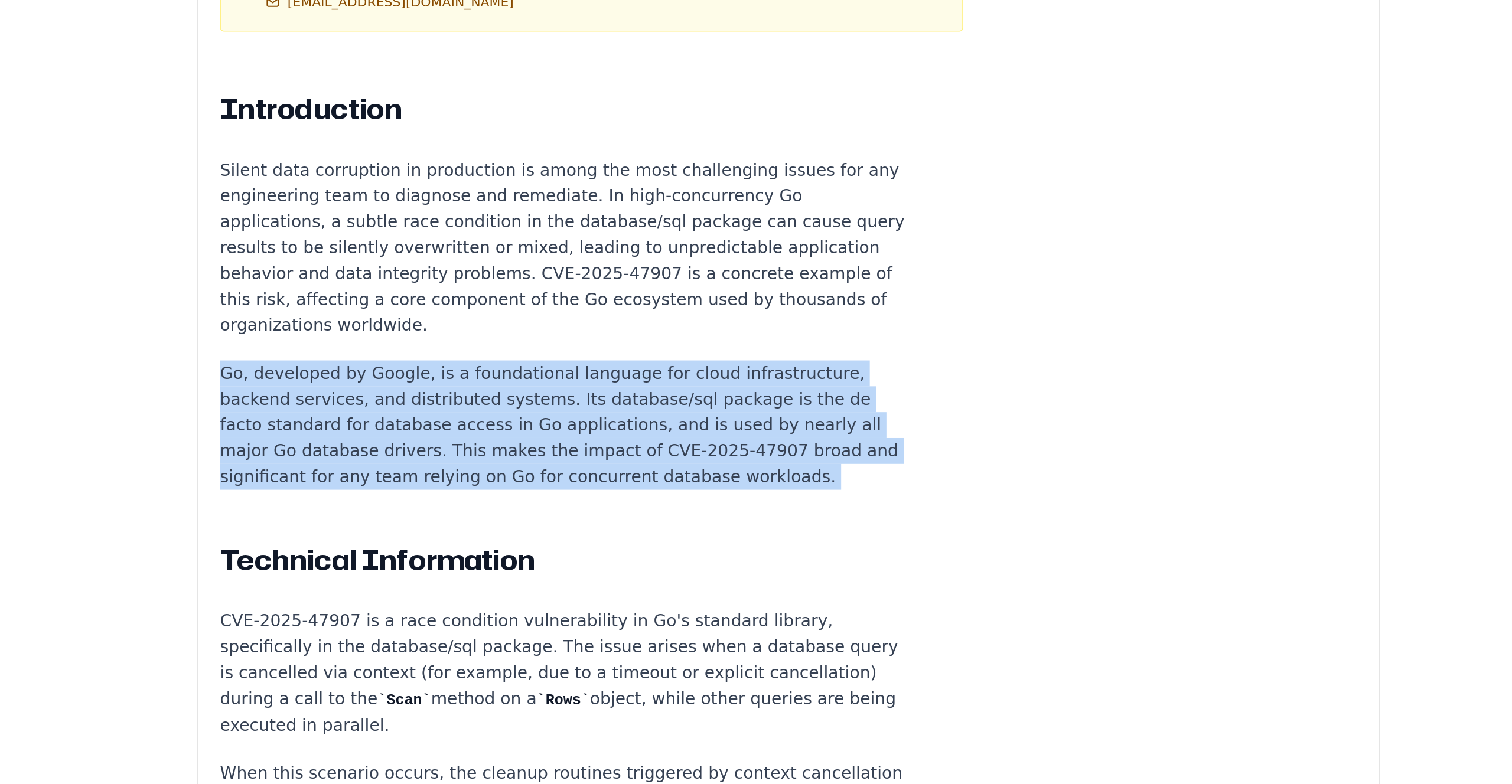
click at [626, 576] on p "Go, developed by Google, is a foundational language for cloud infrastructure, b…" at bounding box center [613, 554] width 440 height 82
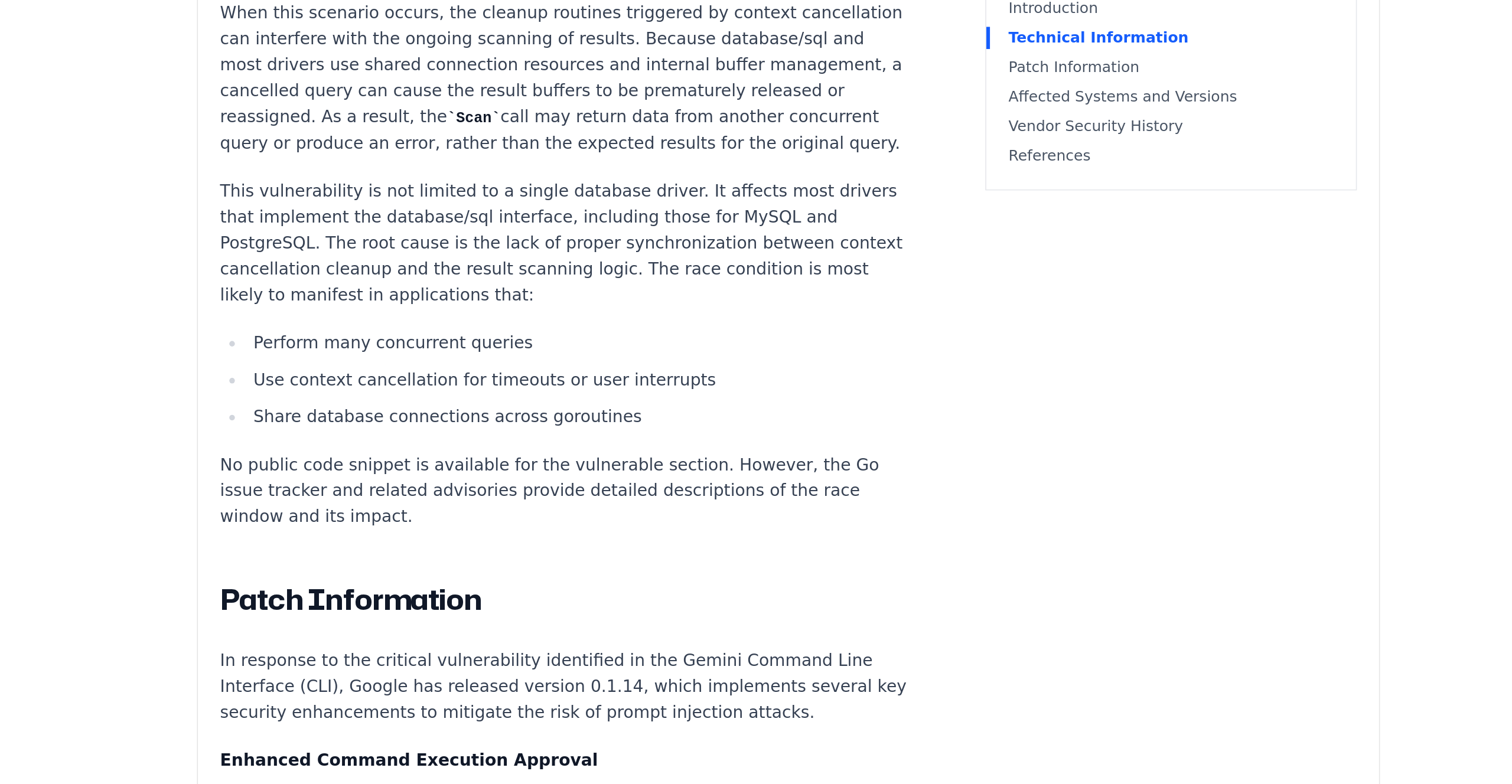
scroll to position [922, 0]
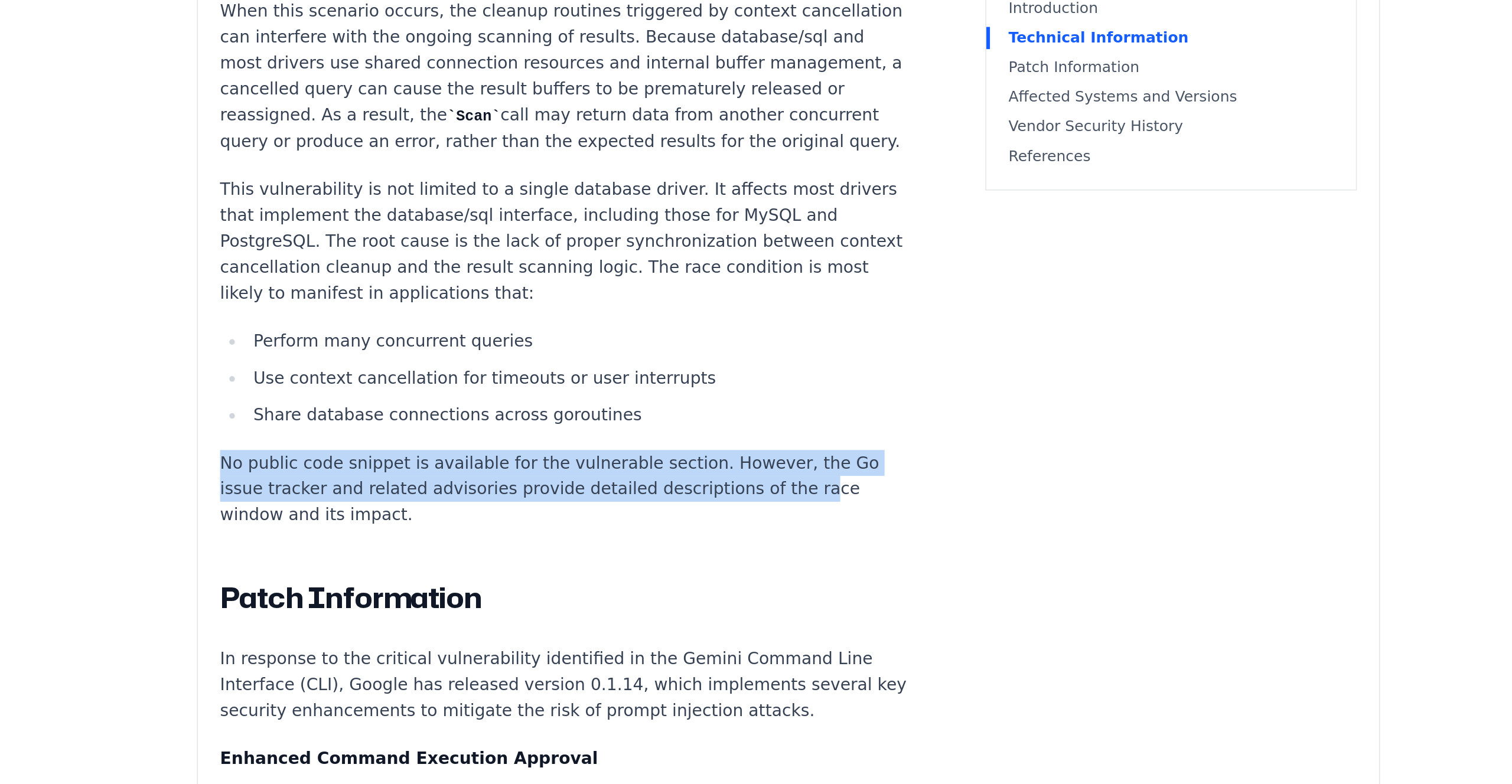
drag, startPoint x: 677, startPoint y: 525, endPoint x: 679, endPoint y: 557, distance: 32.1
